Goal: Task Accomplishment & Management: Complete application form

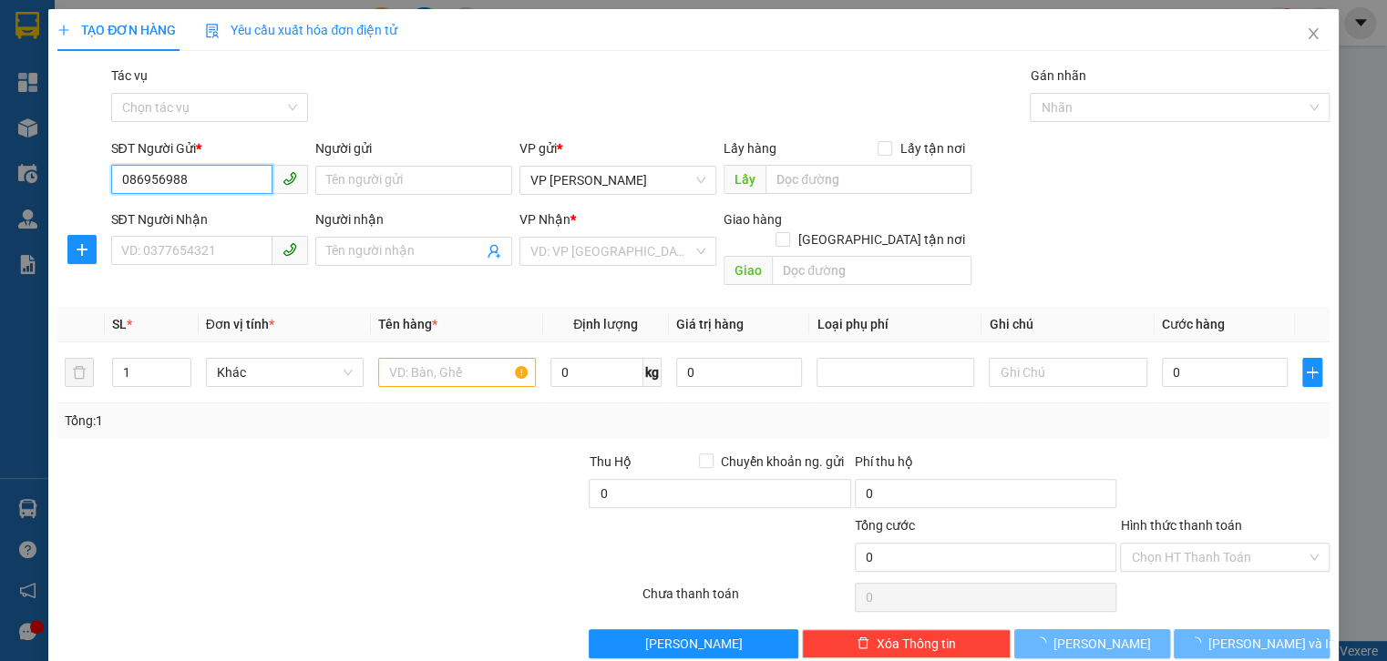
type input "0869569888"
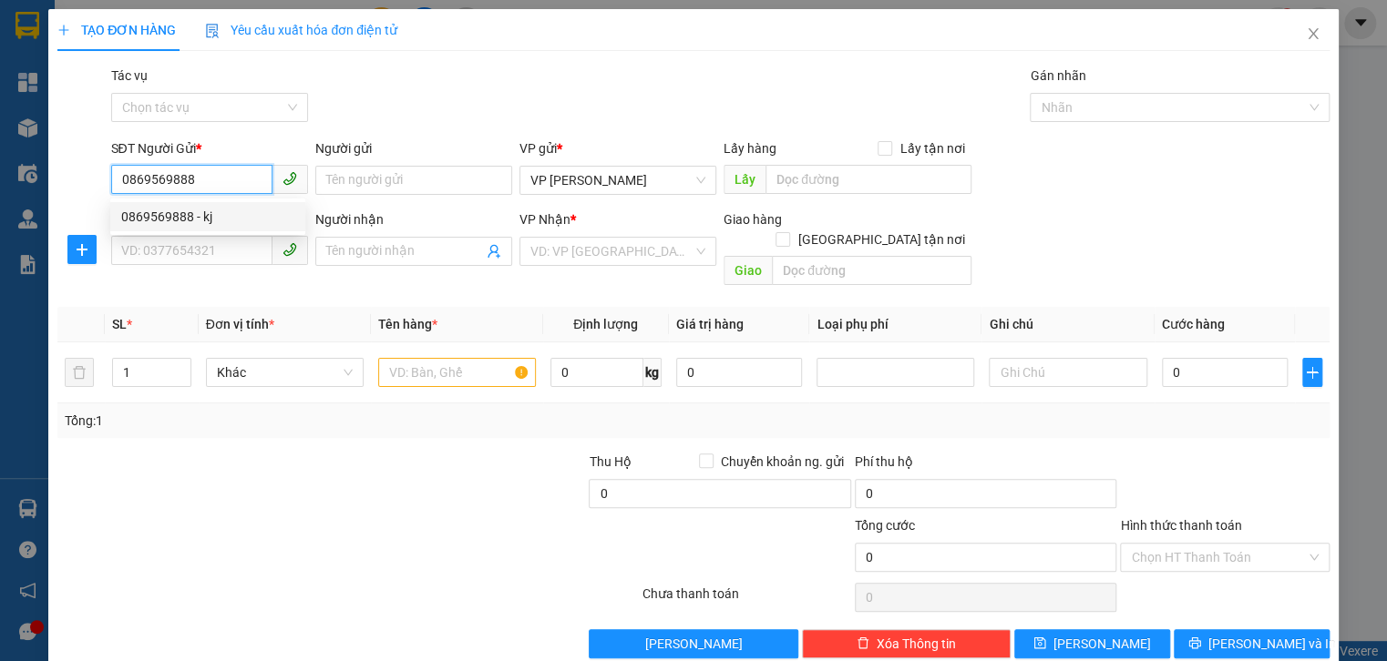
click at [197, 220] on div "0869569888 - kj" at bounding box center [207, 217] width 173 height 20
type input "kj"
type input "0966918967"
type input "x627 n21/8 về"
type input "cầu trù lộc hà"
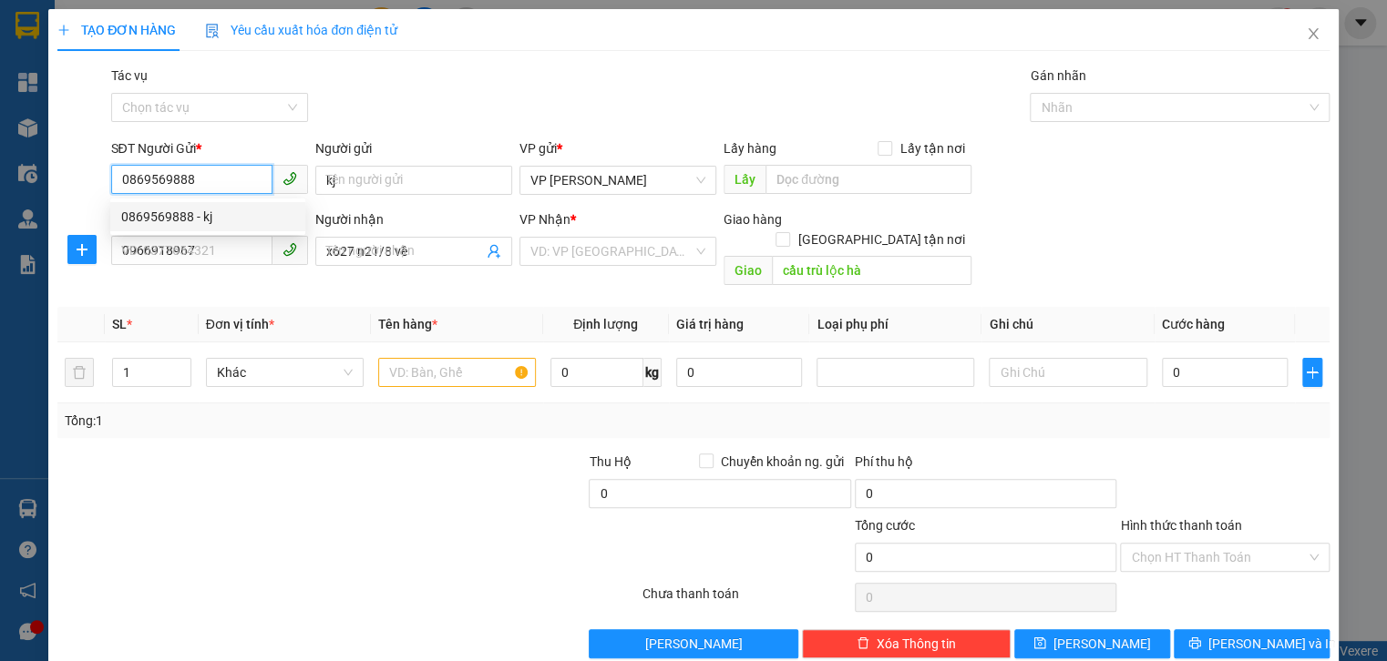
type input "40.000"
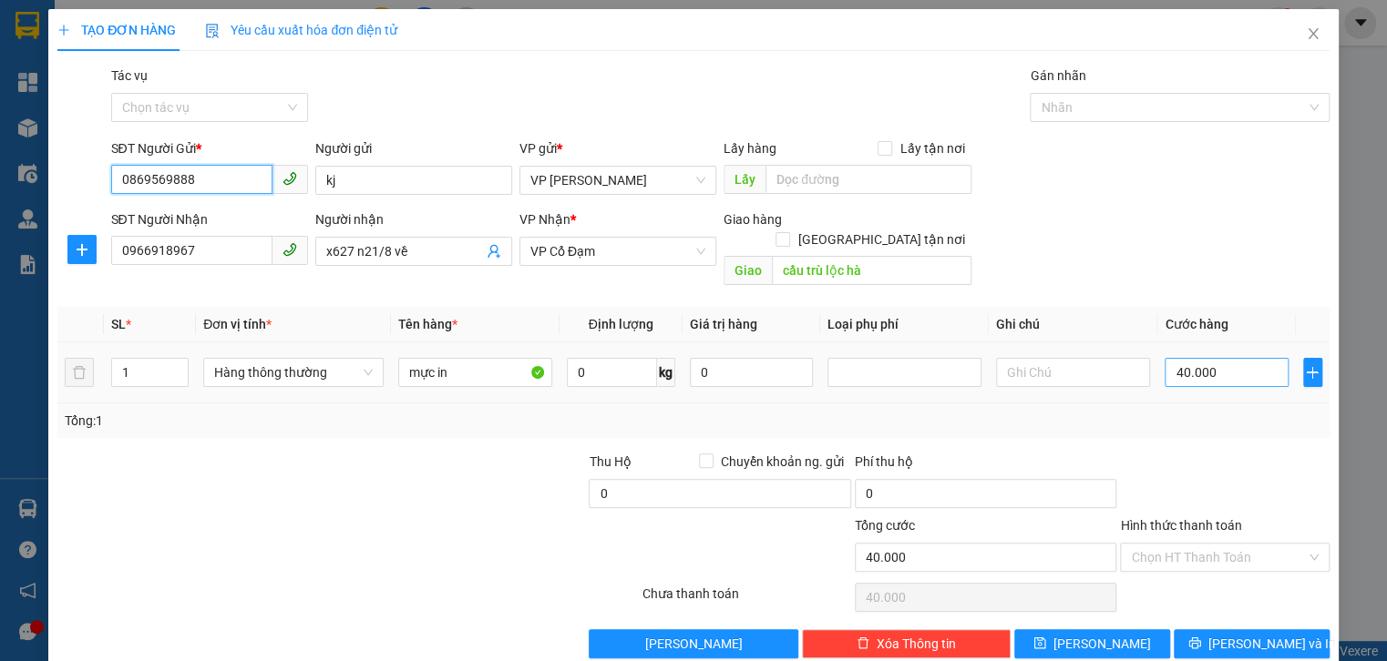
type input "0869569888"
click at [1205, 363] on input "40.000" at bounding box center [1225, 372] width 123 height 29
type input "0"
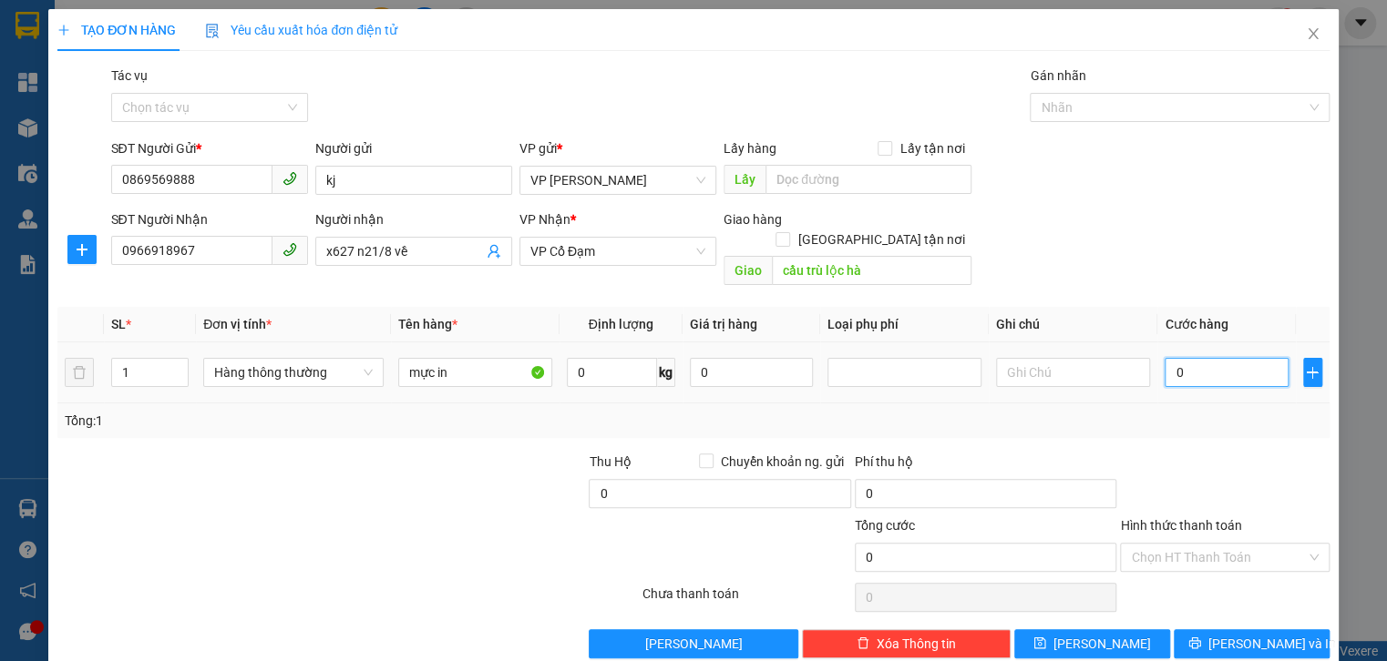
click at [1165, 358] on input "0" at bounding box center [1225, 372] width 123 height 29
type input "50"
type input "50.000"
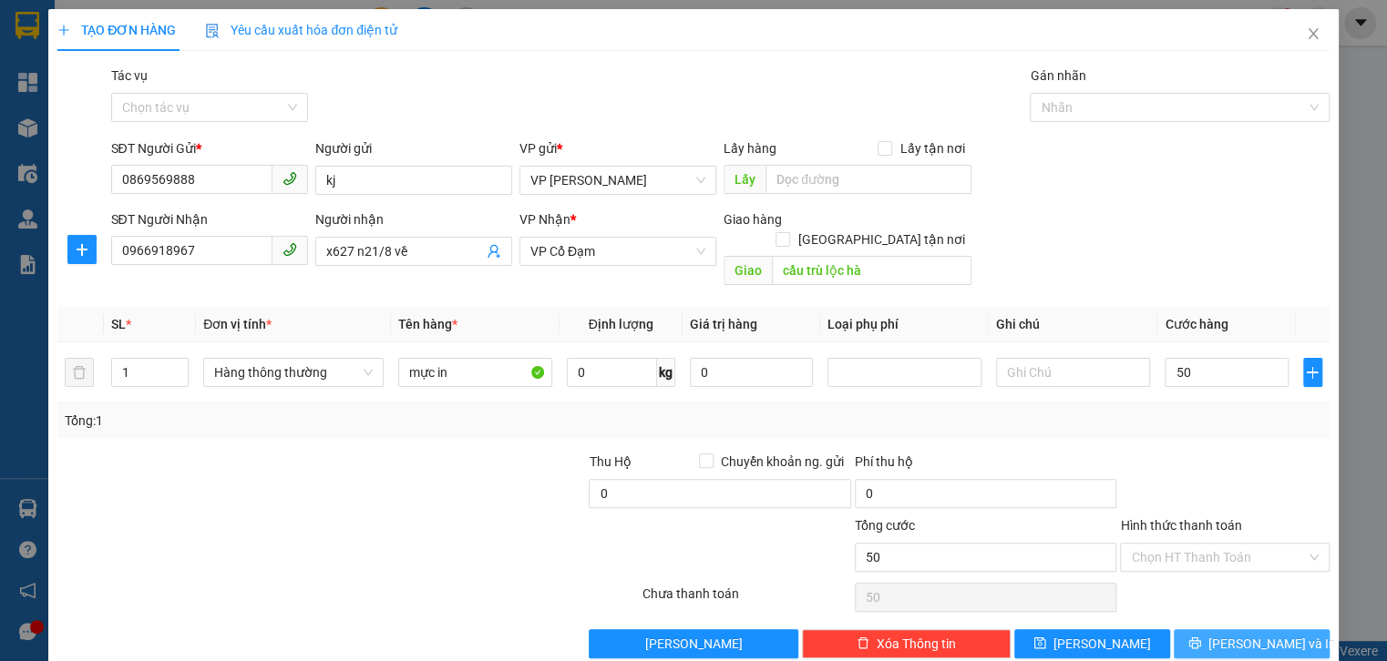
type input "50.000"
click at [1263, 634] on span "[PERSON_NAME] và In" at bounding box center [1272, 644] width 128 height 20
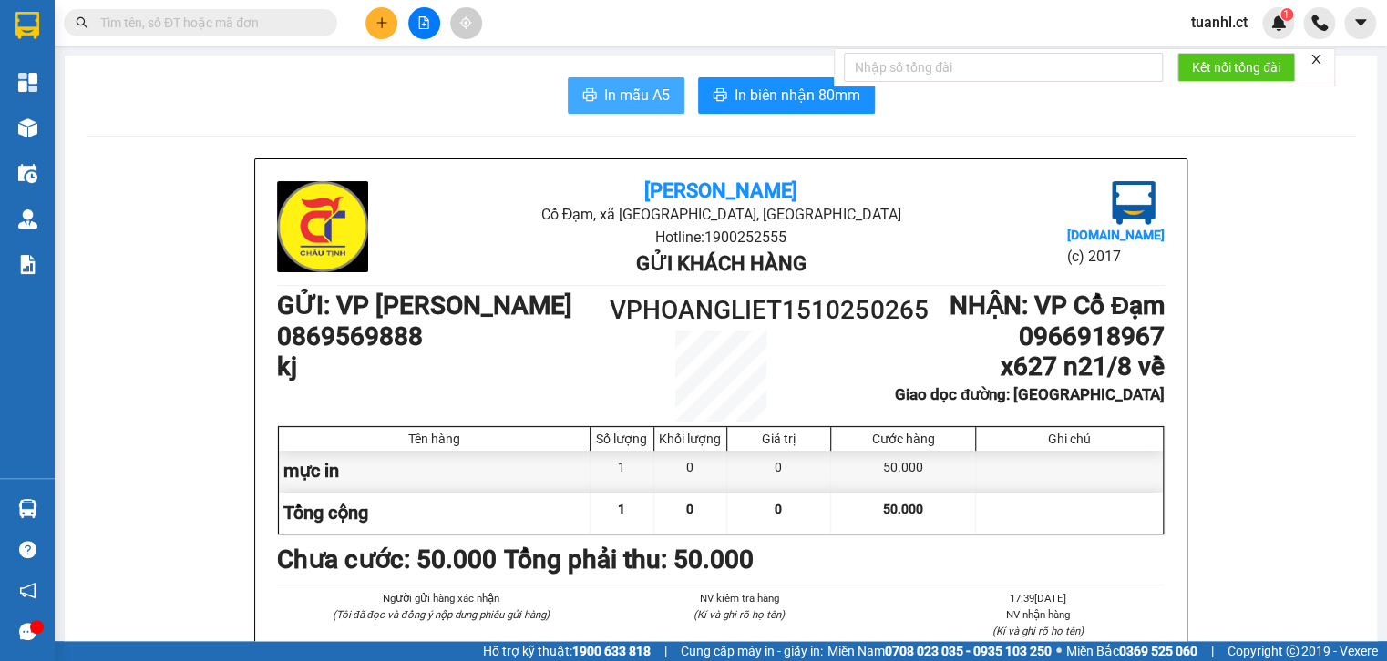
click at [642, 97] on span "In mẫu A5" at bounding box center [637, 95] width 66 height 23
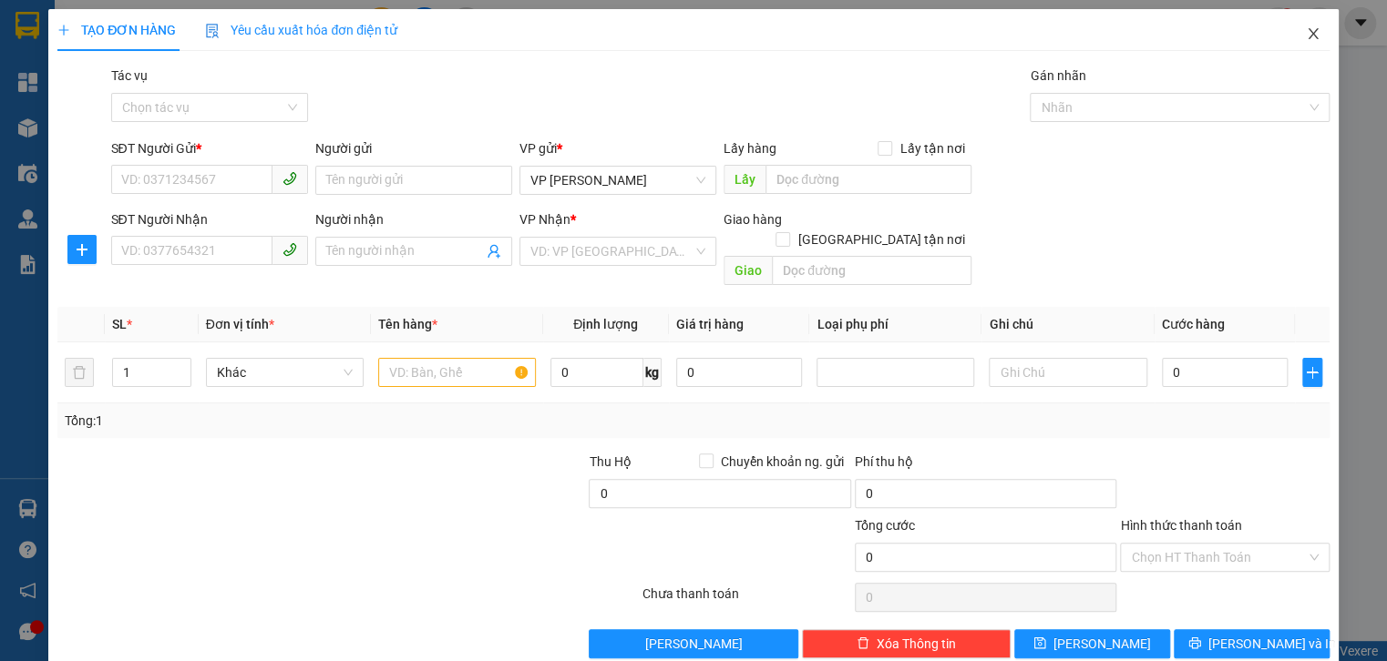
click at [1306, 31] on icon "close" at bounding box center [1313, 33] width 15 height 15
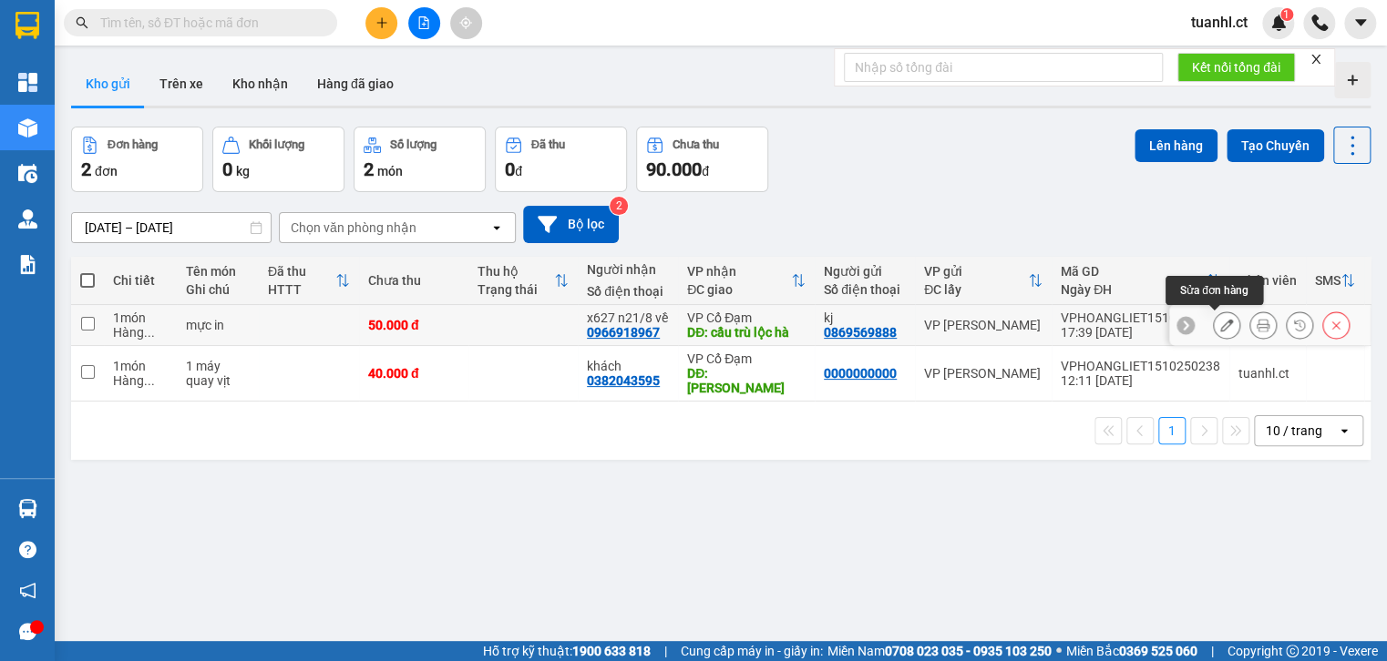
click at [1220, 325] on icon at bounding box center [1226, 325] width 13 height 13
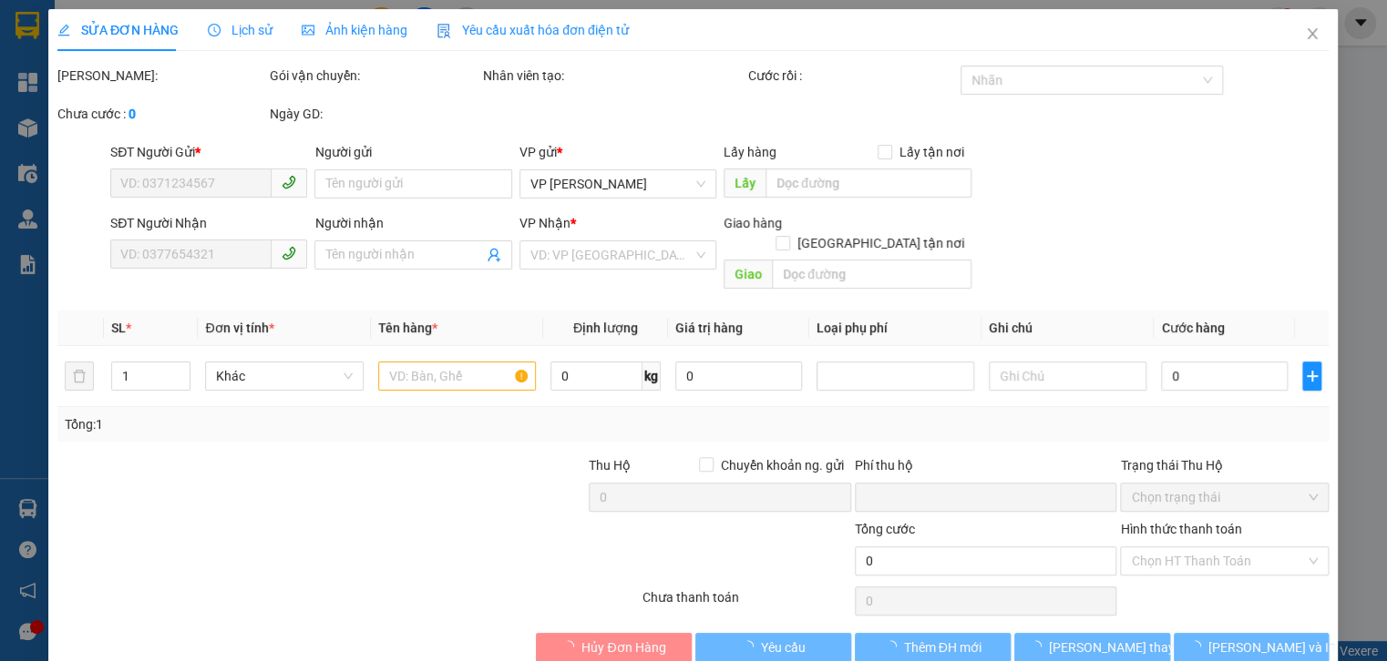
type input "0869569888"
type input "kj"
type input "0966918967"
type input "x627 n21/8 về"
type input "cầu trù lộc hà"
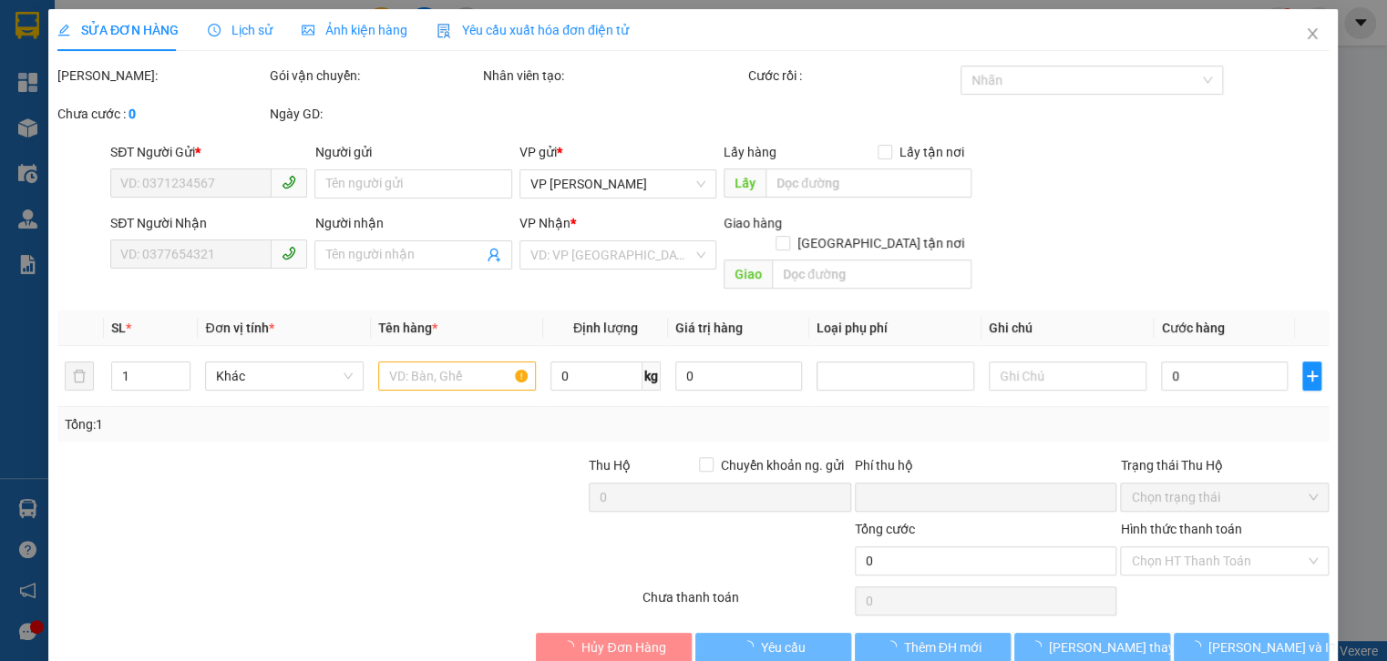
type input "0"
type input "50.000"
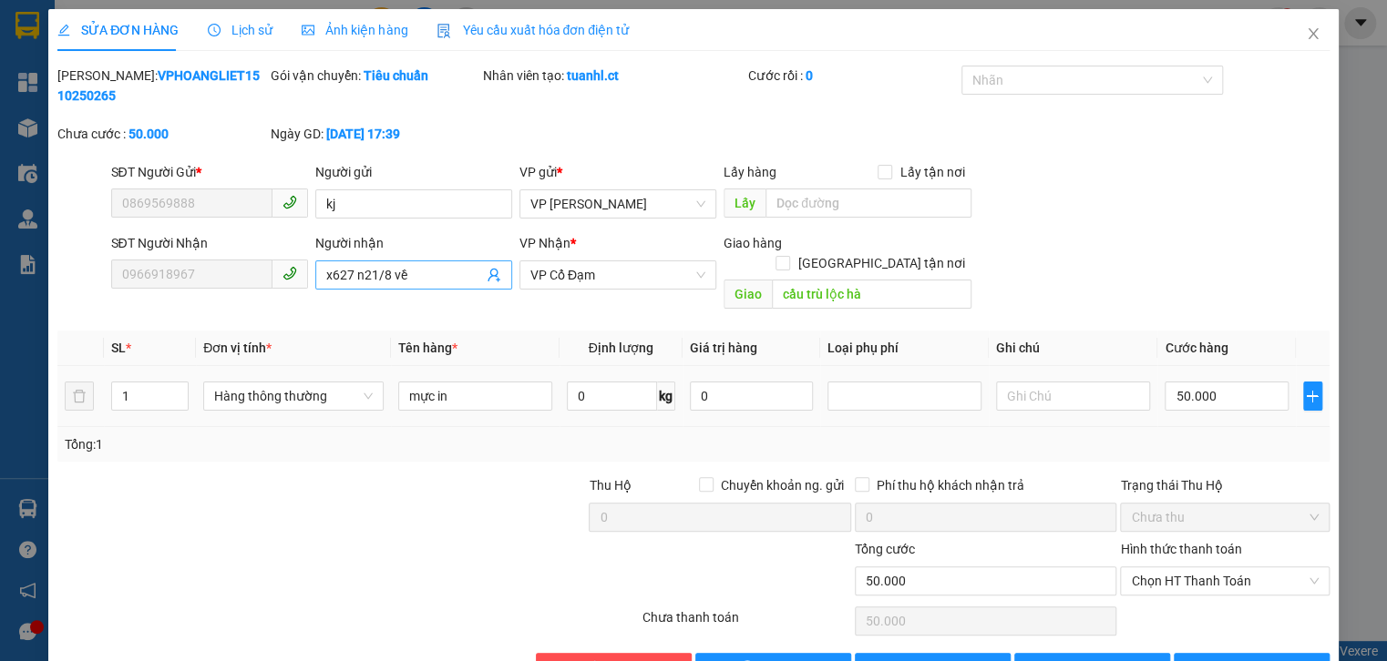
click at [407, 273] on input "x627 n21/8 về" at bounding box center [404, 275] width 157 height 20
type input "x"
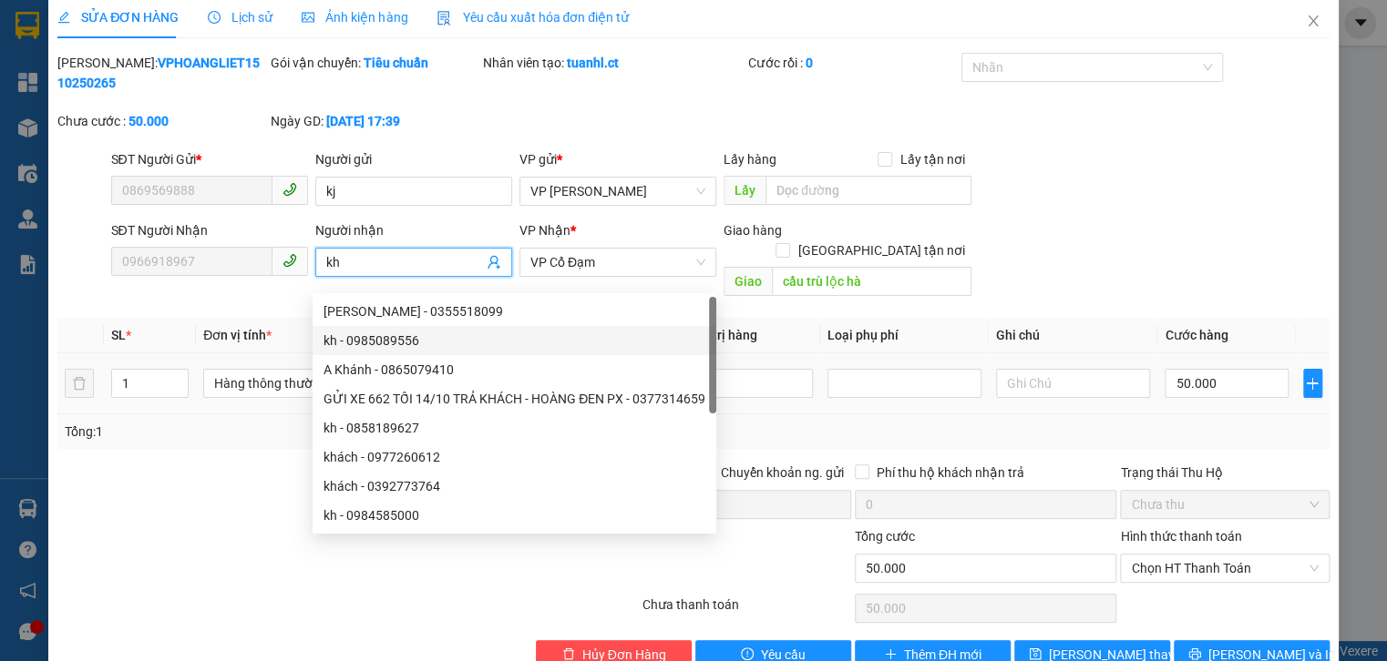
scroll to position [36, 0]
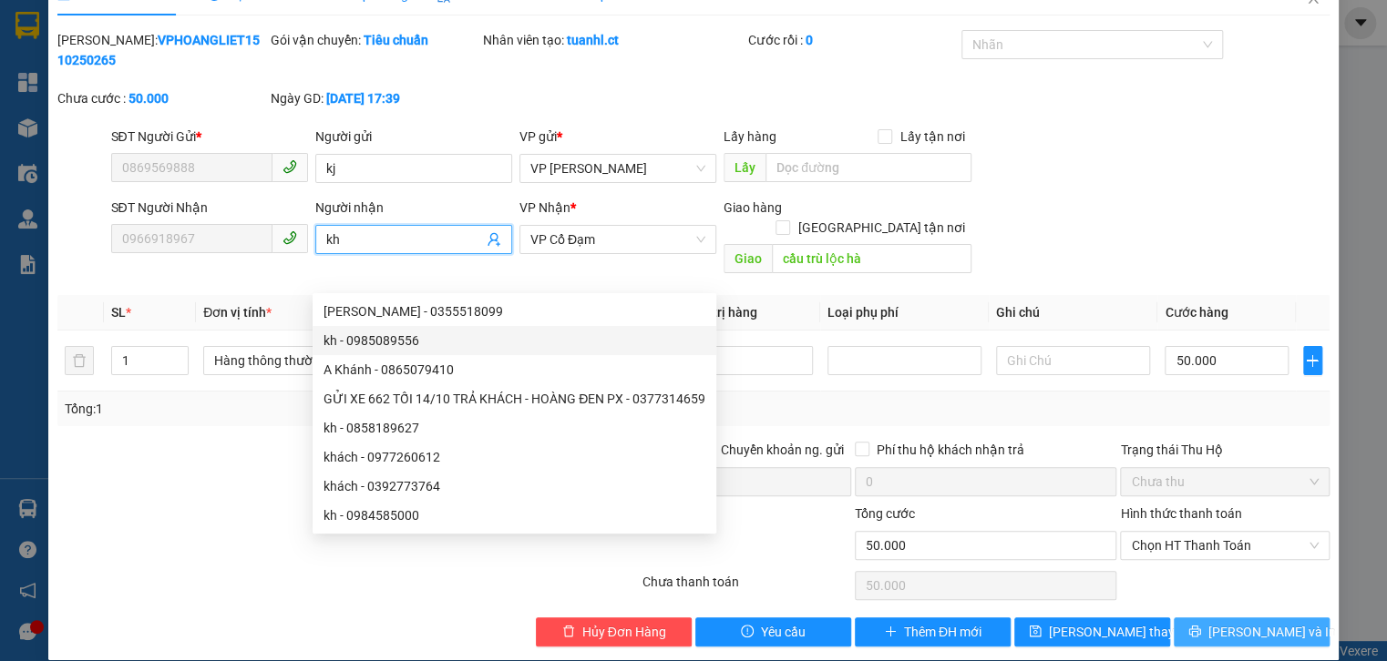
type input "kh"
click at [1199, 618] on button "[PERSON_NAME] và In" at bounding box center [1251, 632] width 156 height 29
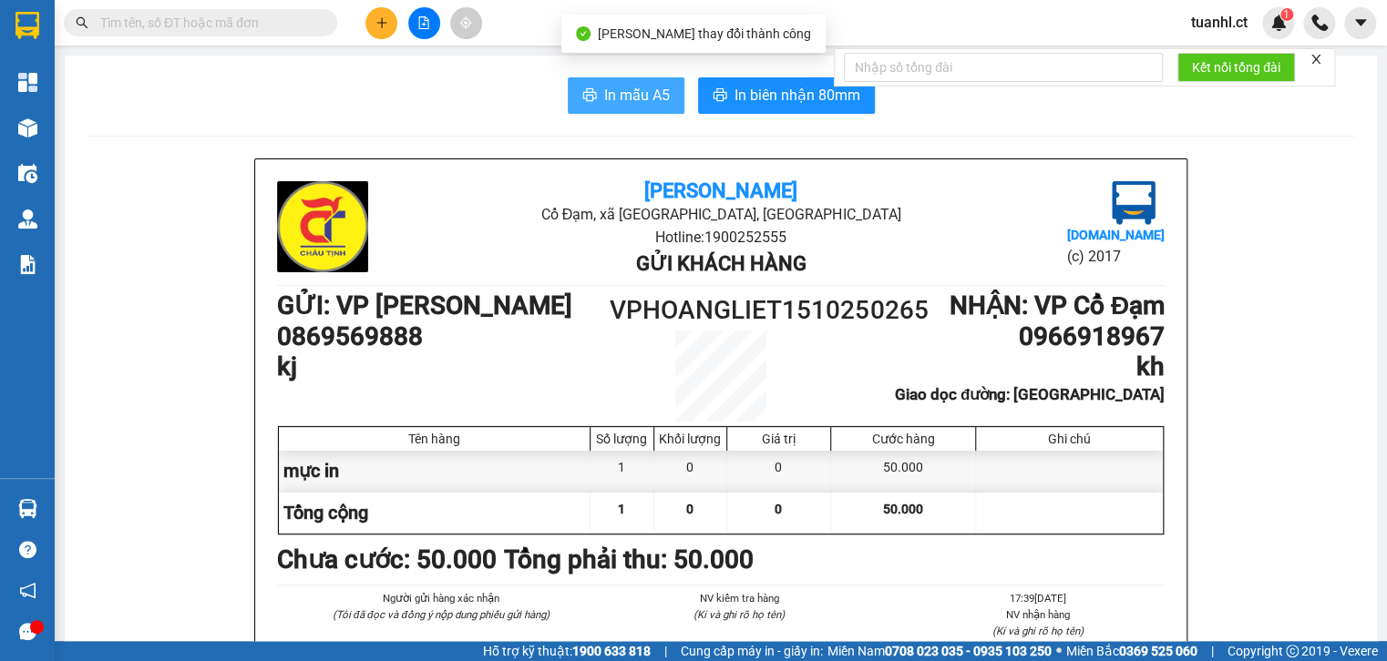
click at [629, 104] on span "In mẫu A5" at bounding box center [637, 95] width 66 height 23
click at [625, 91] on span "In mẫu A5" at bounding box center [637, 95] width 66 height 23
click at [605, 98] on span "In mẫu A5" at bounding box center [637, 95] width 66 height 23
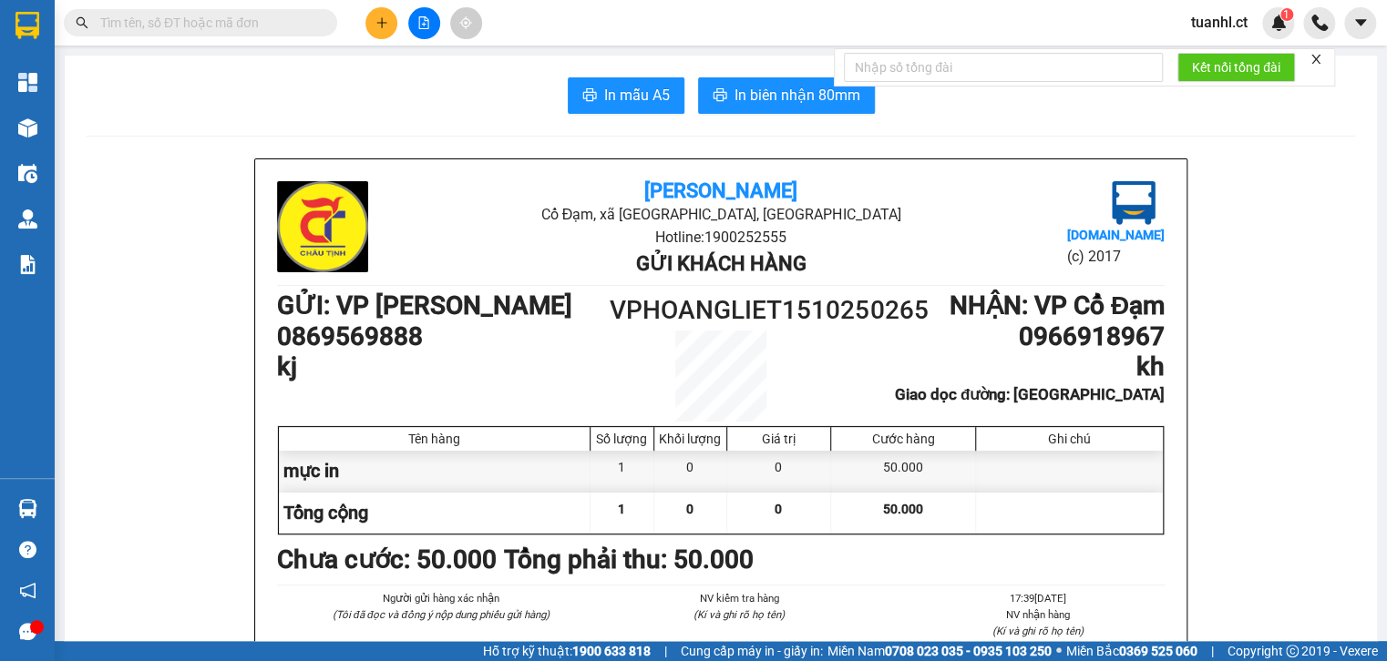
click at [373, 26] on button at bounding box center [381, 23] width 32 height 32
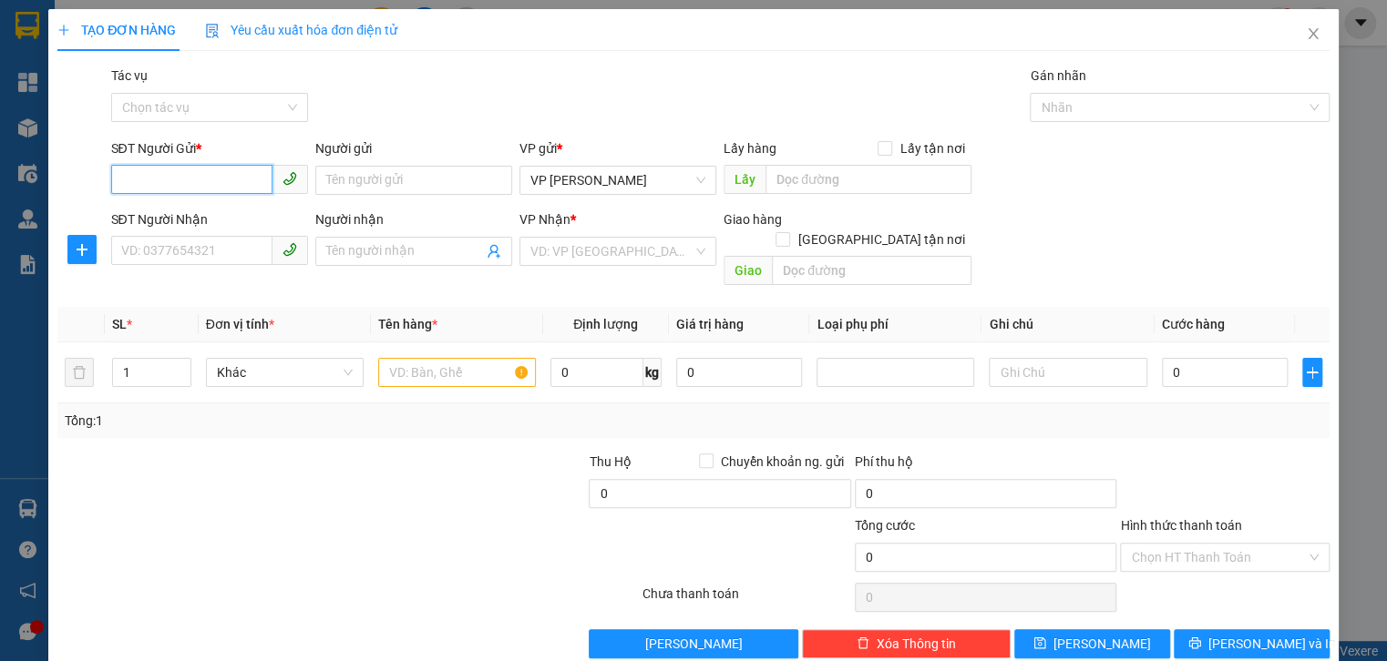
click at [176, 186] on input "SĐT Người Gửi *" at bounding box center [191, 179] width 161 height 29
click at [139, 244] on input "SĐT Người Nhận" at bounding box center [191, 250] width 161 height 29
click at [139, 182] on input "0929832038" at bounding box center [191, 179] width 161 height 29
click at [192, 178] on input "0949832038" at bounding box center [191, 179] width 161 height 29
click at [143, 182] on input "0949832038" at bounding box center [191, 179] width 161 height 29
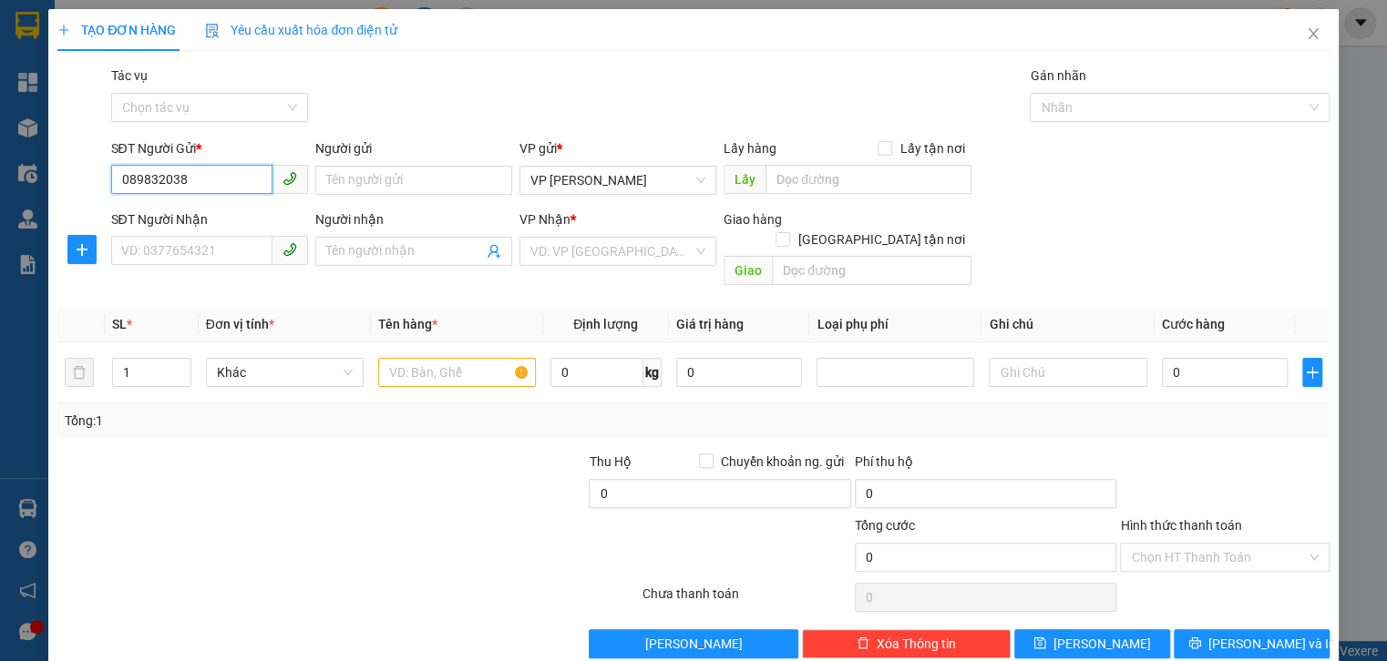
type input "0829832038"
click at [193, 223] on div "0829832038 - kjh" at bounding box center [207, 217] width 173 height 20
type input "kjh"
type input "0375186586"
type input "kh"
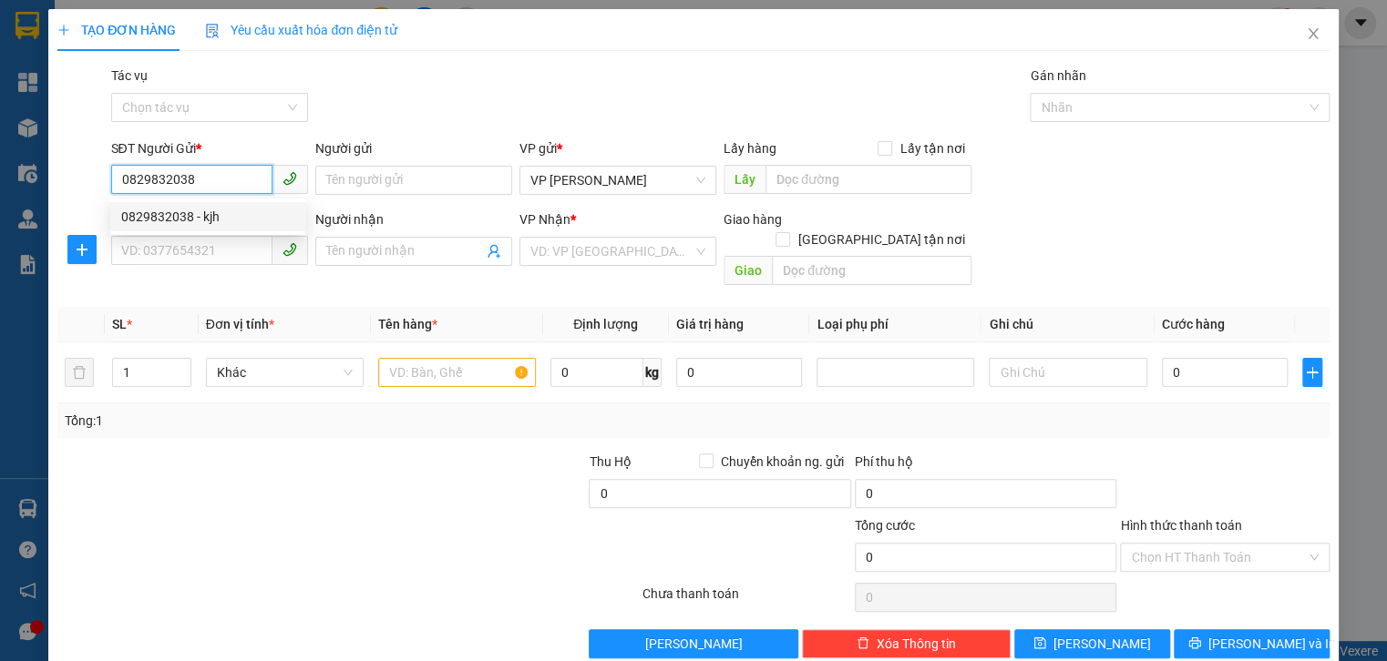
type input "CẦU TRÙ"
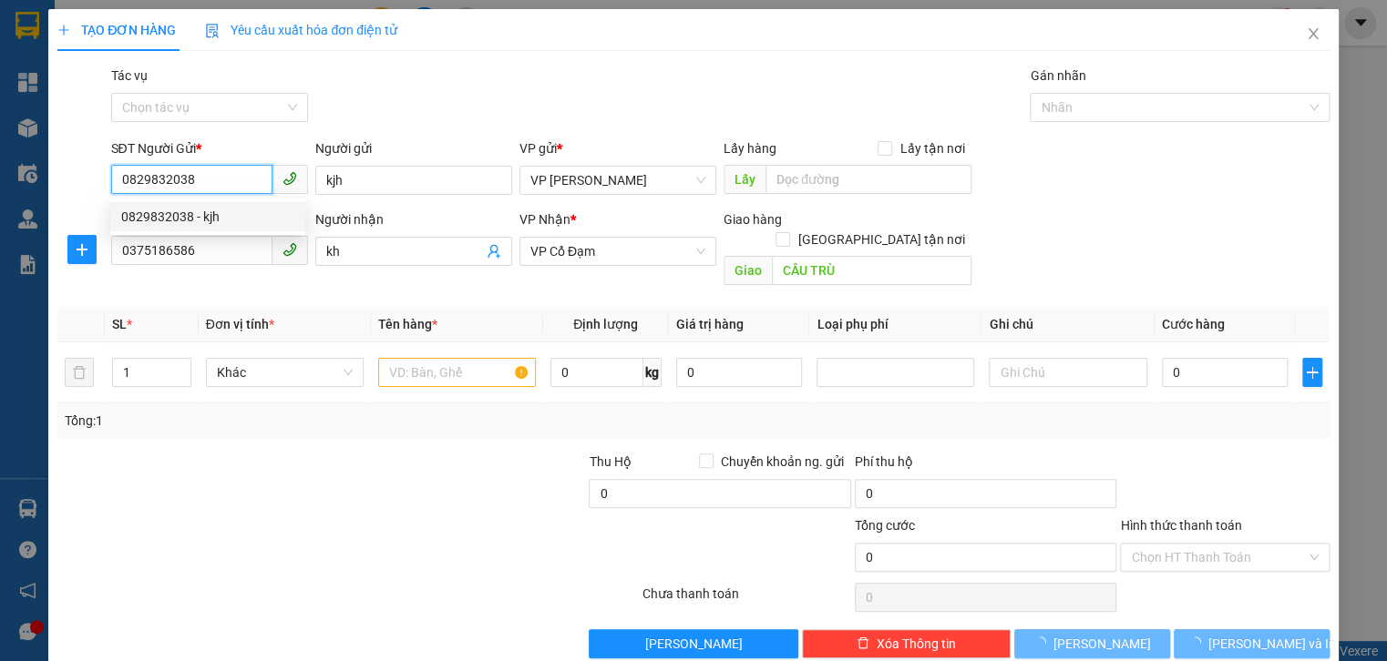
type input "30.000"
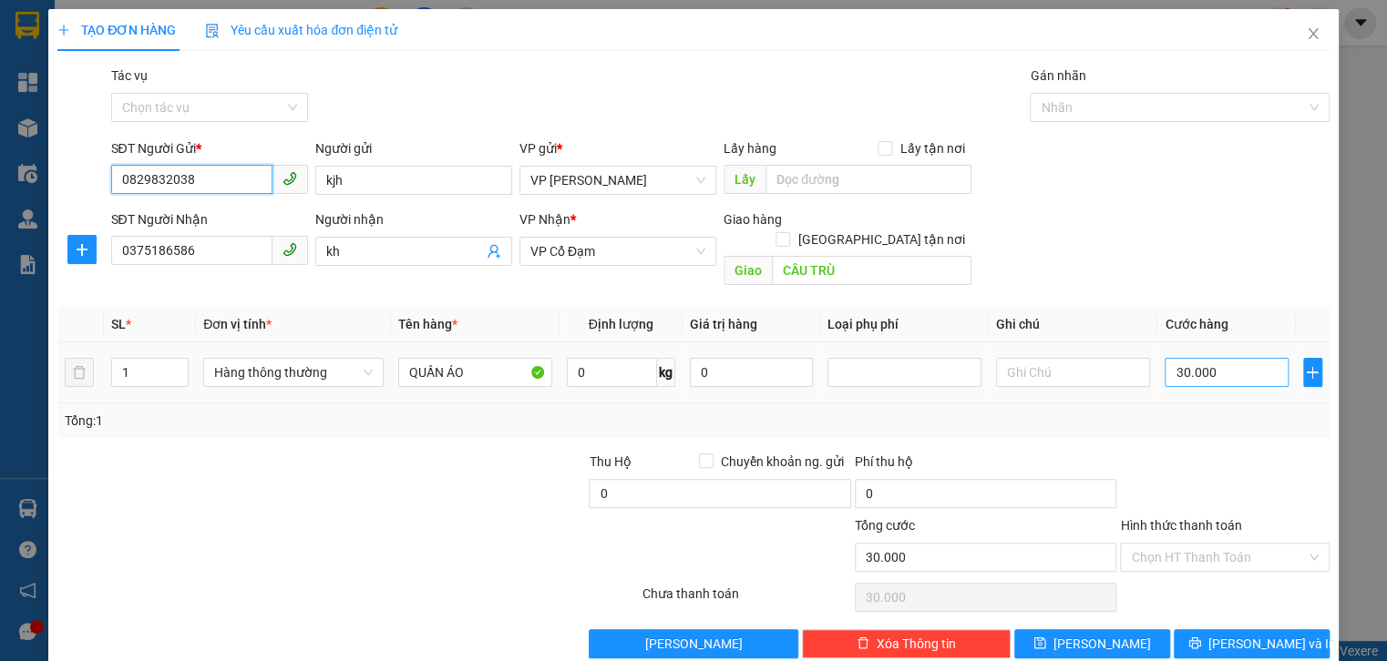
type input "0829832038"
click at [1235, 358] on input "30.000" at bounding box center [1225, 372] width 123 height 29
type input "0"
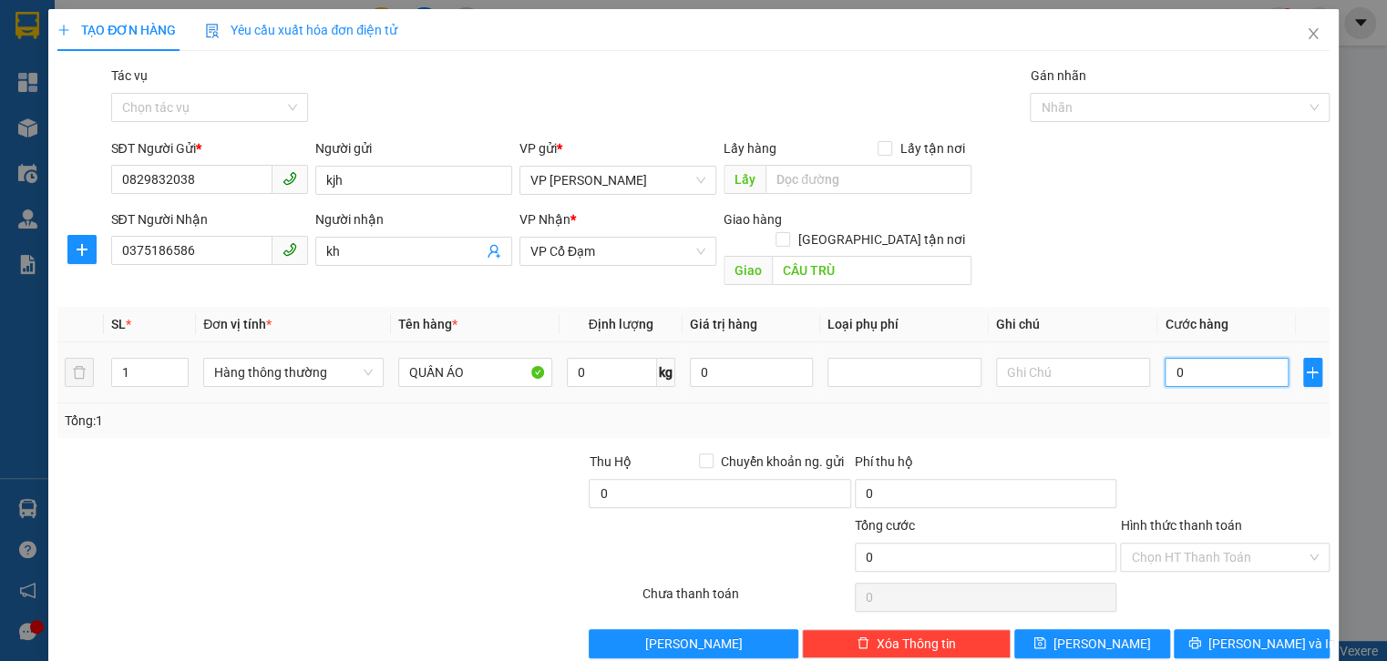
type input "4"
type input "04"
type input "0"
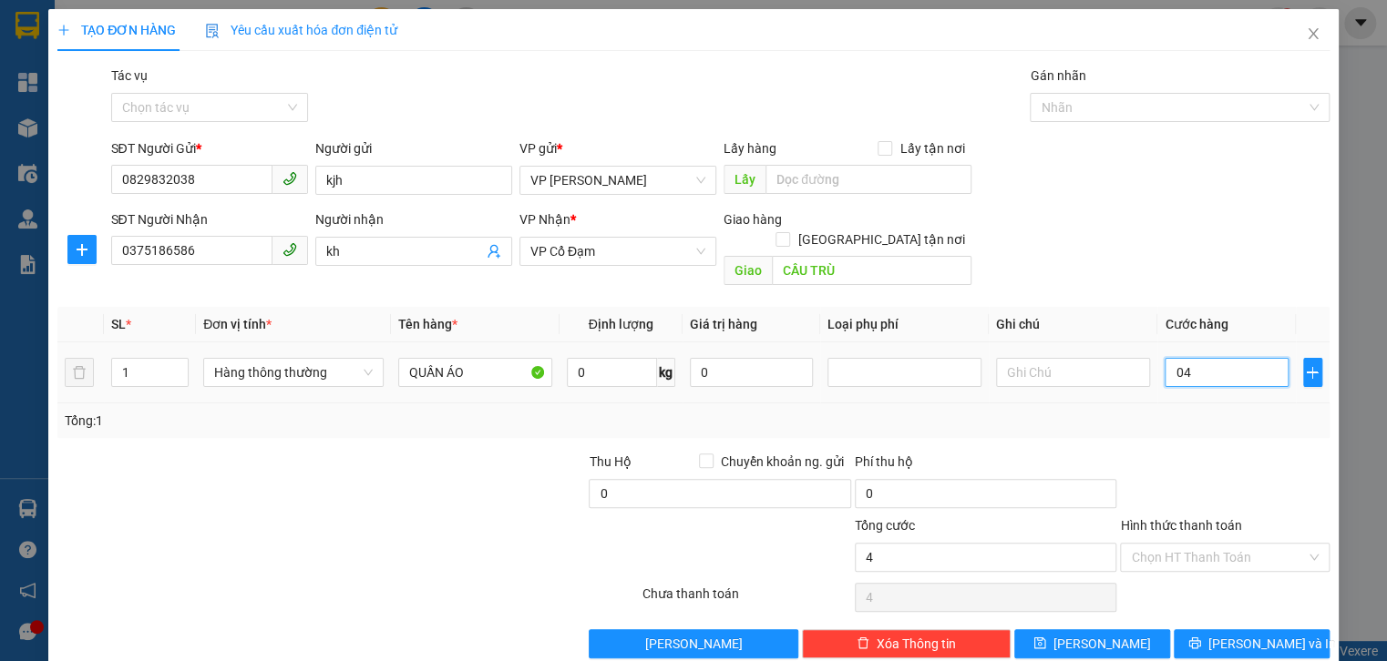
type input "0"
click at [1164, 358] on input "0" at bounding box center [1225, 372] width 123 height 29
type input "40"
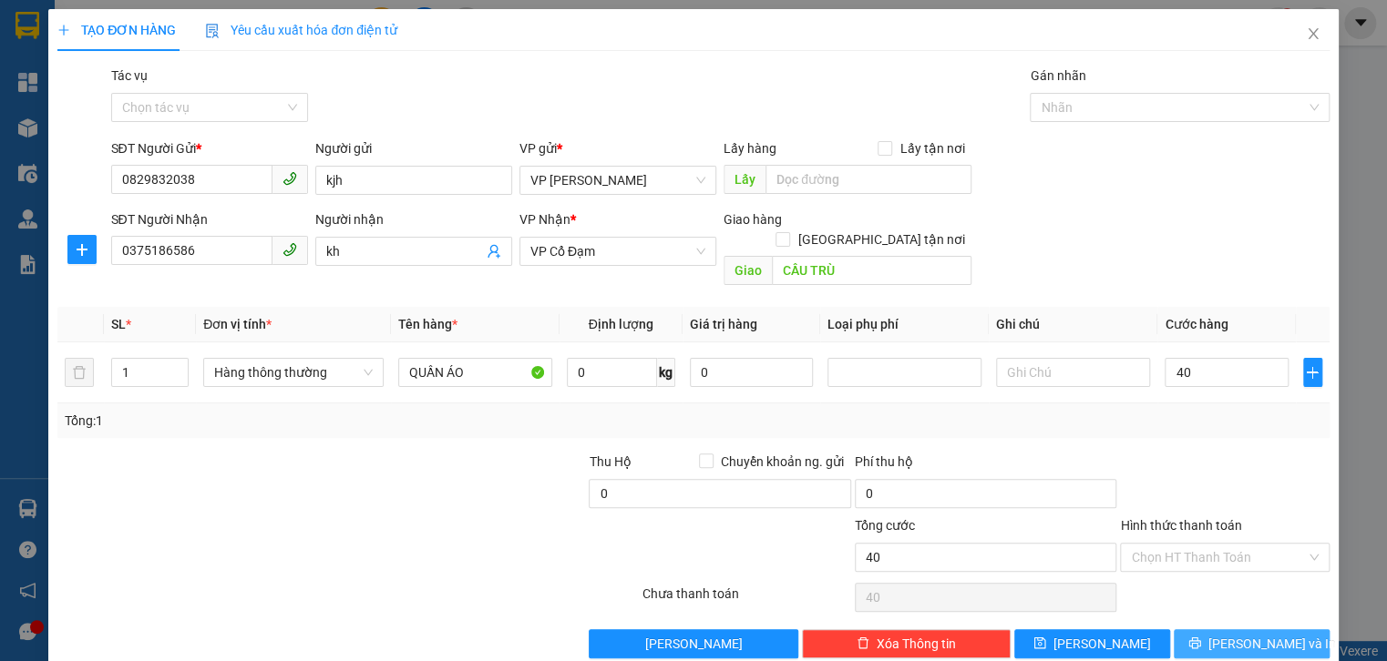
type input "40.000"
click at [1268, 634] on span "[PERSON_NAME] và In" at bounding box center [1272, 644] width 128 height 20
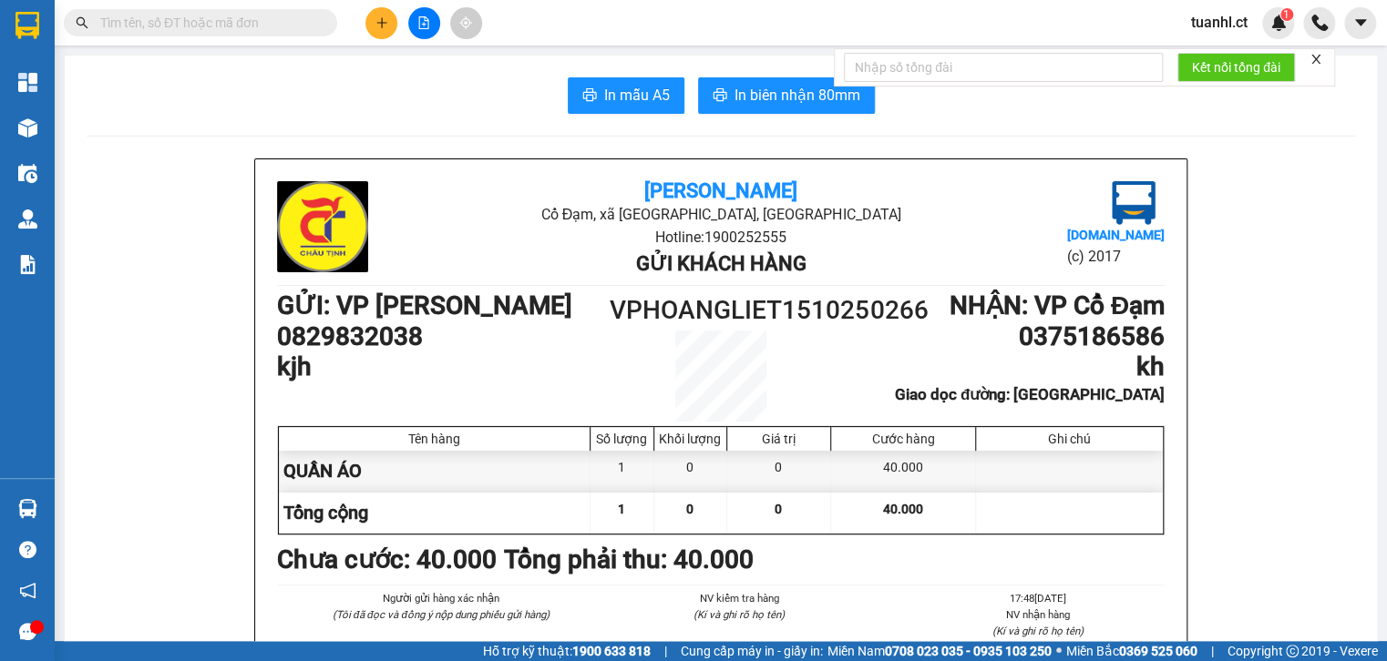
click at [383, 19] on icon "plus" at bounding box center [381, 22] width 13 height 13
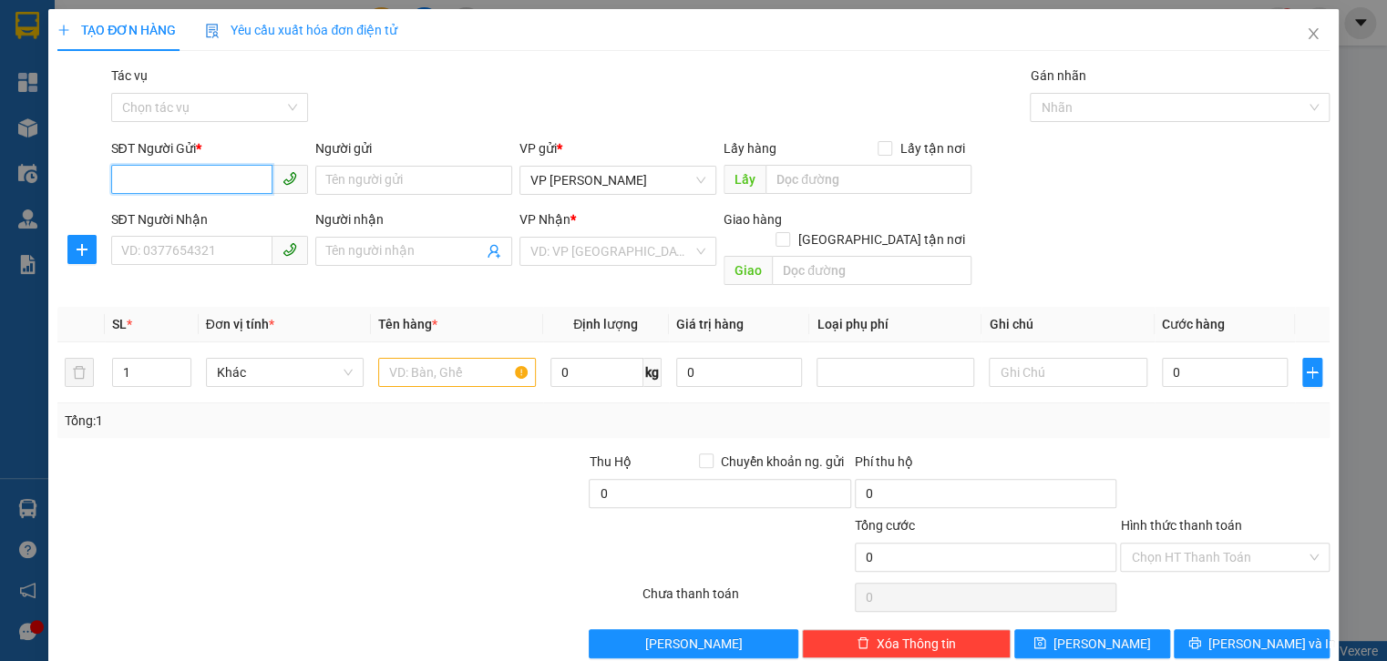
click at [159, 177] on input "SĐT Người Gửi *" at bounding box center [191, 179] width 161 height 29
type input "0396861262"
click at [356, 186] on input "Người gửi" at bounding box center [413, 180] width 197 height 29
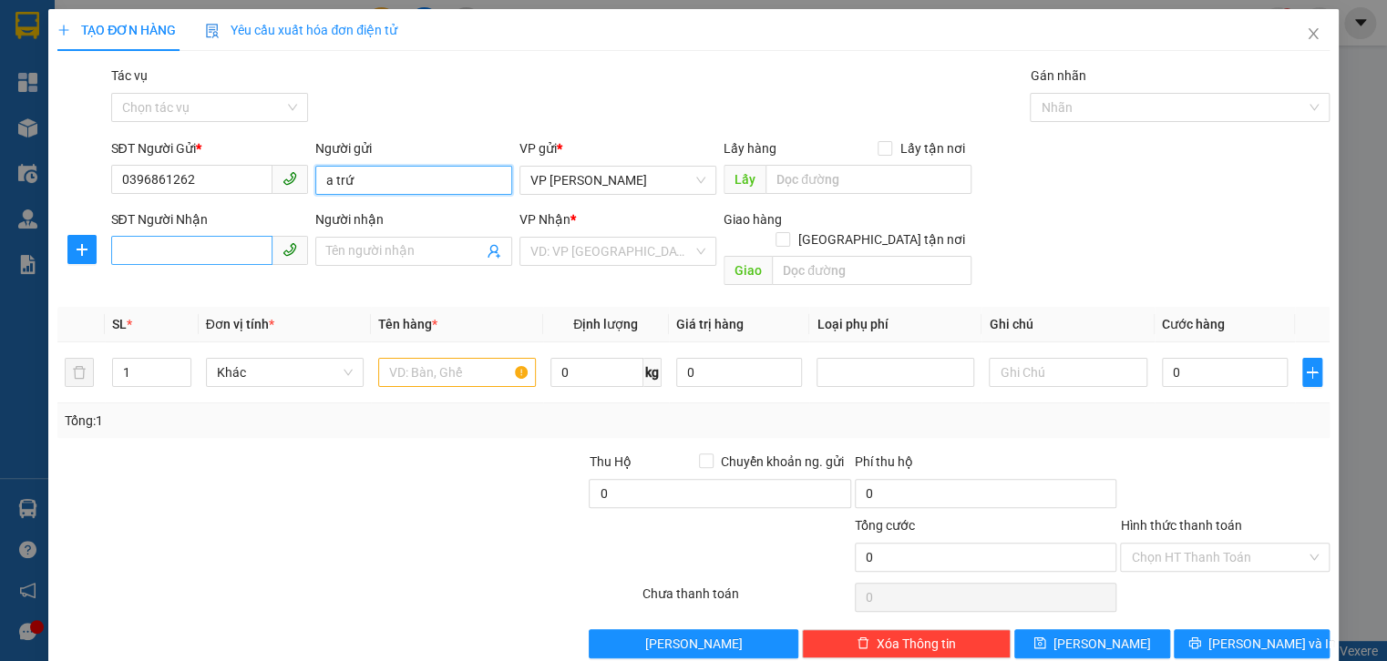
type input "a trứ"
click at [193, 257] on input "SĐT Người Nhận" at bounding box center [191, 250] width 161 height 29
type input "0385400313"
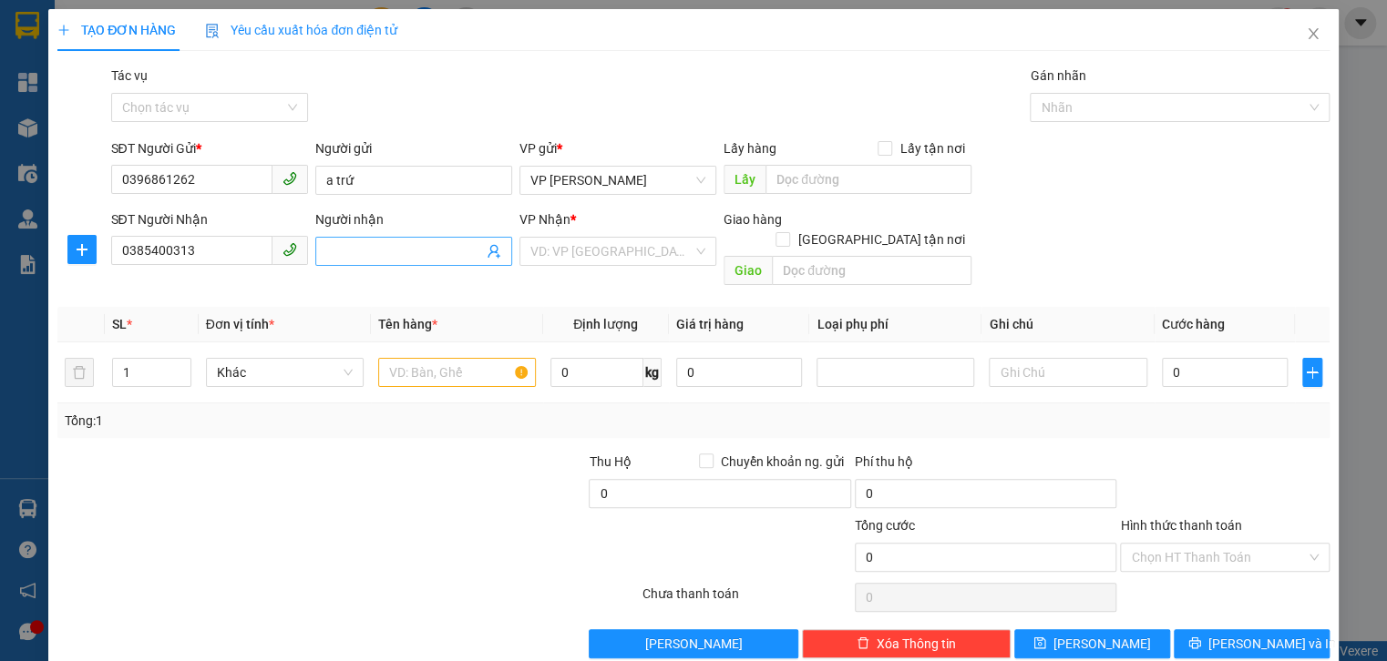
click at [343, 255] on input "Người nhận" at bounding box center [404, 251] width 157 height 20
type input "cô mân"
click at [609, 248] on input "search" at bounding box center [611, 251] width 162 height 27
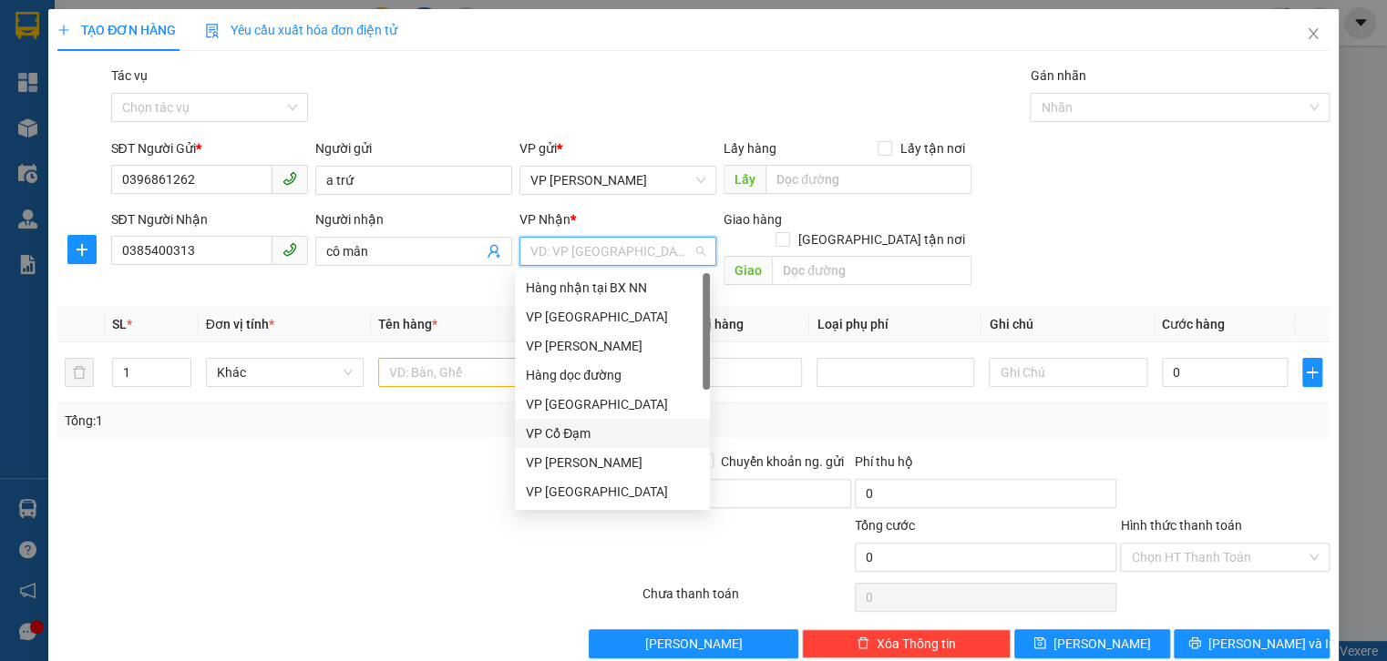
click at [588, 426] on div "VP Cổ Đạm" at bounding box center [612, 434] width 173 height 20
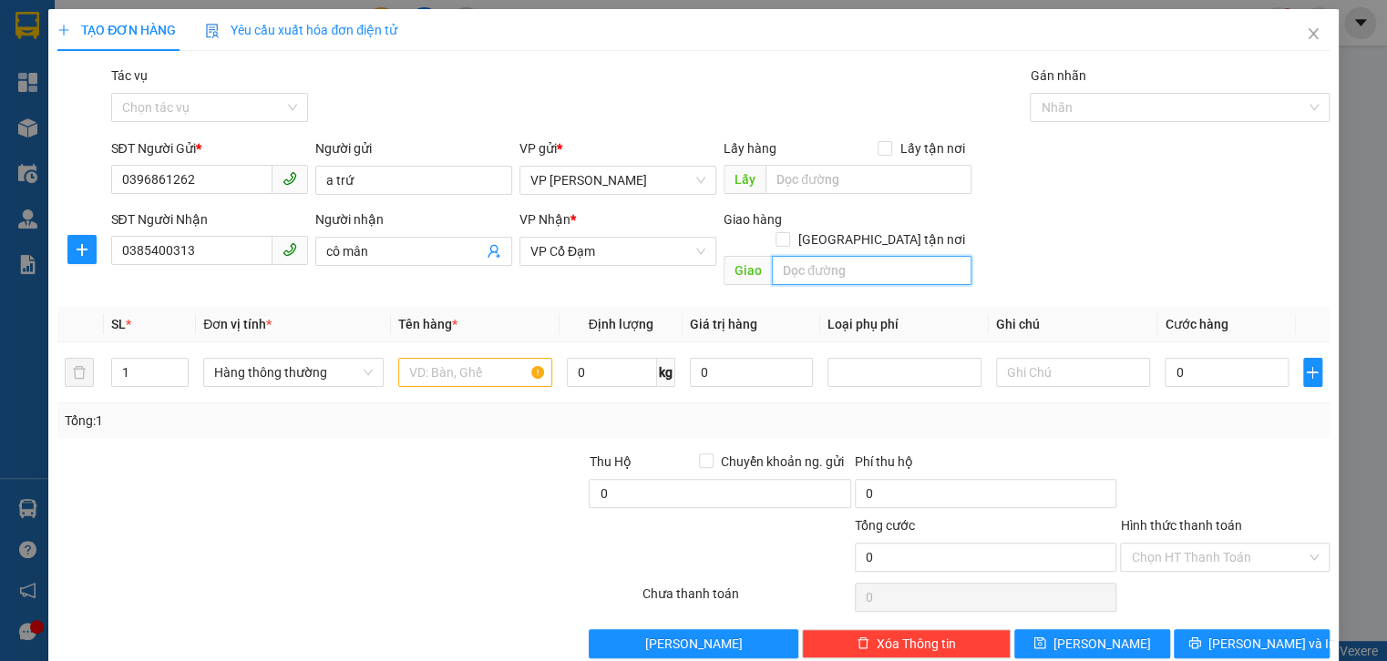
click at [789, 256] on input "text" at bounding box center [872, 270] width 200 height 29
type input "bình lộc"
click at [453, 358] on input "text" at bounding box center [475, 372] width 154 height 29
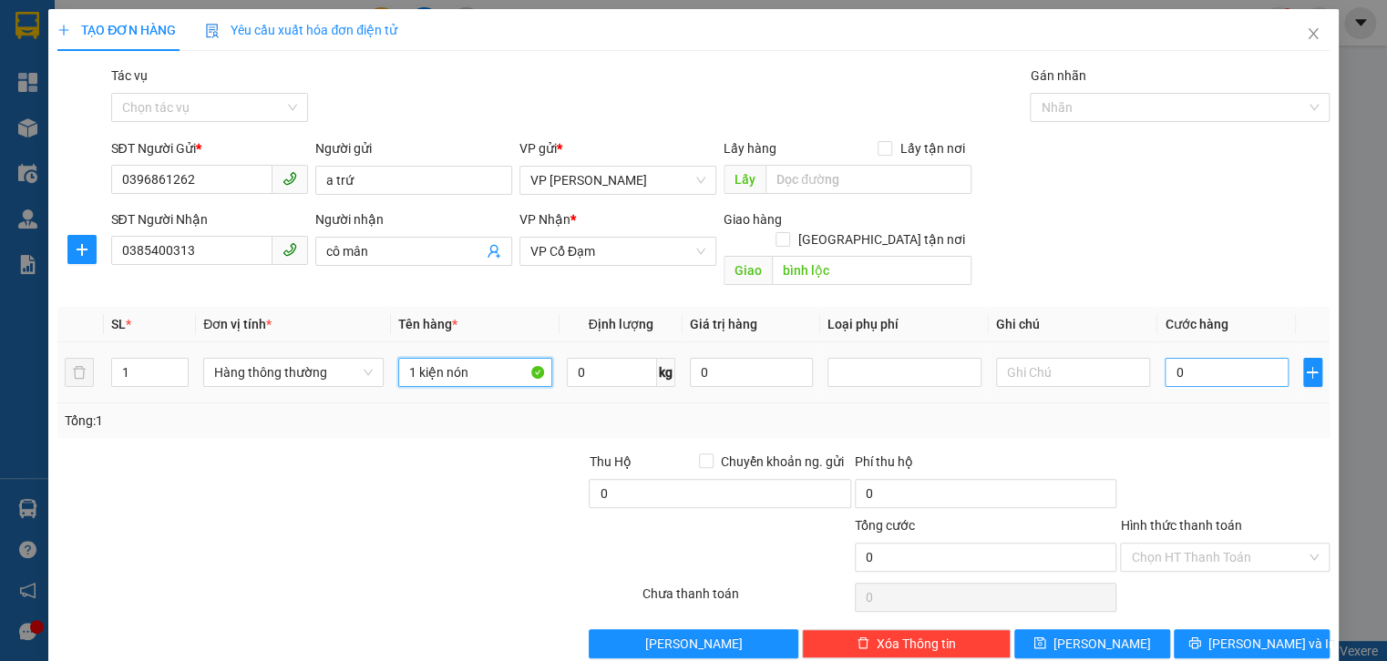
type input "1 kiện nón"
click at [1164, 358] on input "0" at bounding box center [1225, 372] width 123 height 29
type input "5"
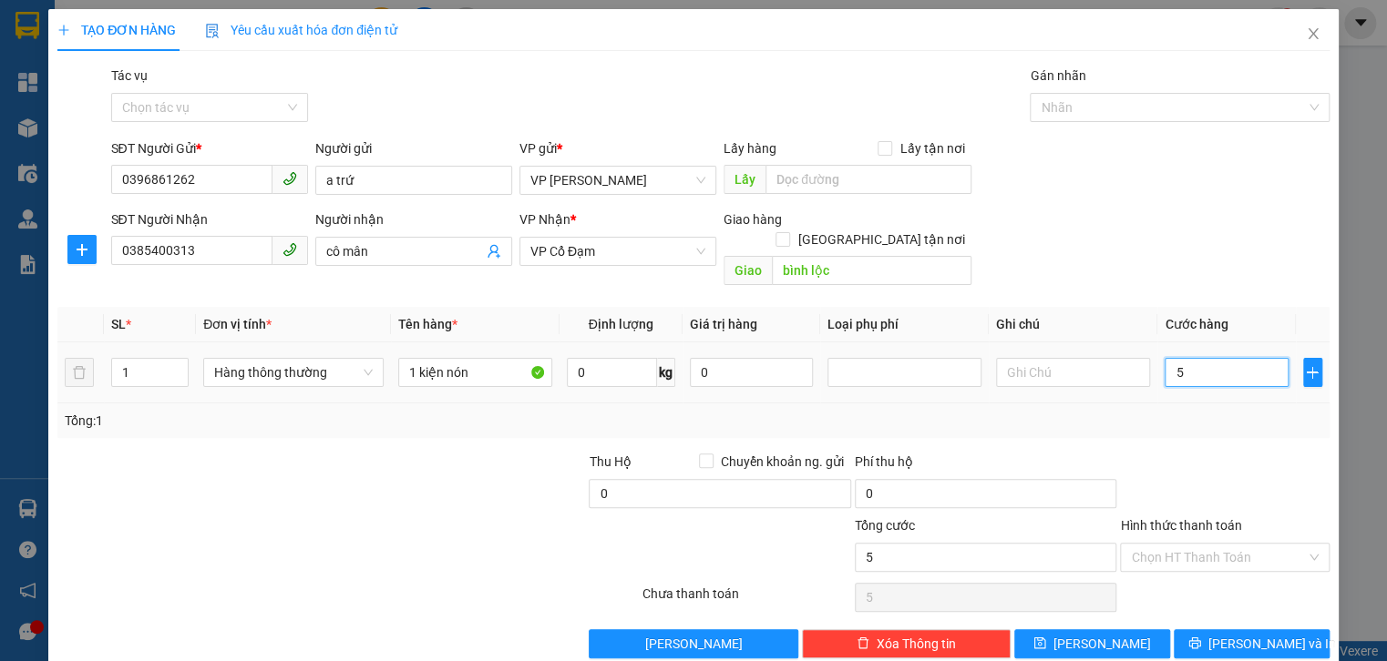
type input "50"
type input "50.000"
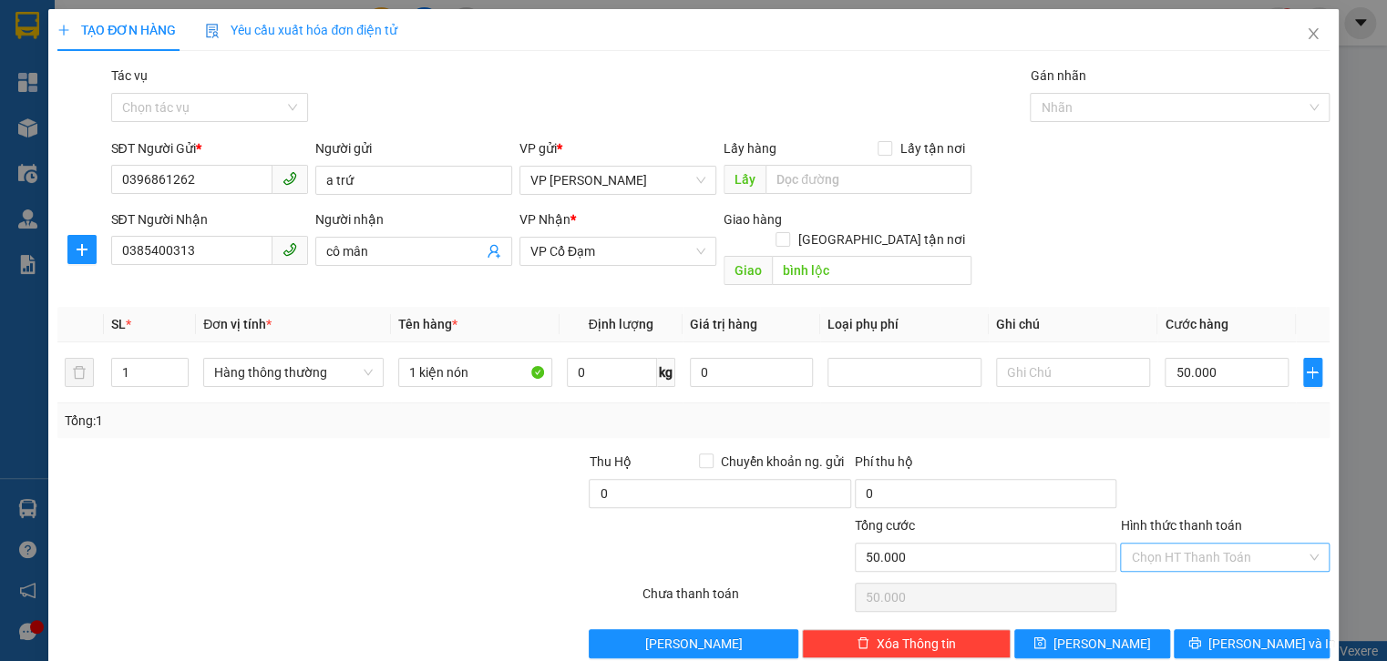
click at [1159, 544] on input "Hình thức thanh toán" at bounding box center [1218, 557] width 174 height 27
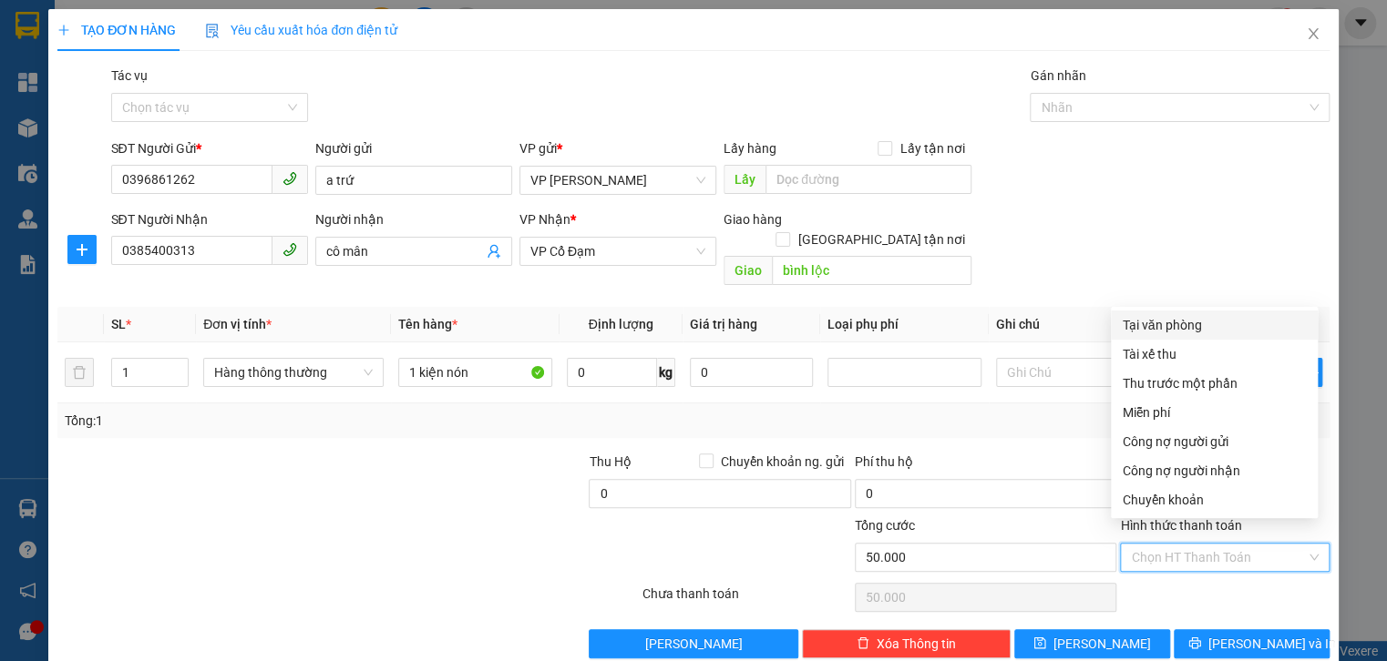
click at [1170, 330] on div "Tại văn phòng" at bounding box center [1213, 325] width 185 height 20
type input "0"
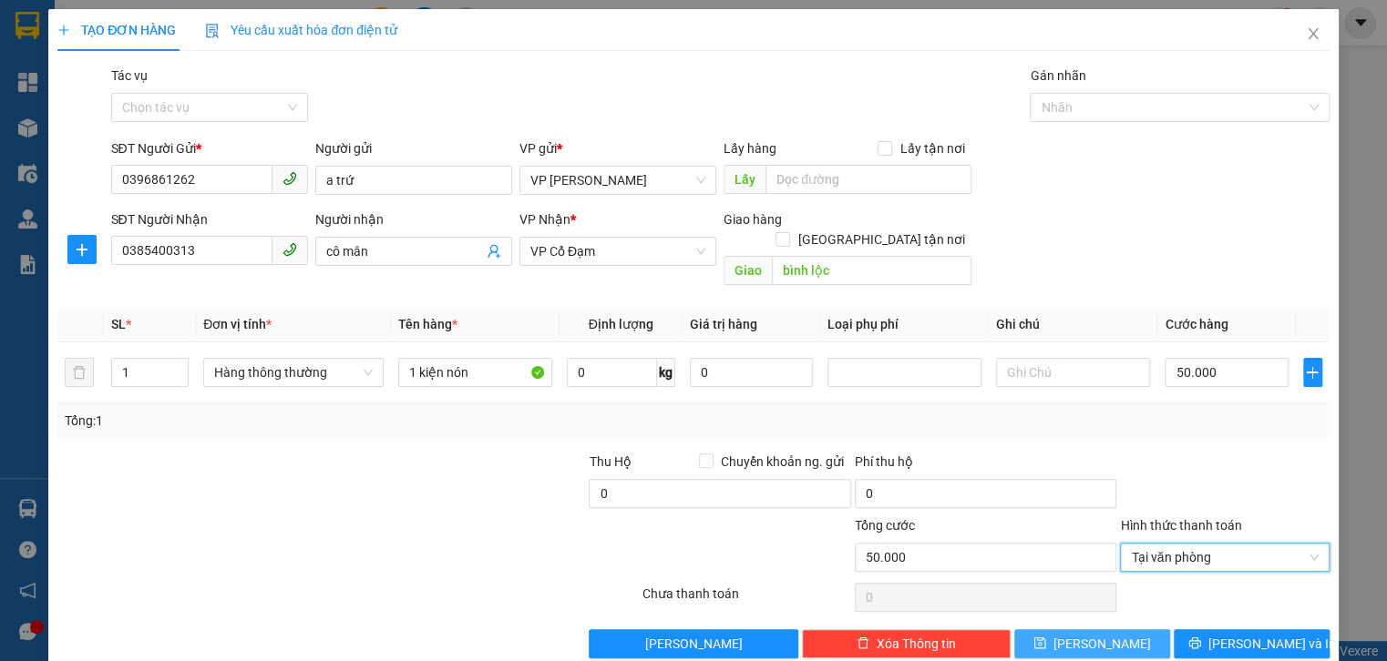
click at [1093, 634] on span "[PERSON_NAME]" at bounding box center [1101, 644] width 97 height 20
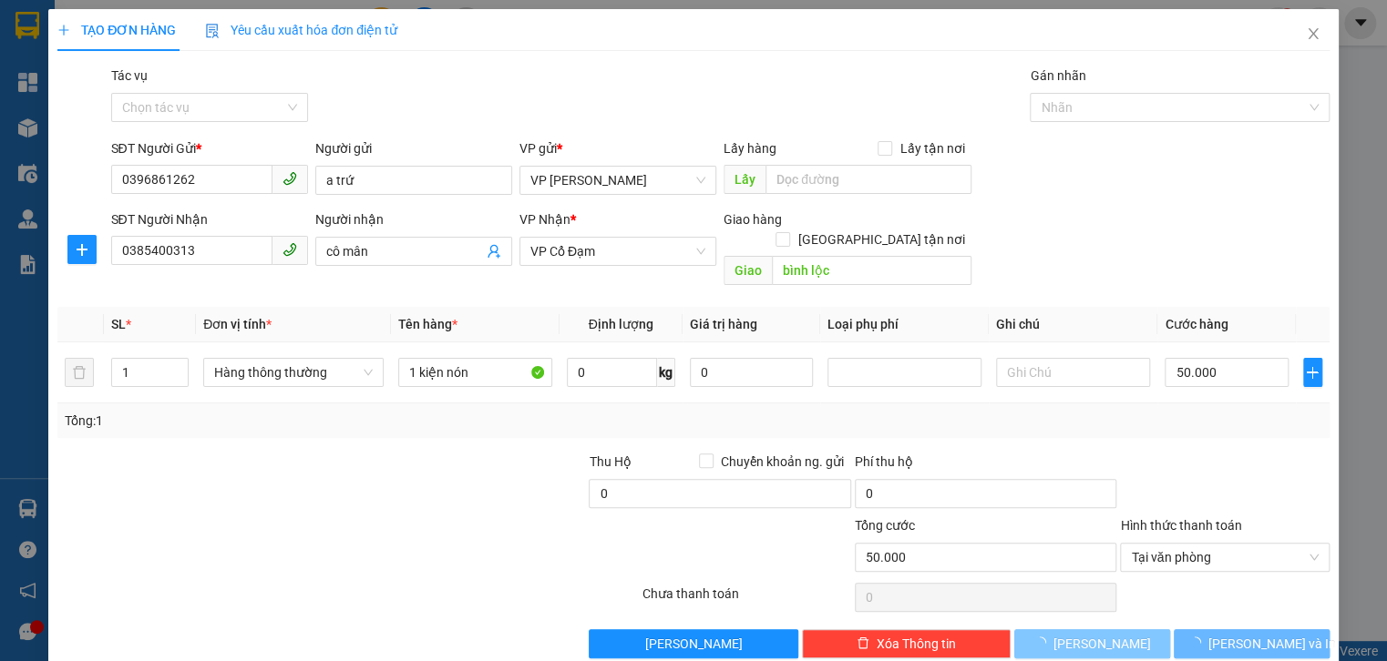
type input "0"
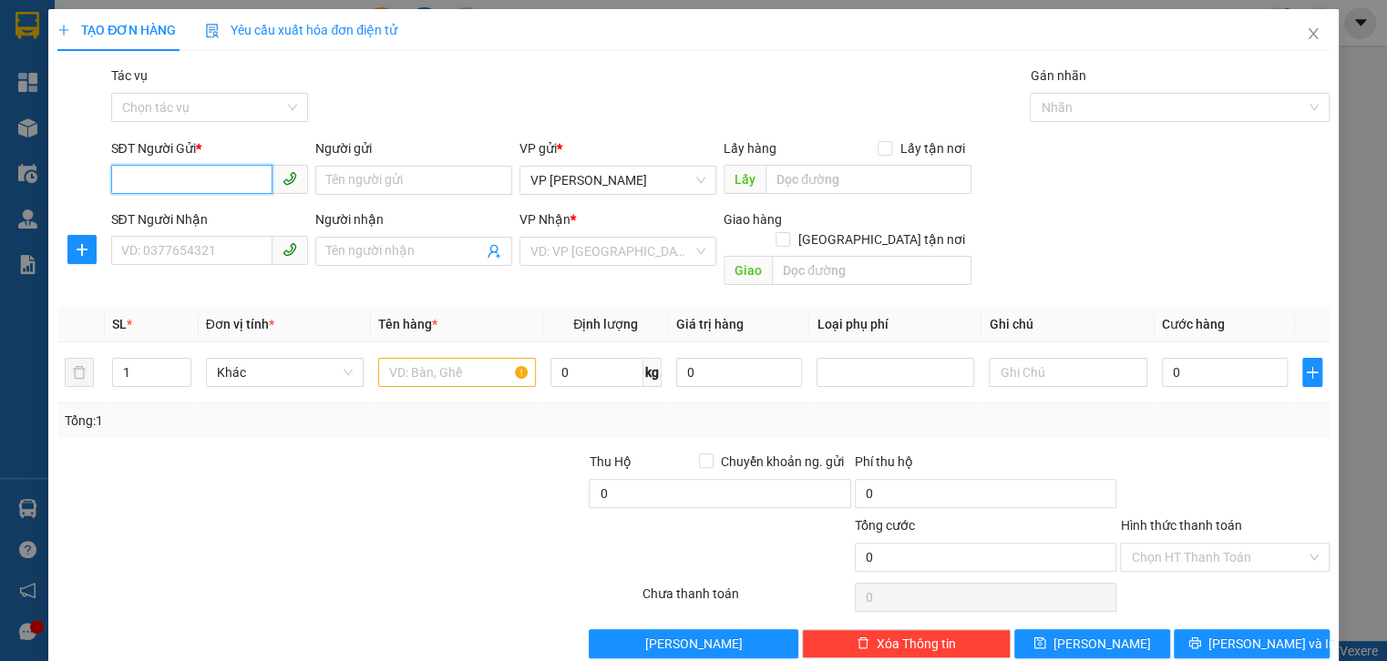
click at [138, 171] on input "SĐT Người Gửi *" at bounding box center [191, 179] width 161 height 29
type input "0338107728"
click at [153, 207] on div "0338107728 - a bình" at bounding box center [207, 217] width 173 height 20
type input "a bình"
type input "0966966676"
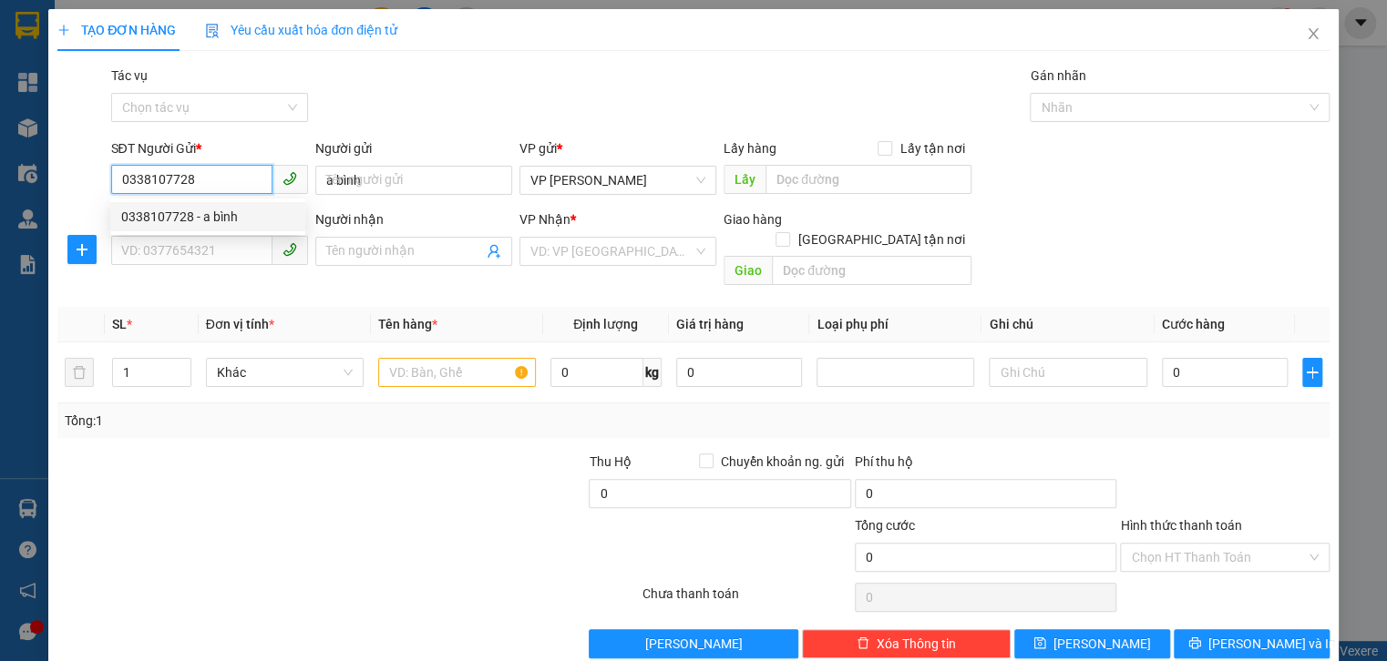
type input "a trung"
type input "xuân thành"
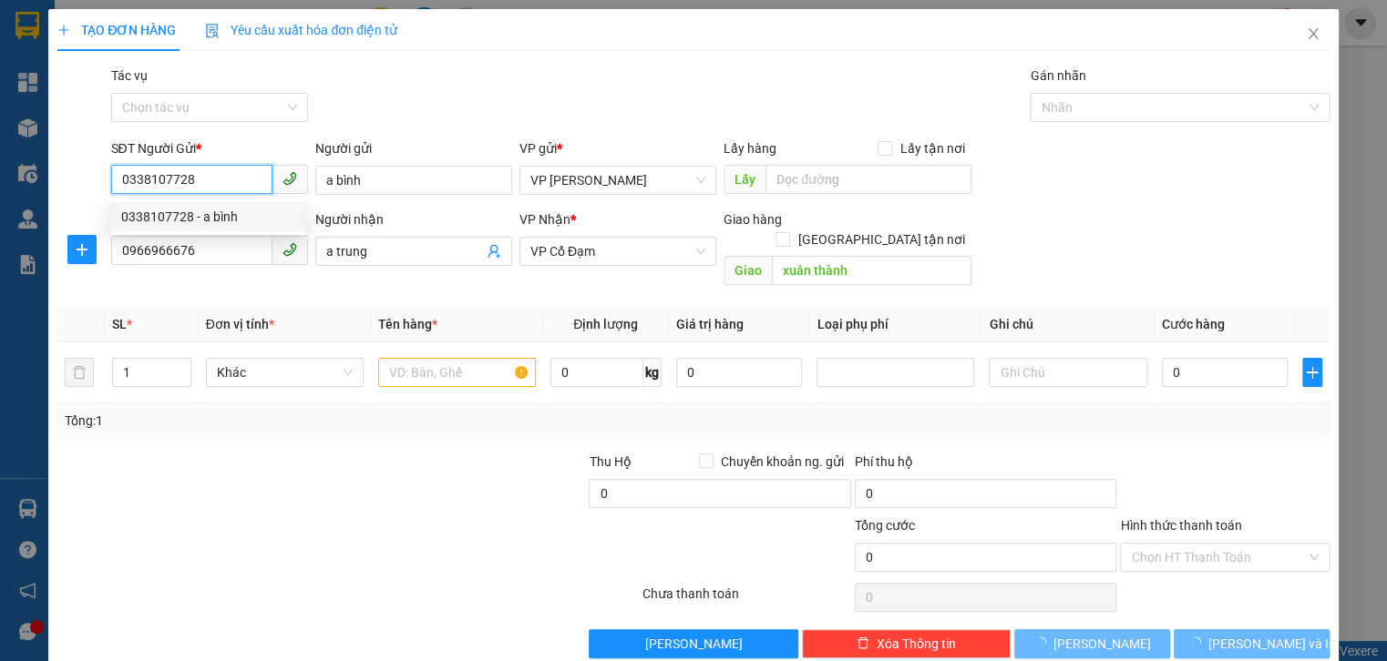
type input "30.000"
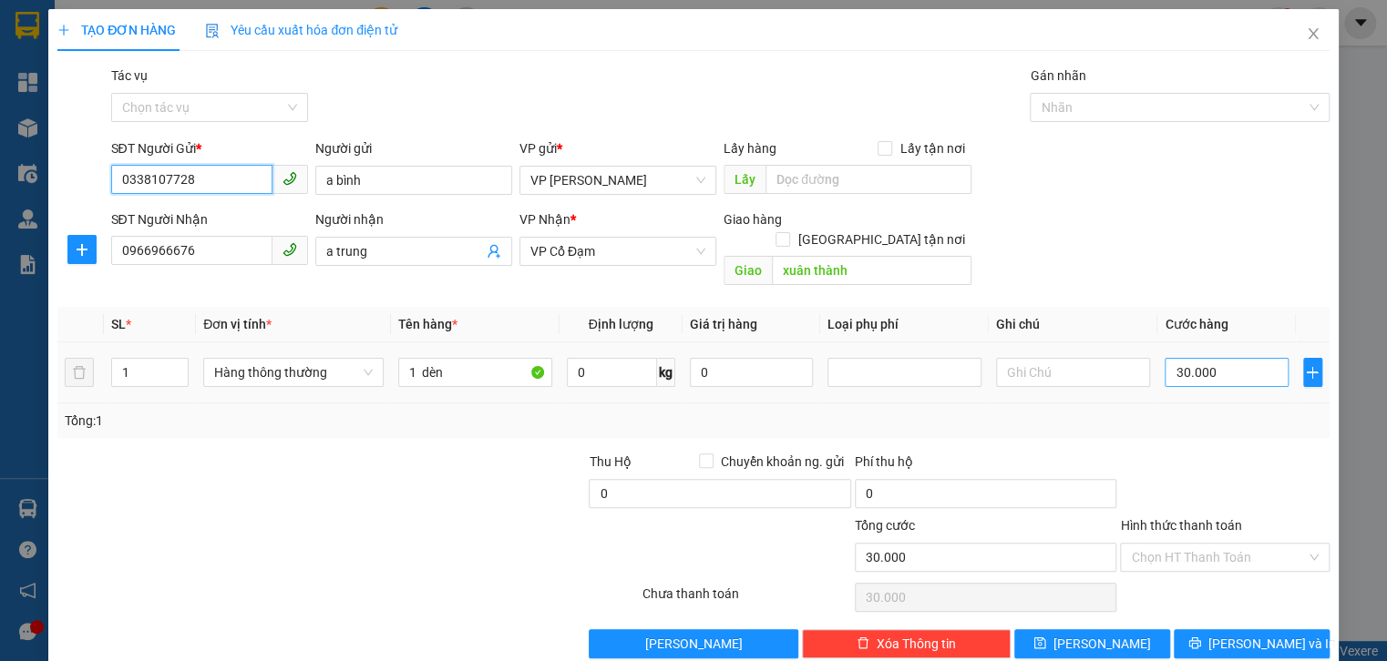
type input "0338107728"
click at [1201, 358] on input "30.000" at bounding box center [1225, 372] width 123 height 29
click at [221, 258] on input "0966966676" at bounding box center [191, 250] width 161 height 29
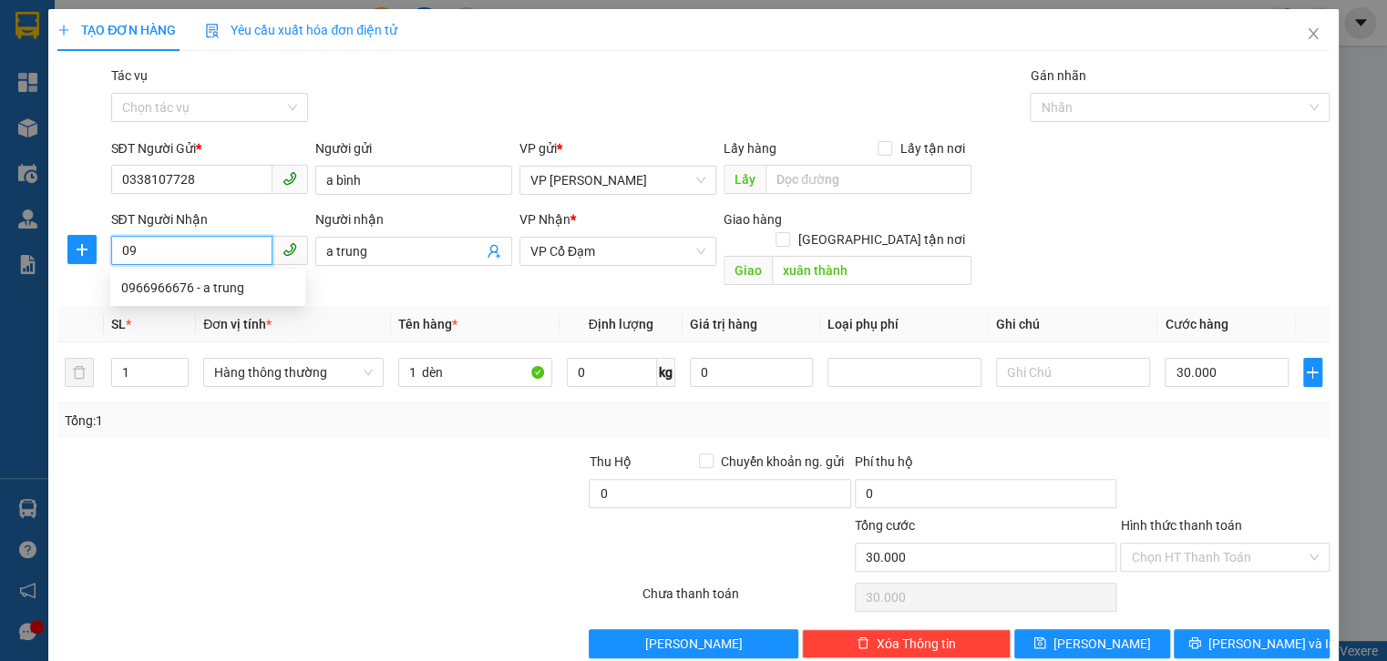
type input "0"
click at [201, 319] on div "0389314159 - [PERSON_NAME]" at bounding box center [210, 317] width 179 height 20
type input "0389314159"
type input "[PERSON_NAME]"
type input "50.000"
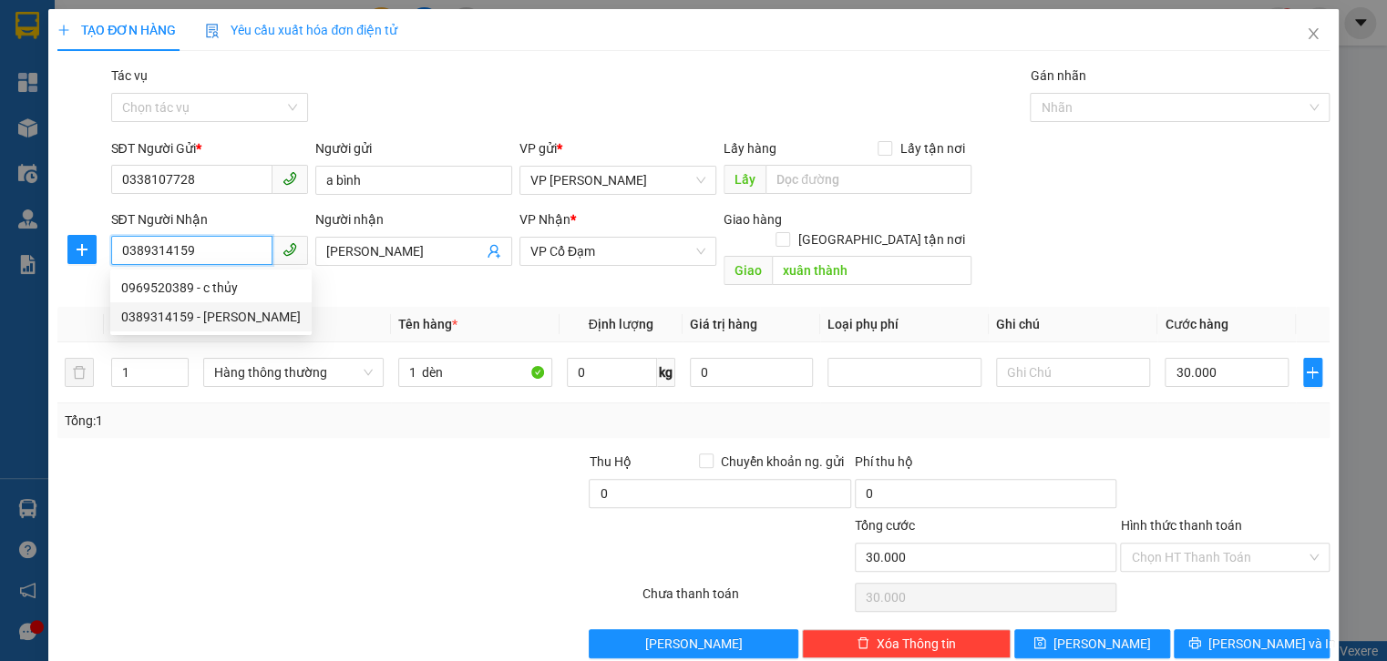
type input "50.000"
type input "0389314159"
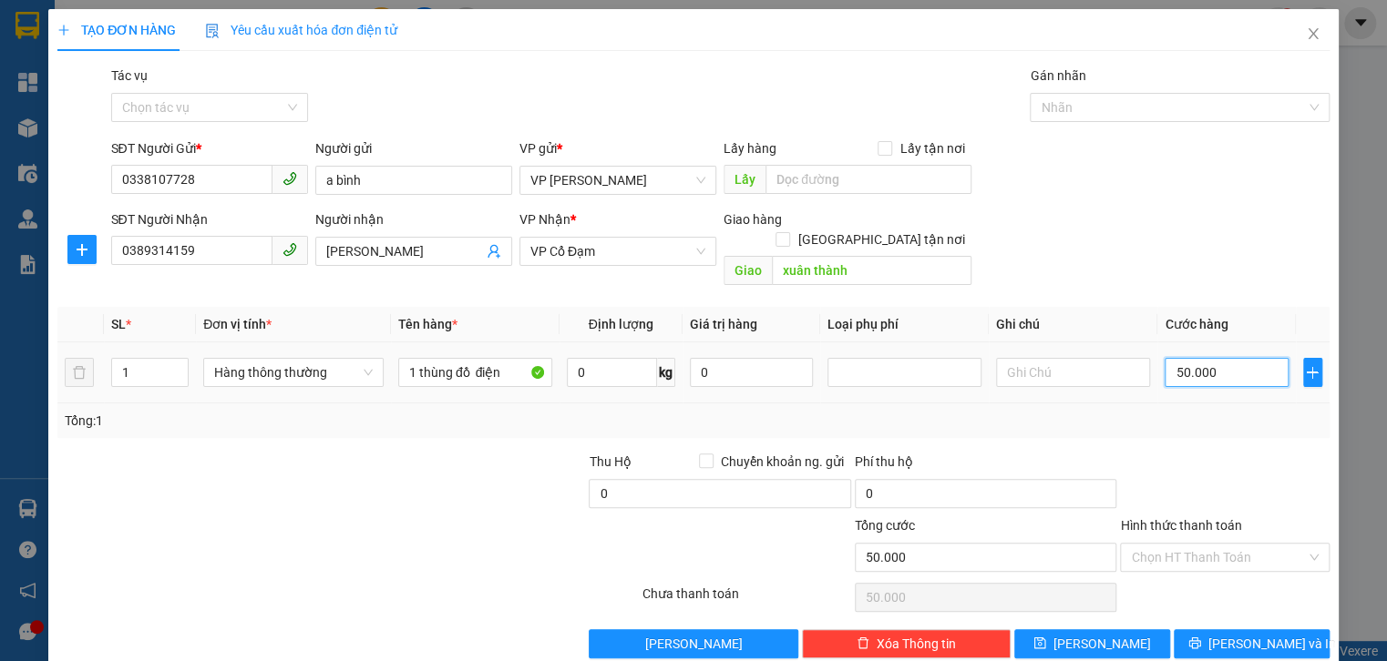
click at [1206, 358] on input "50.000" at bounding box center [1225, 372] width 123 height 29
type input "0"
click at [1157, 351] on td "0" at bounding box center [1226, 373] width 138 height 61
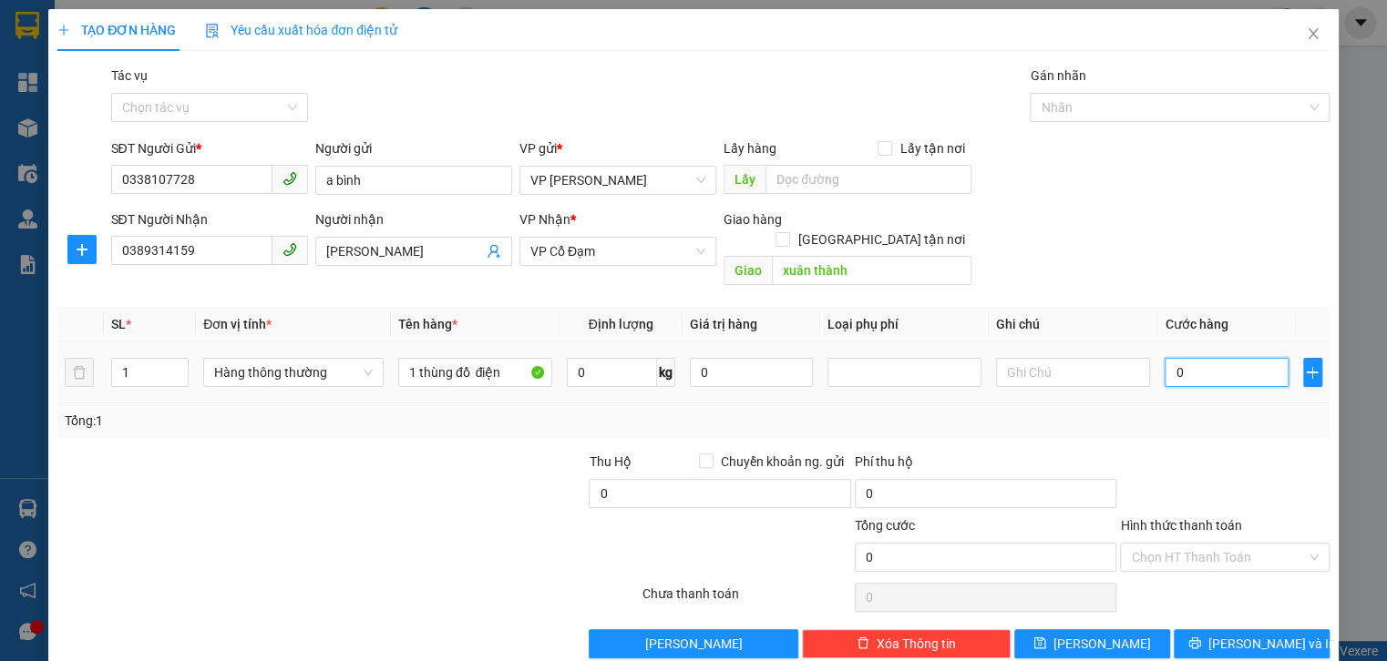
click at [1167, 358] on input "0" at bounding box center [1225, 372] width 123 height 29
type input "4"
type input "40"
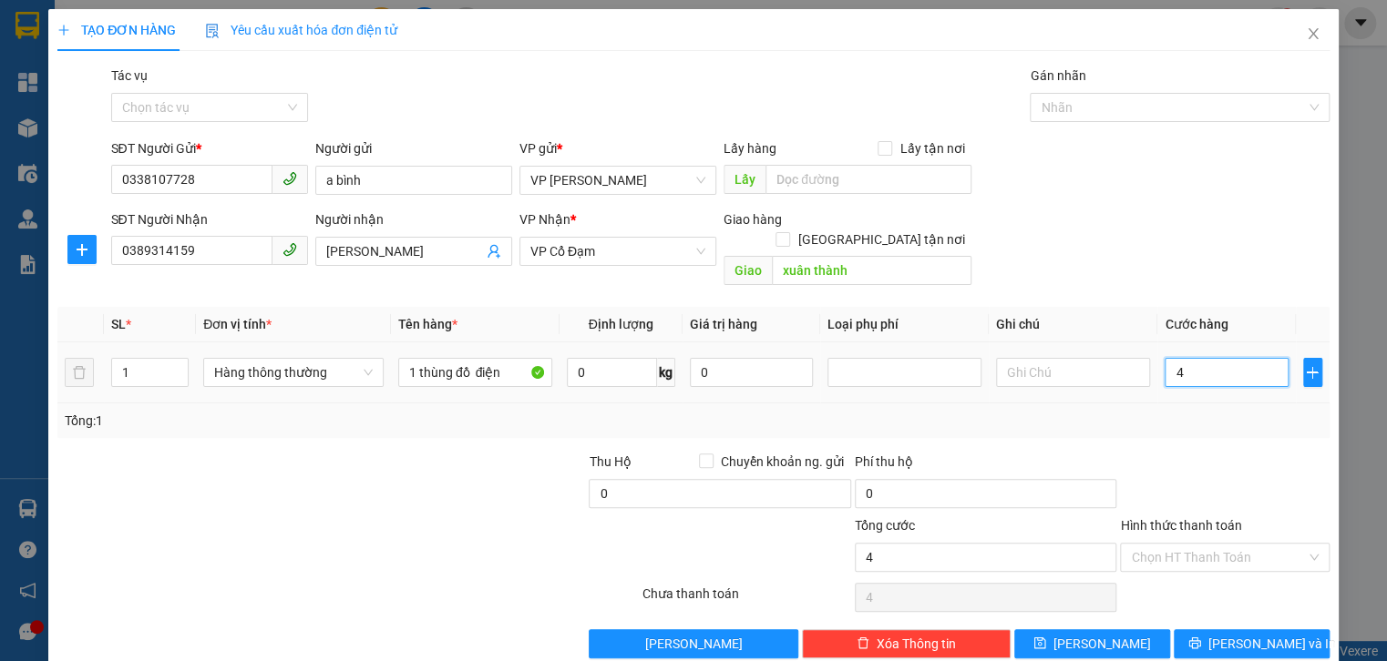
type input "40"
type input "40.000"
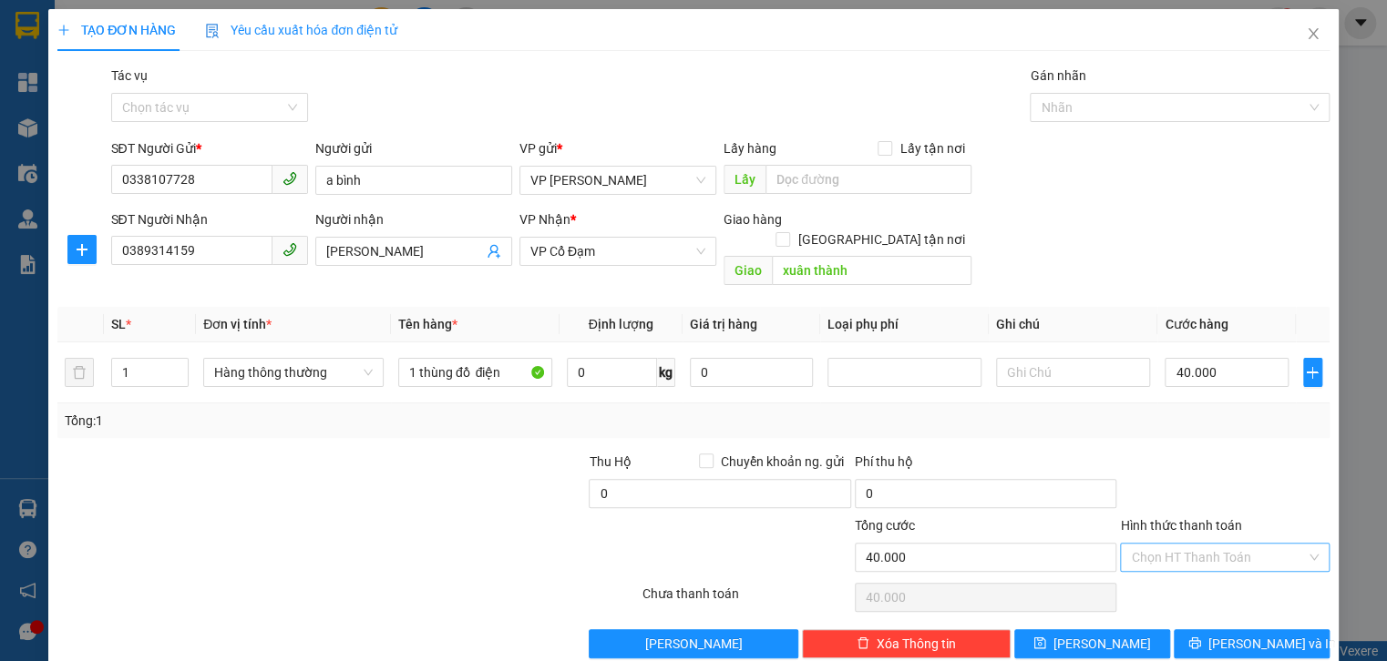
click at [1207, 544] on input "Hình thức thanh toán" at bounding box center [1218, 557] width 174 height 27
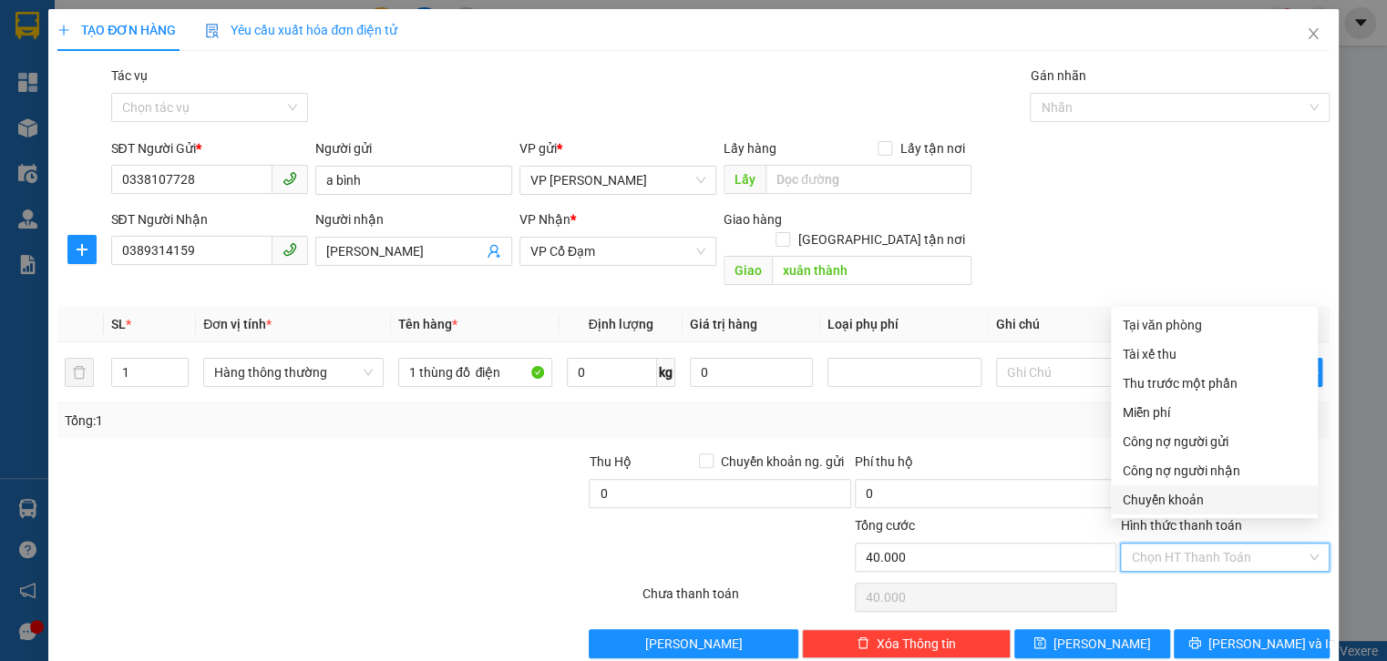
click at [1162, 492] on div "Chuyển khoản" at bounding box center [1213, 500] width 185 height 20
type input "0"
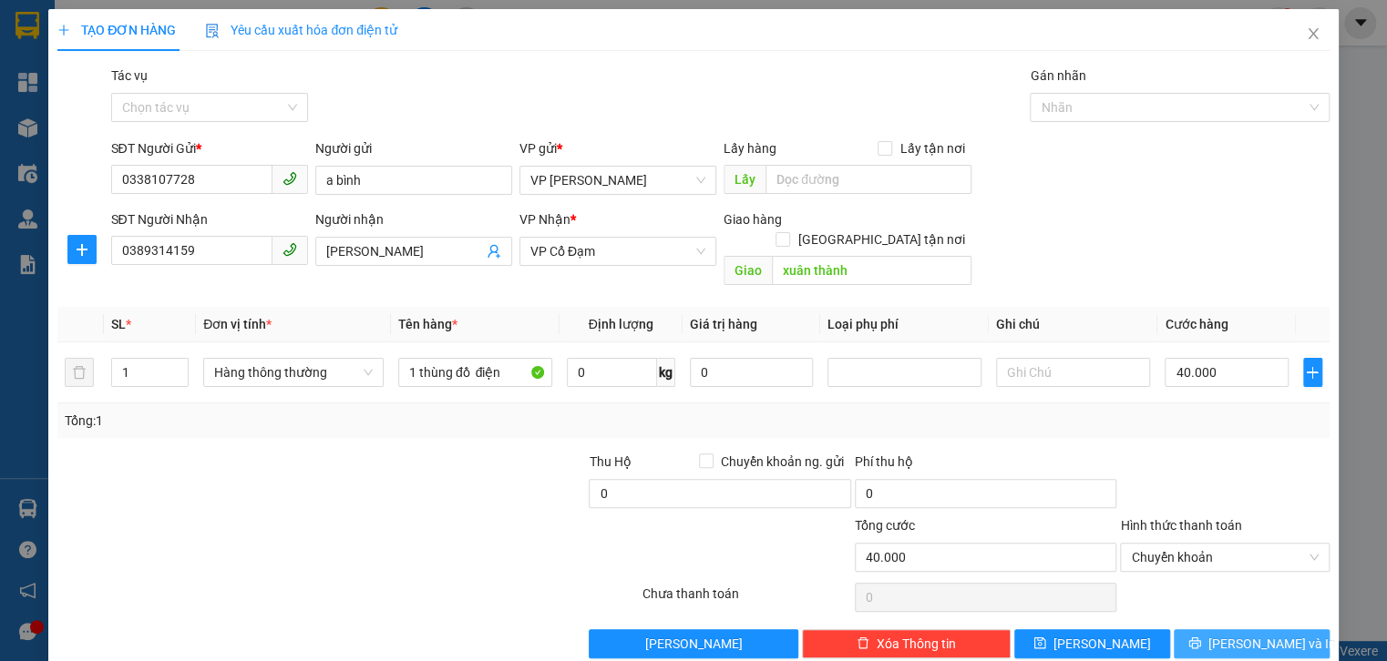
click at [1233, 634] on span "[PERSON_NAME] và In" at bounding box center [1272, 644] width 128 height 20
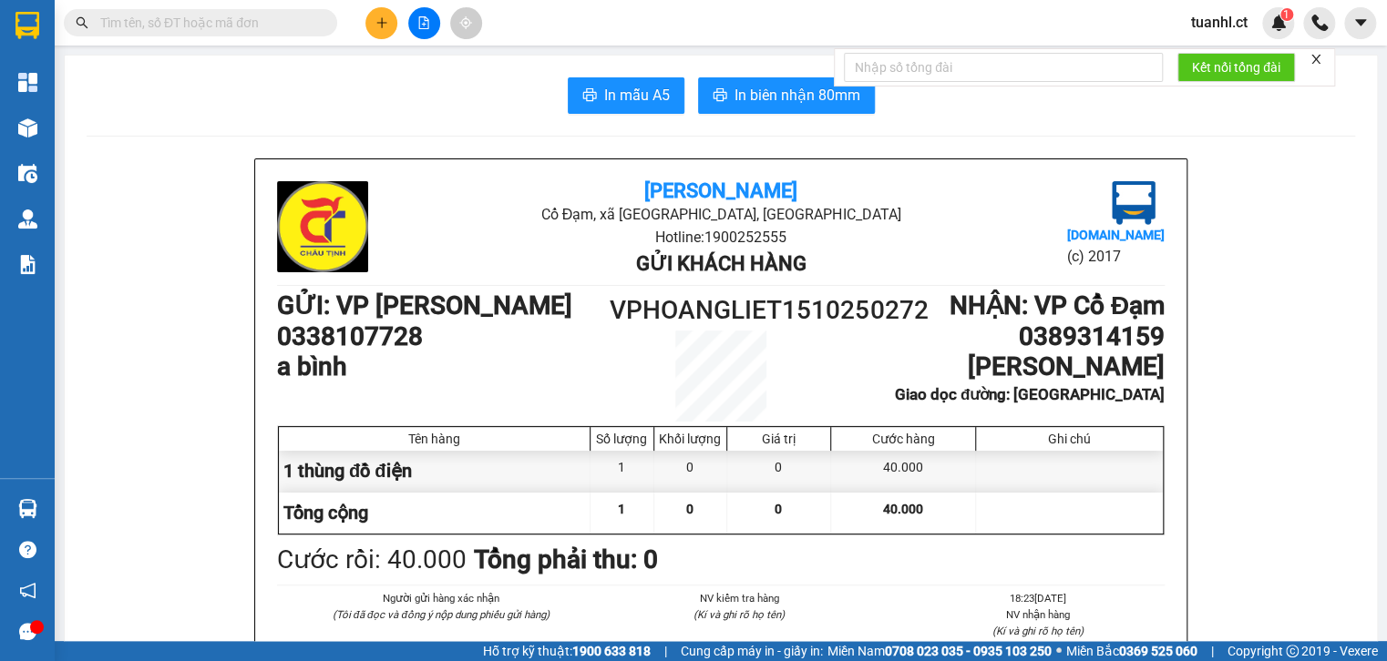
click at [385, 17] on icon "plus" at bounding box center [381, 22] width 13 height 13
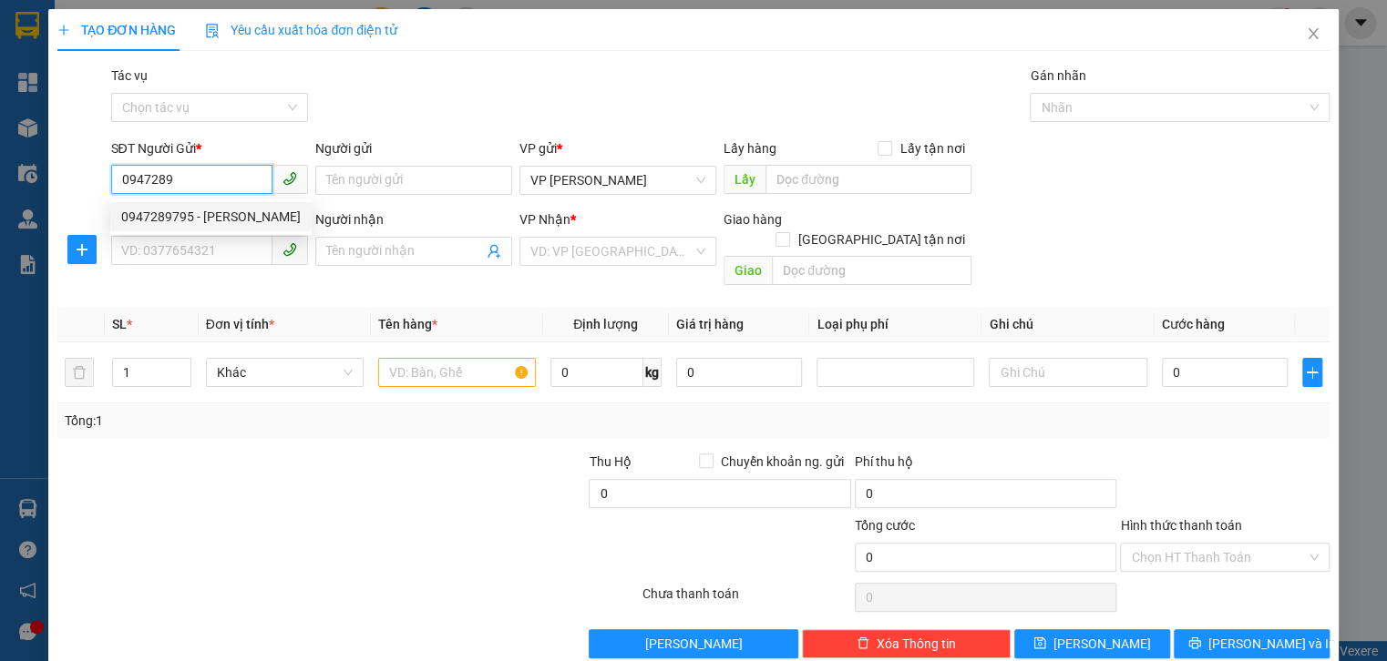
click at [149, 209] on div "0947289795 - [PERSON_NAME]" at bounding box center [210, 217] width 179 height 20
type input "0947289795"
type input "[PERSON_NAME]"
type input "0392135136"
type input "đức rạng"
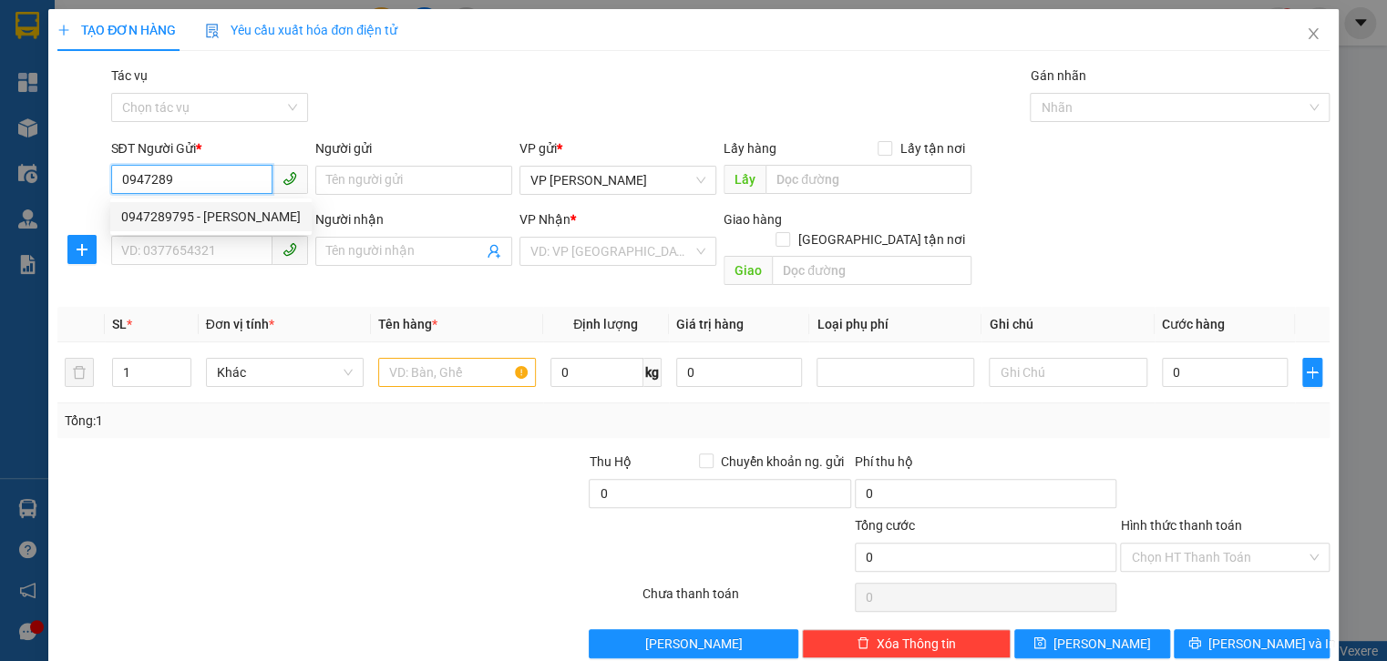
type input "vp hồng lĩnh"
type input "40.000"
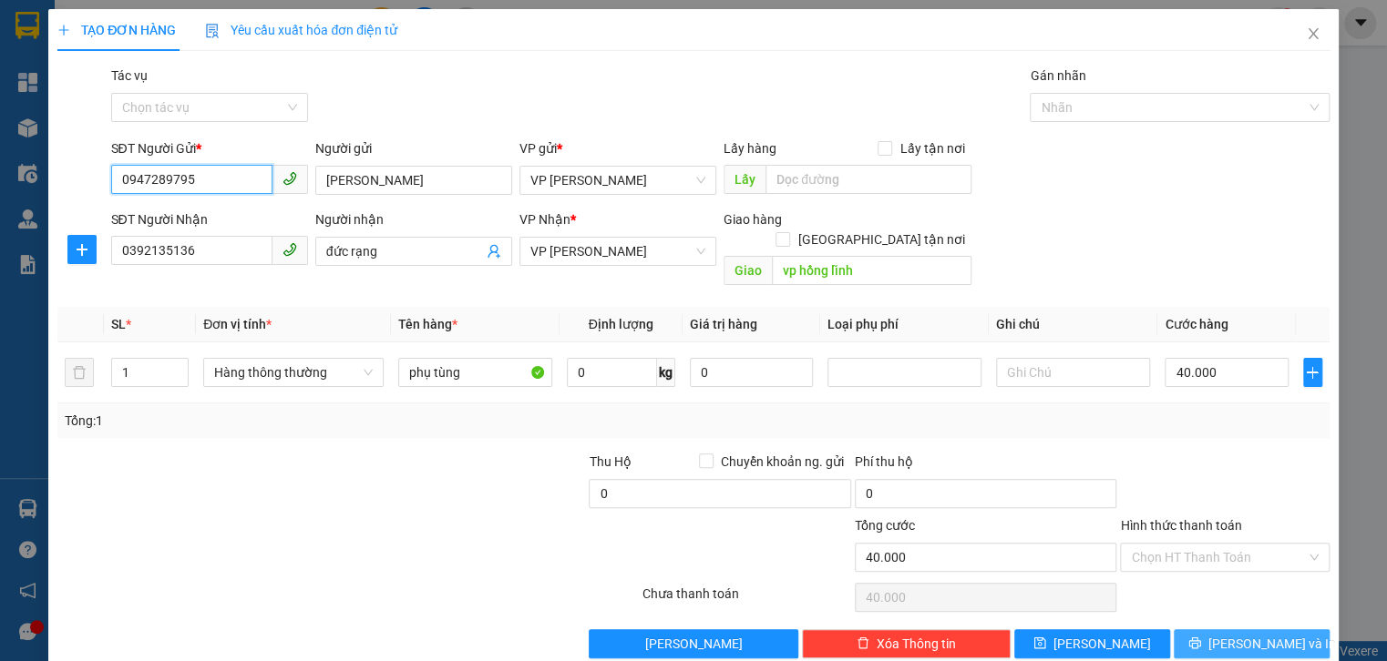
type input "0947289795"
click at [1200, 638] on icon "printer" at bounding box center [1194, 644] width 12 height 12
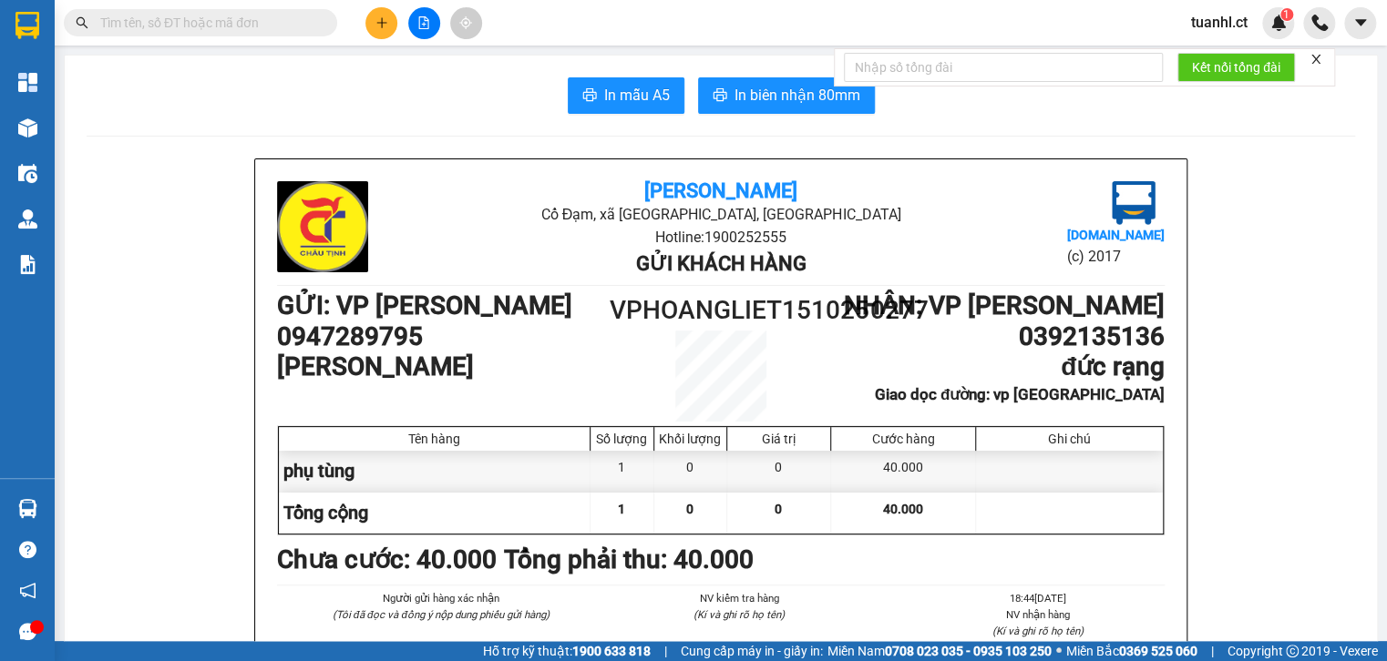
click at [386, 29] on button at bounding box center [381, 23] width 32 height 32
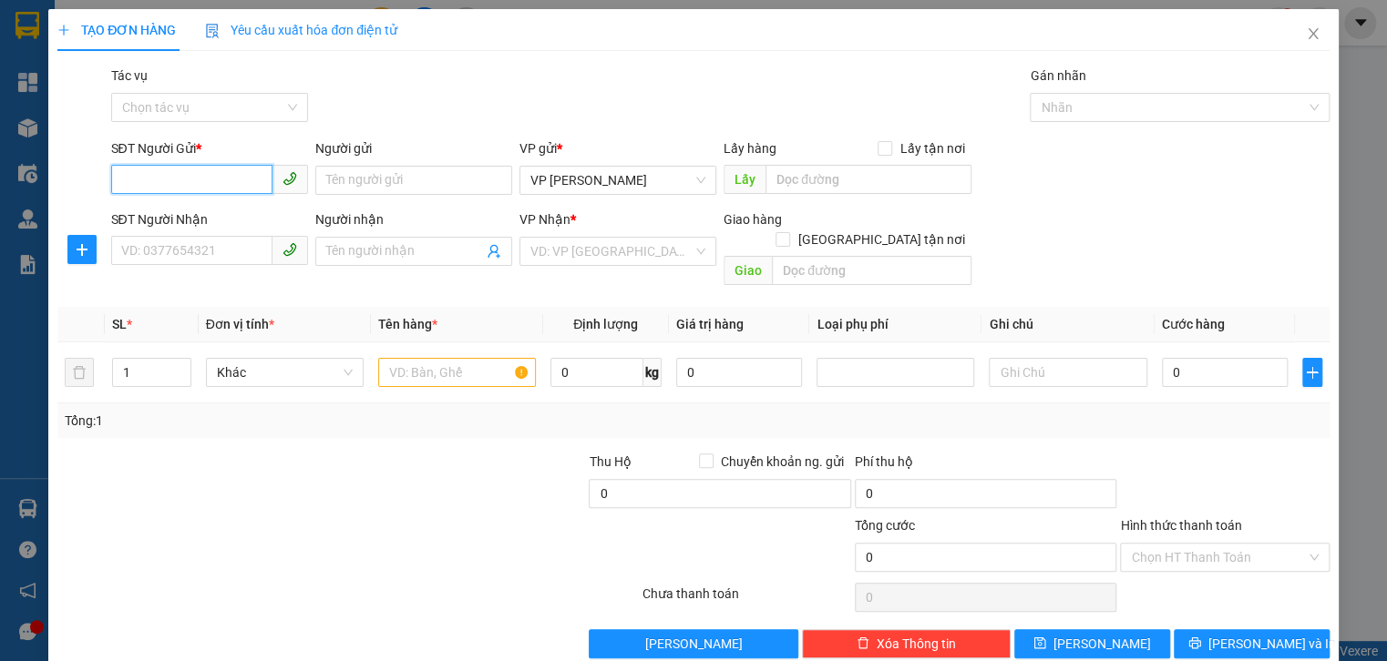
click at [197, 179] on input "SĐT Người Gửi *" at bounding box center [191, 179] width 161 height 29
type input "0376027356"
click at [182, 244] on input "SĐT Người Nhận" at bounding box center [191, 250] width 161 height 29
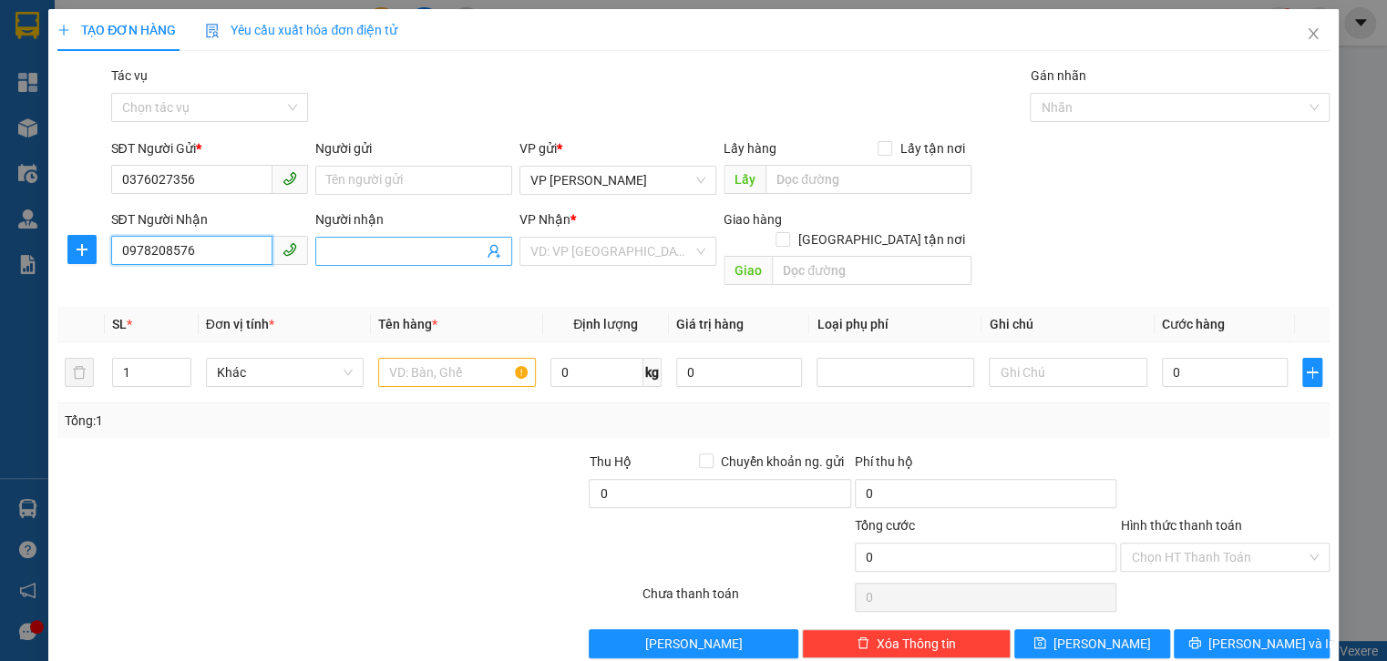
type input "0978208576"
click at [331, 245] on input "Người nhận" at bounding box center [404, 251] width 157 height 20
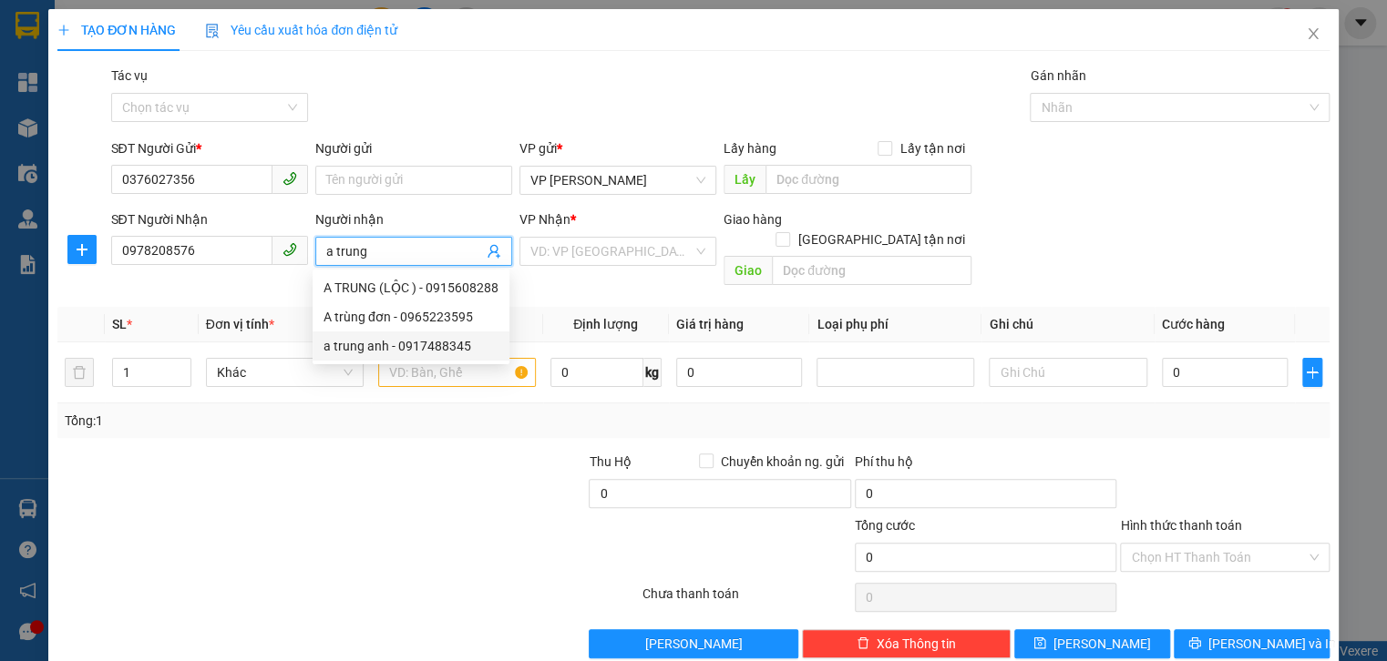
type input "a trung"
click at [430, 425] on div "Transit Pickup Surcharge Ids Transit Deliver Surcharge Ids Transit Deliver Surc…" at bounding box center [692, 362] width 1271 height 593
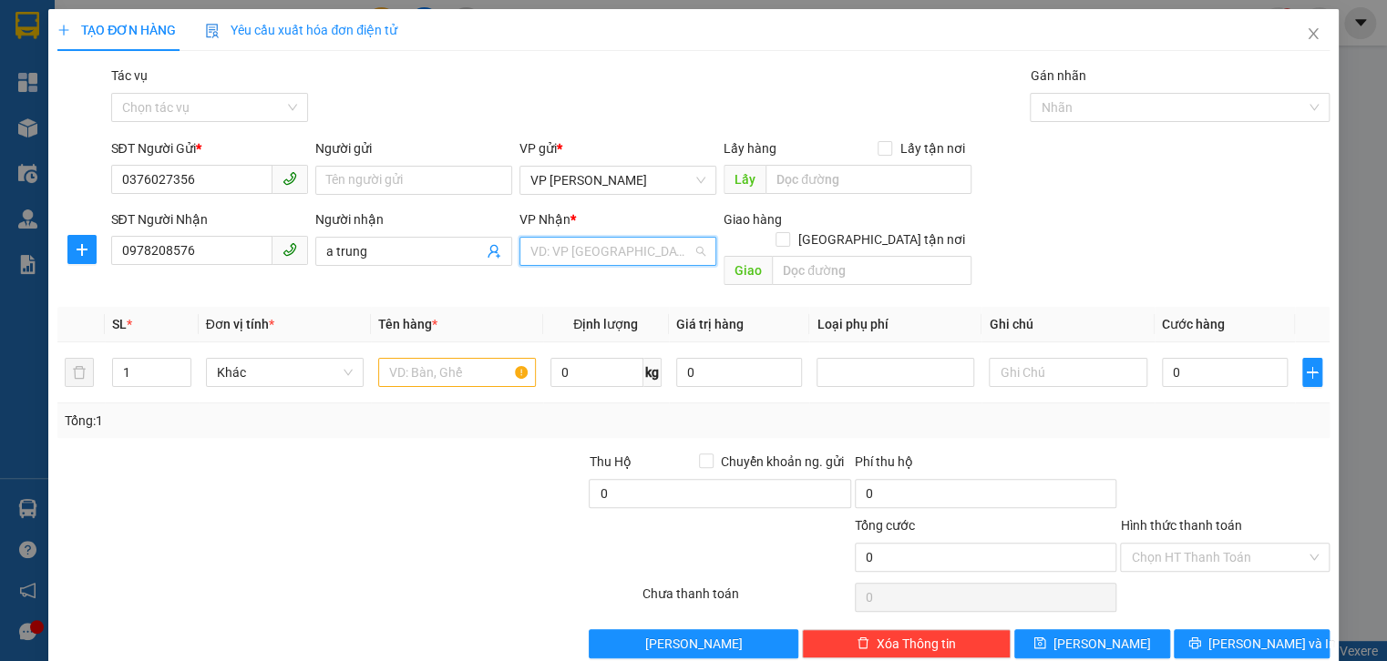
click at [611, 262] on input "search" at bounding box center [611, 251] width 162 height 27
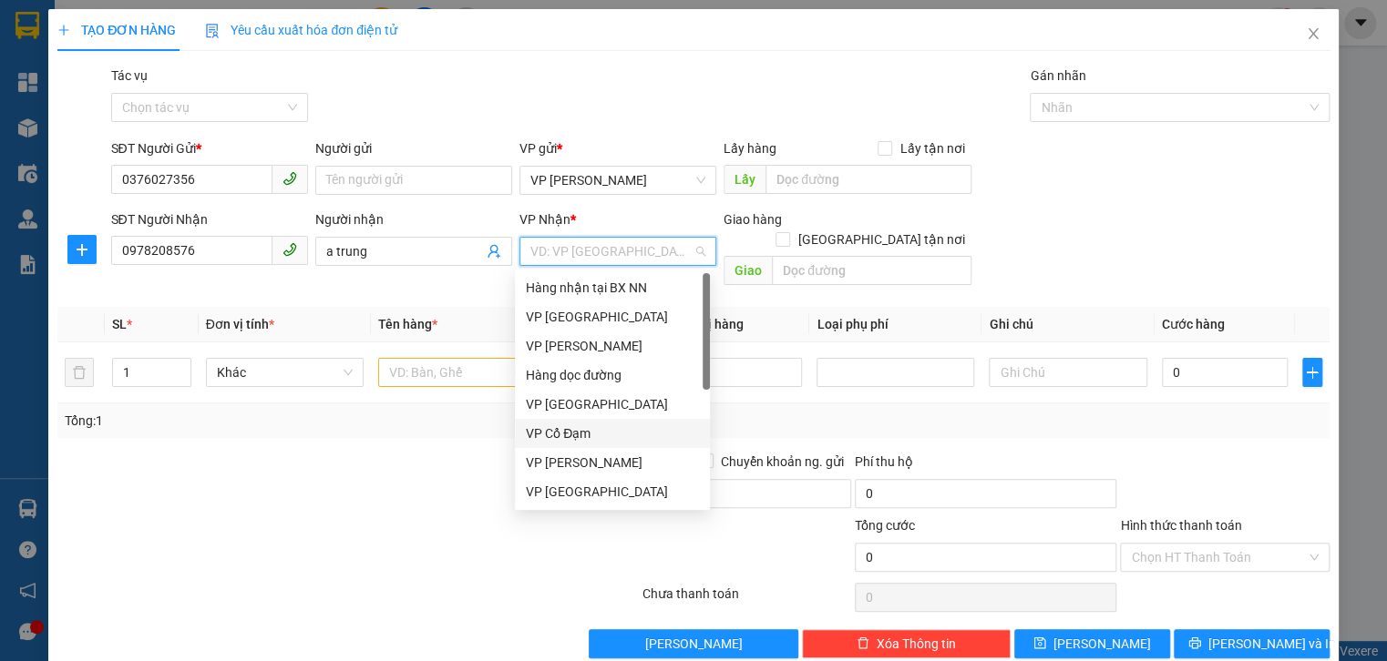
click at [572, 445] on div "VP Cổ Đạm" at bounding box center [612, 433] width 195 height 29
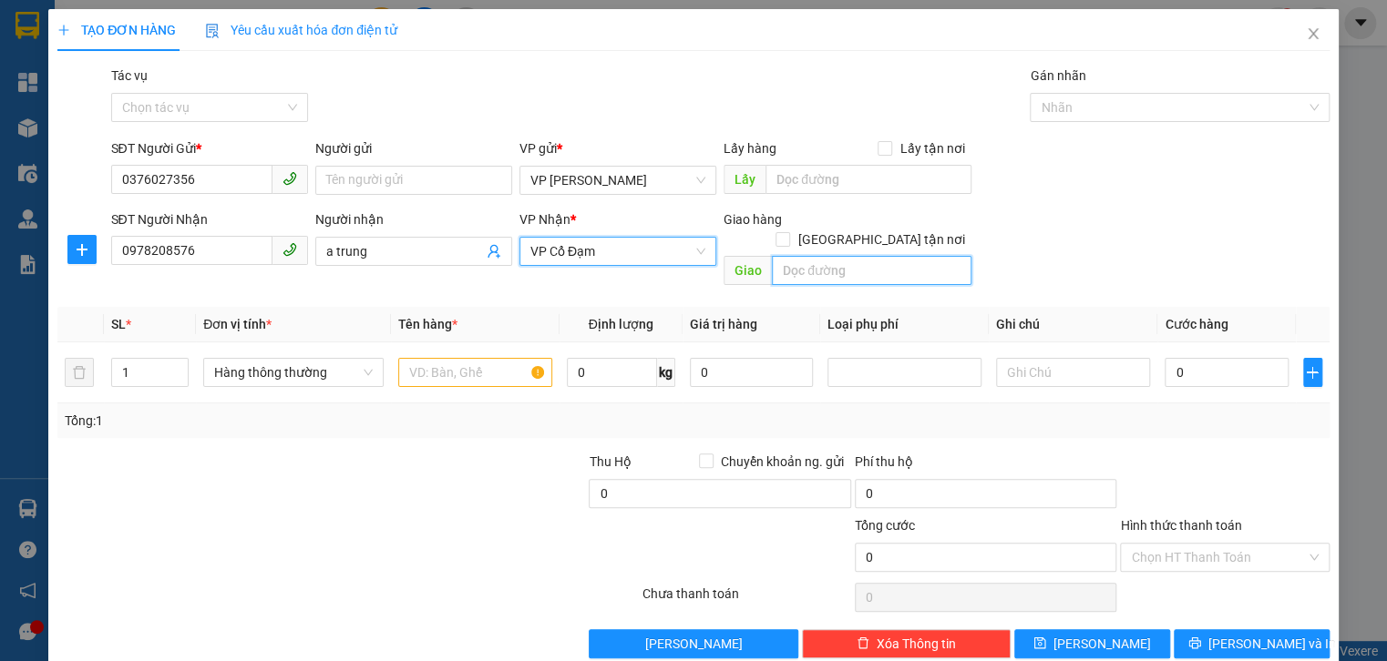
click at [825, 256] on input "text" at bounding box center [872, 270] width 200 height 29
type input "xuân thành"
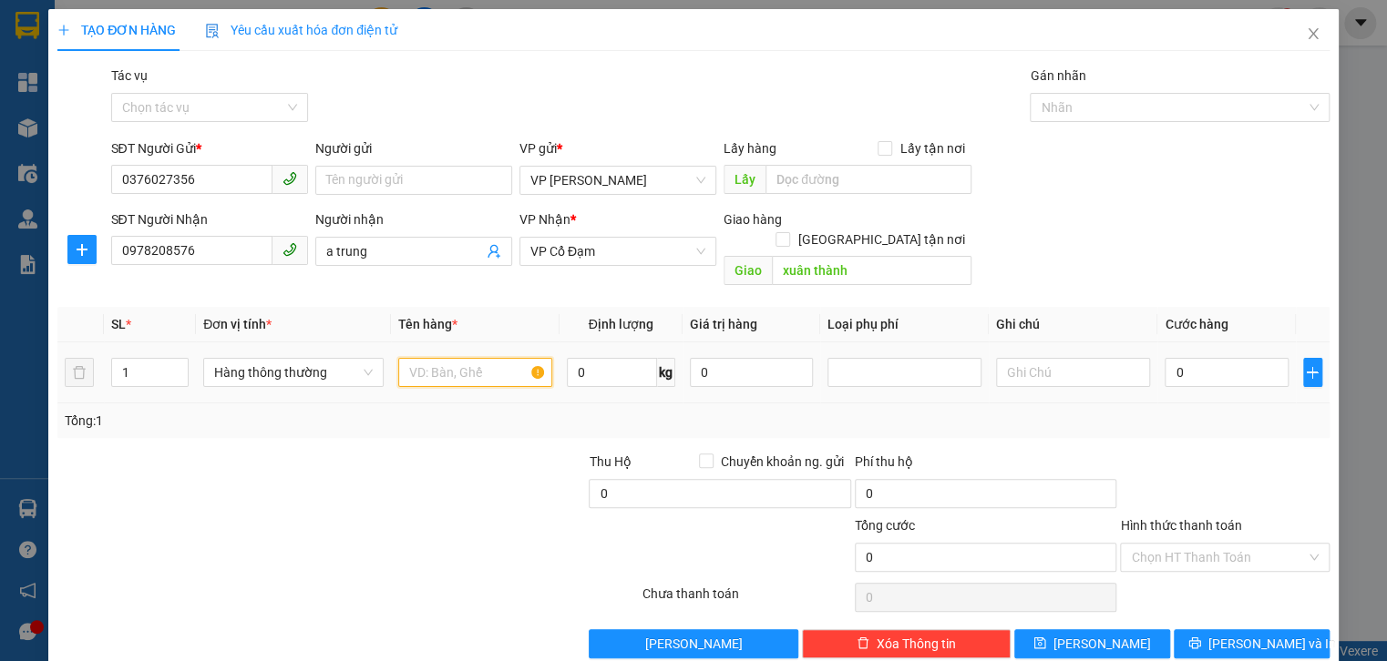
click at [479, 358] on input "text" at bounding box center [475, 372] width 154 height 29
type input "máy hút chân ko"
click at [1171, 358] on input "0" at bounding box center [1225, 372] width 123 height 29
type input "5"
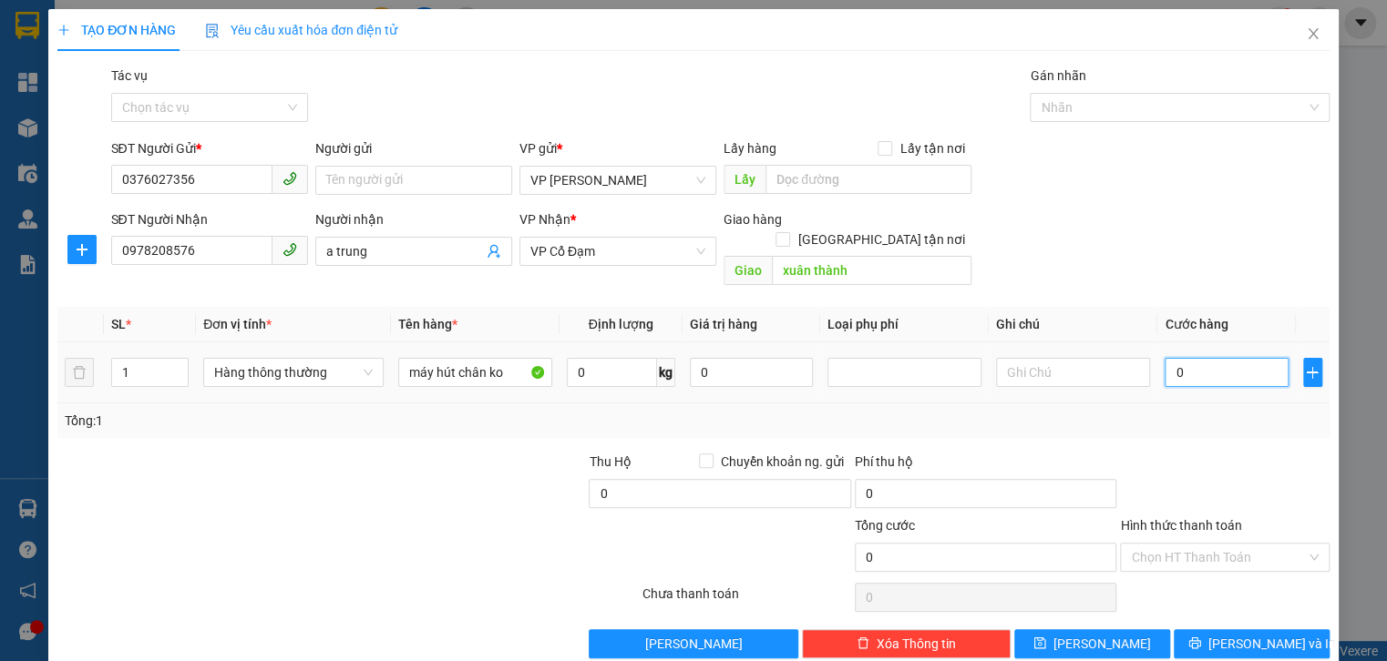
type input "5"
type input "50"
type input "50.000"
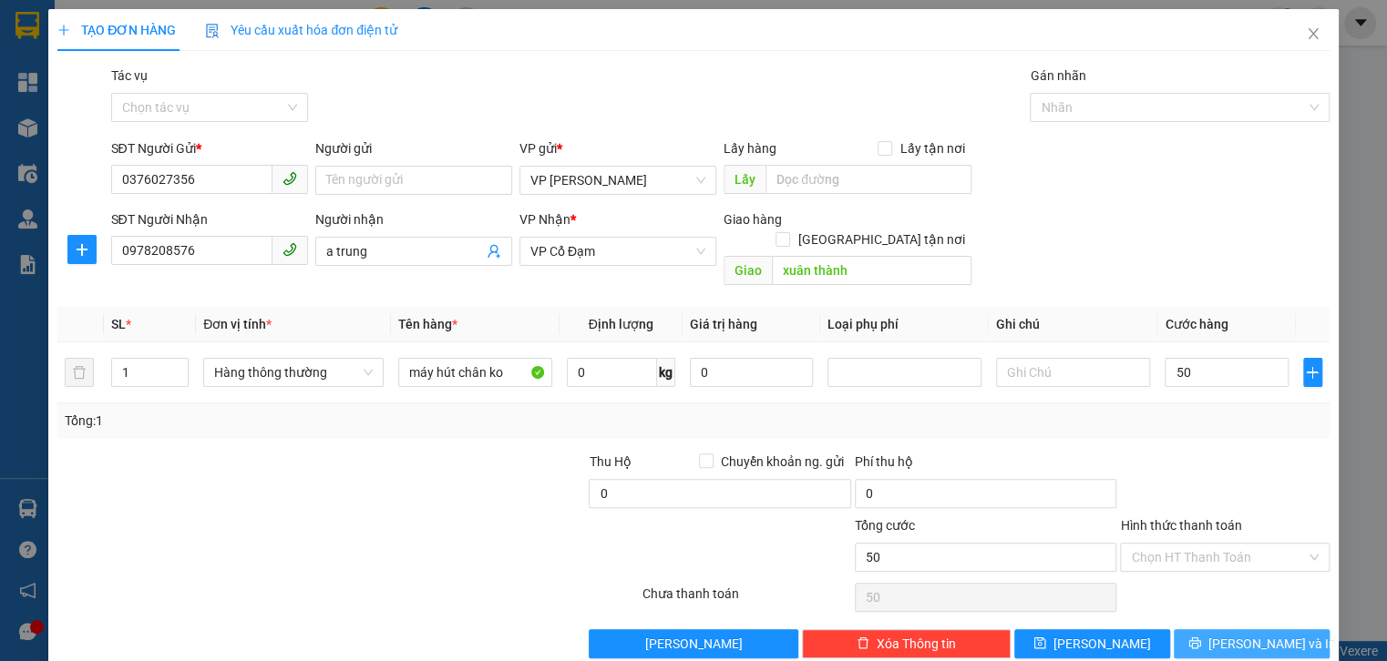
type input "50.000"
click at [1269, 634] on span "[PERSON_NAME] và In" at bounding box center [1272, 644] width 128 height 20
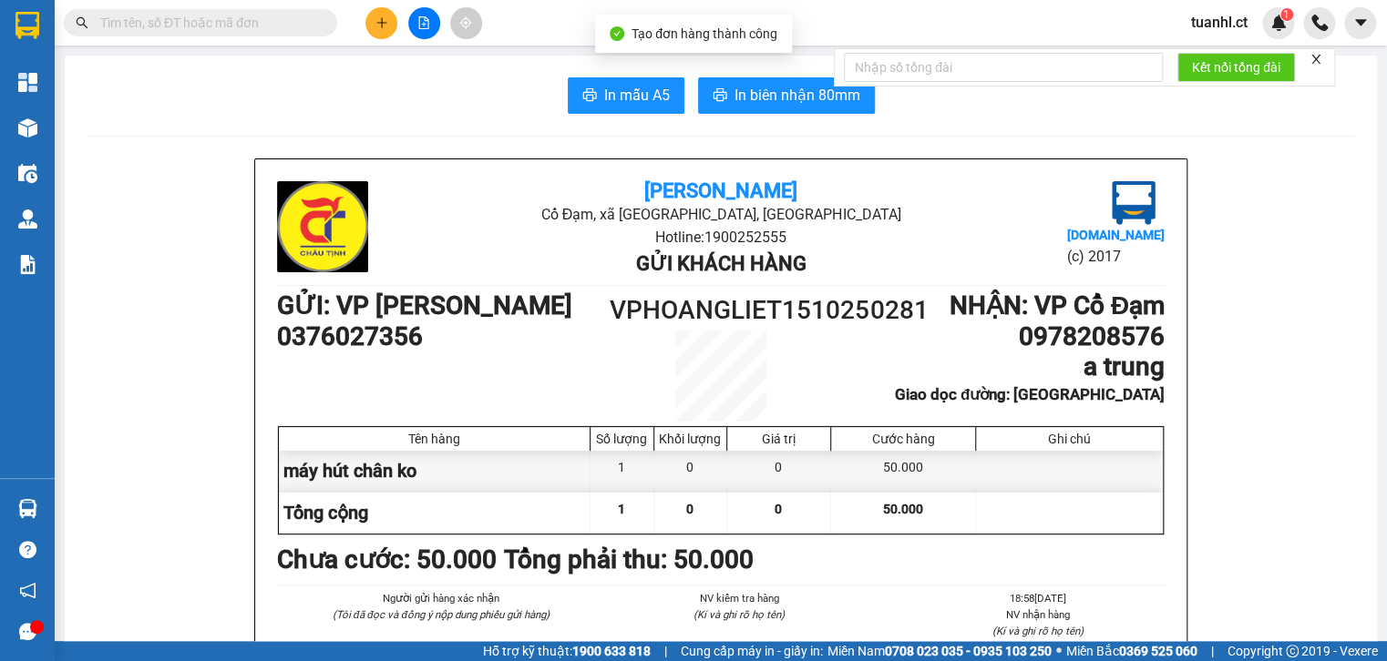
click at [1315, 62] on icon "close" at bounding box center [1315, 59] width 9 height 9
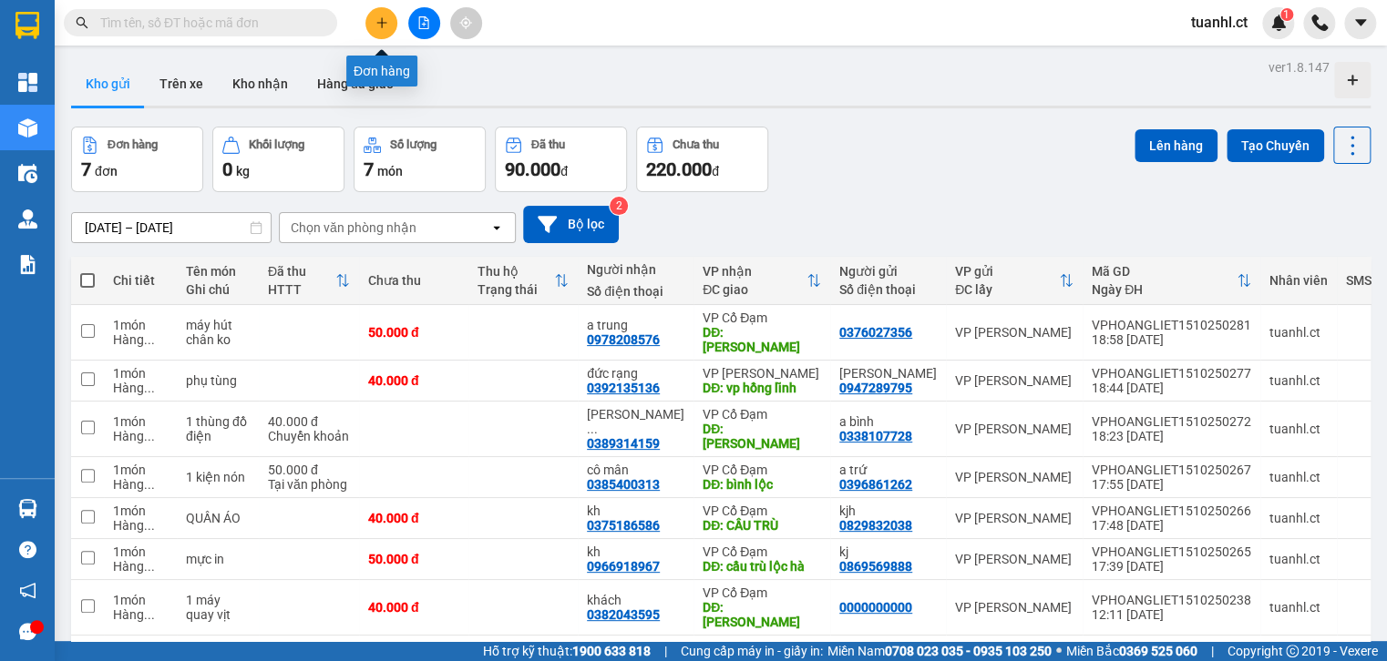
click at [383, 24] on icon "plus" at bounding box center [381, 22] width 13 height 13
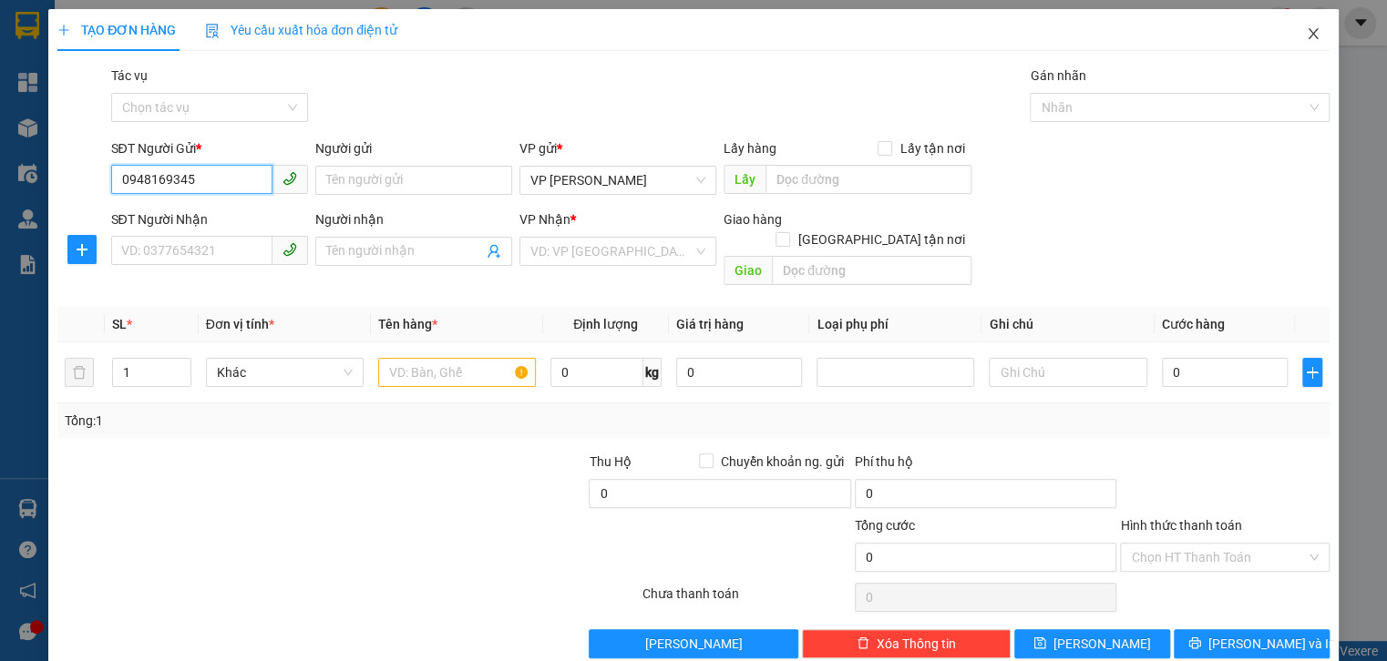
type input "0948169345"
click at [1306, 27] on icon "close" at bounding box center [1313, 33] width 15 height 15
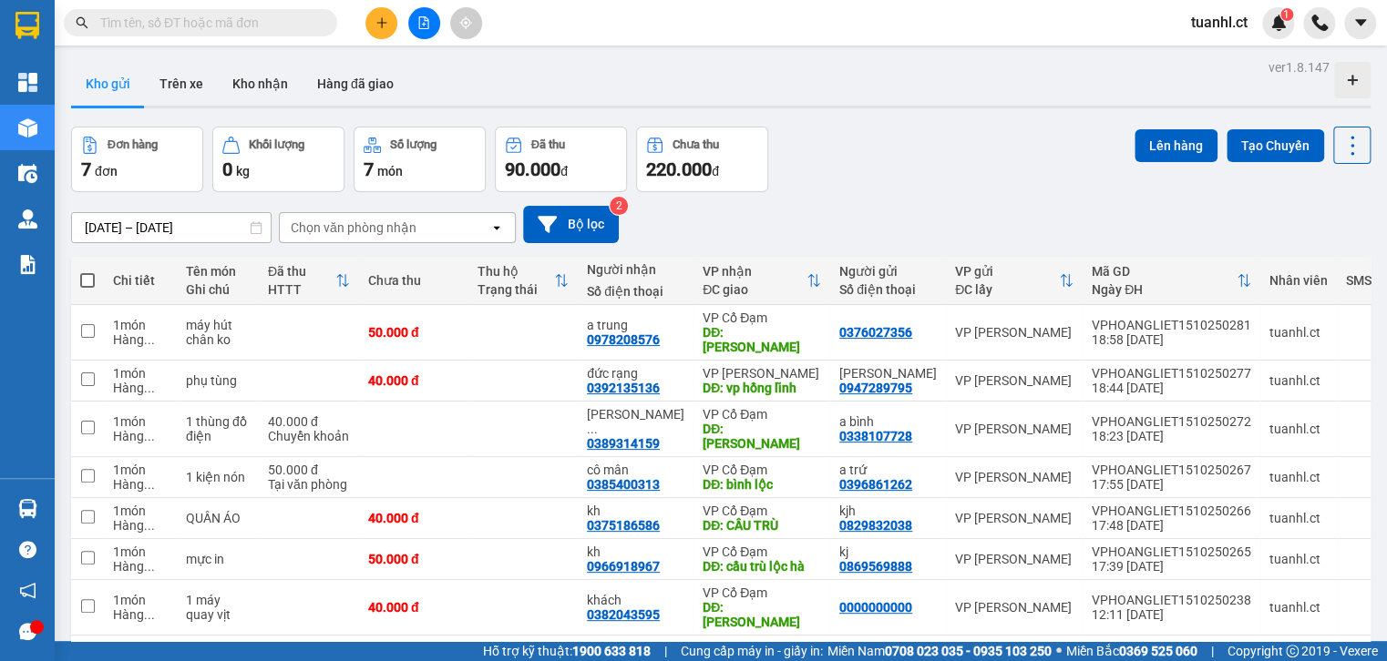
click at [390, 26] on button at bounding box center [381, 23] width 32 height 32
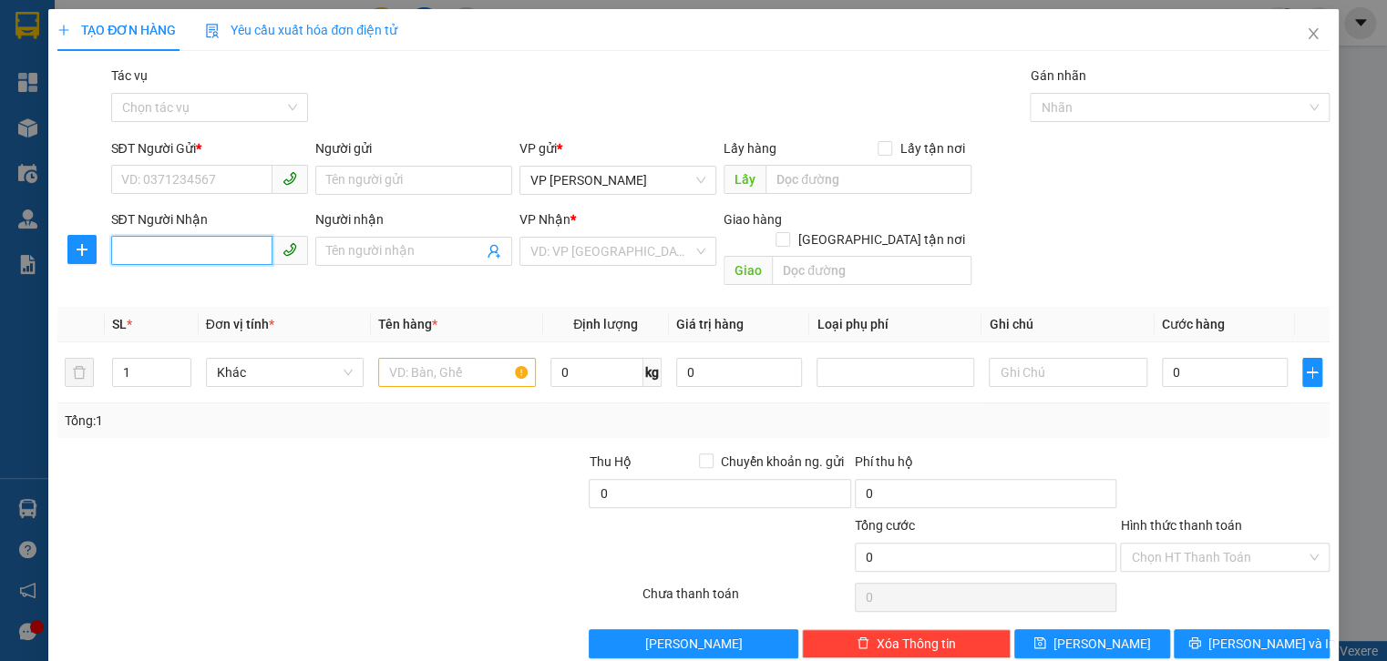
click at [193, 251] on input "SĐT Người Nhận" at bounding box center [191, 250] width 161 height 29
type input "0964037361"
click at [178, 281] on div "0964037361 - lj" at bounding box center [207, 288] width 173 height 20
type input "lj"
type input "tiên diên"
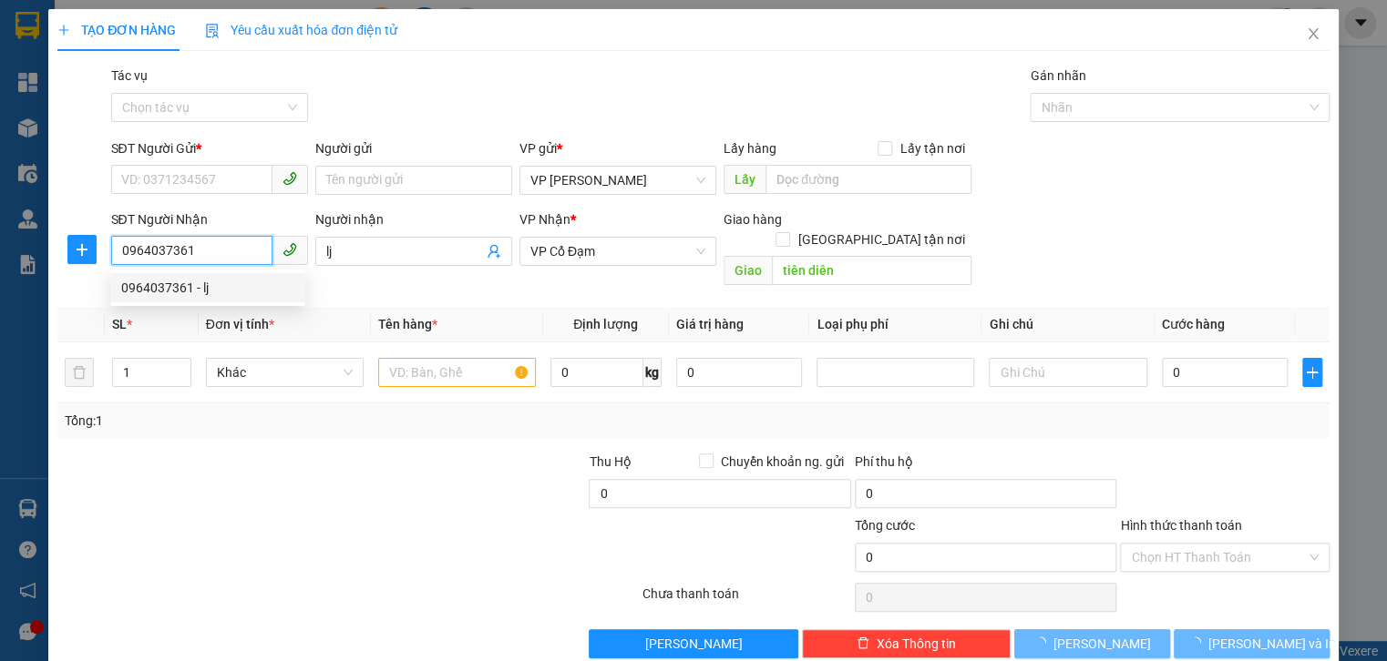
type input "80.000"
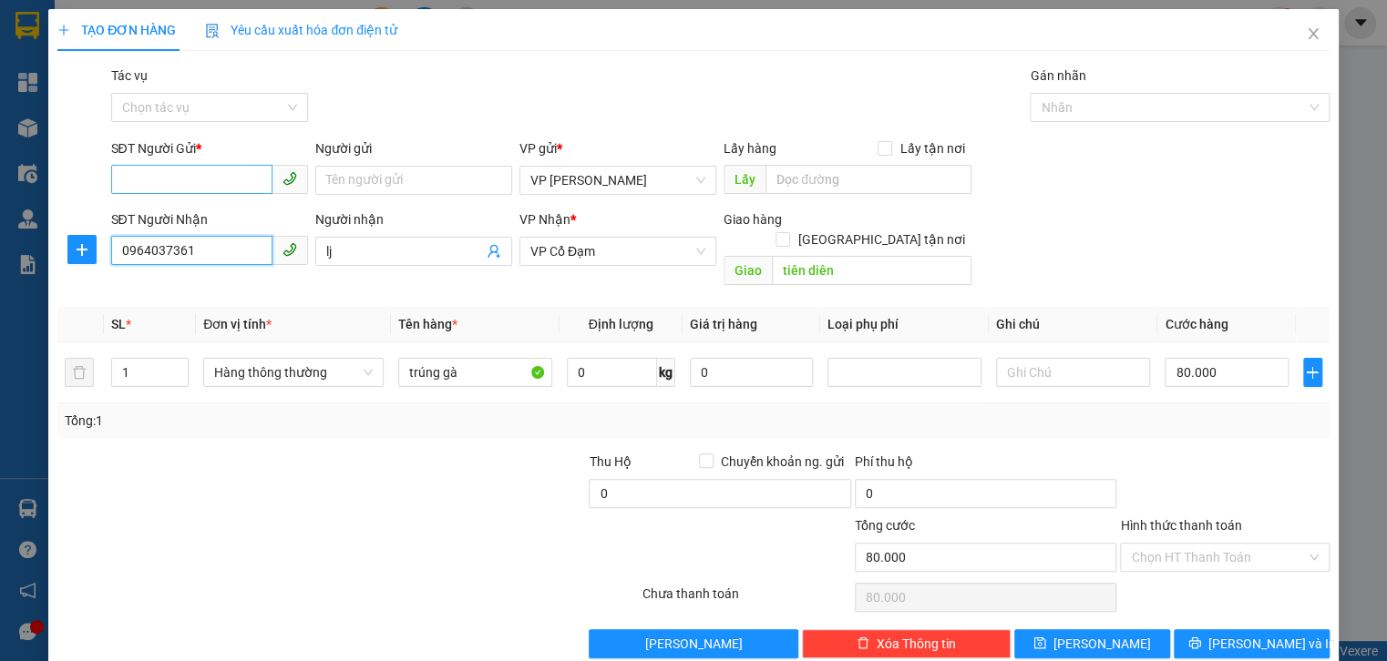
type input "0964037361"
click at [185, 171] on input "SĐT Người Gửi *" at bounding box center [191, 179] width 161 height 29
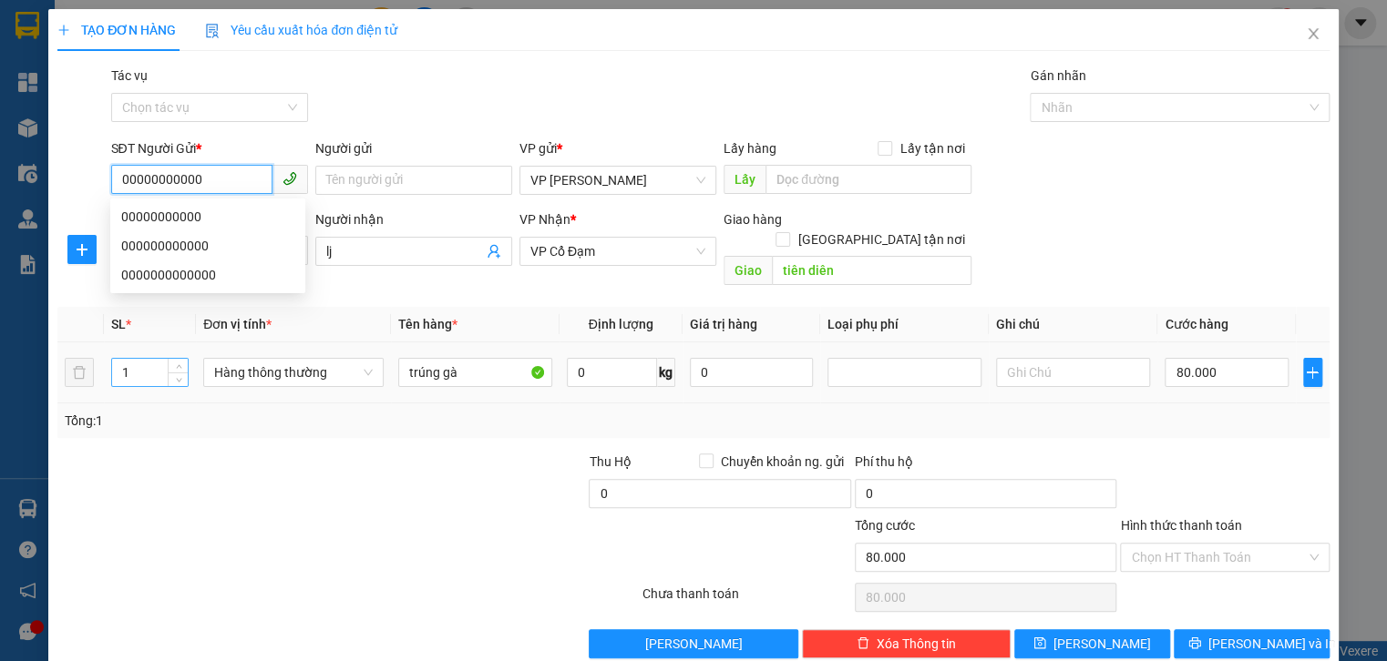
type input "00000000000"
click at [150, 361] on input "1" at bounding box center [150, 372] width 76 height 27
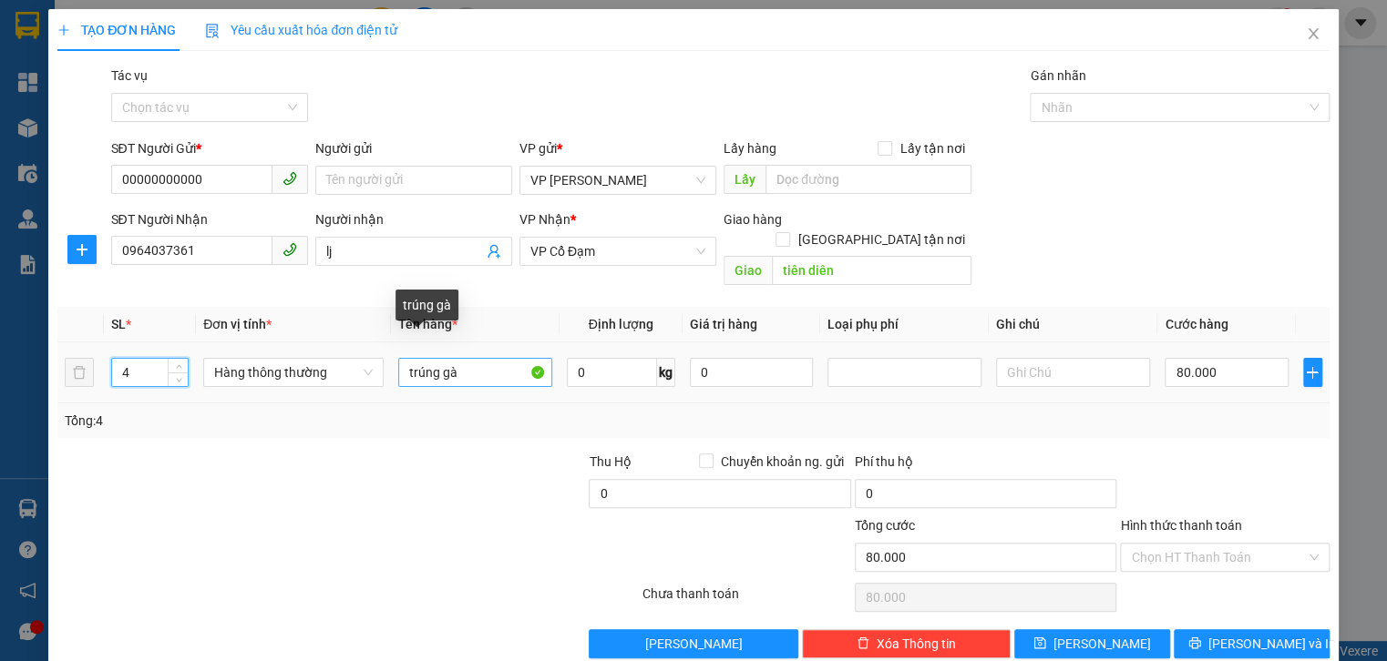
type input "4"
click at [485, 358] on input "trúng gà" at bounding box center [475, 372] width 154 height 29
type input "t"
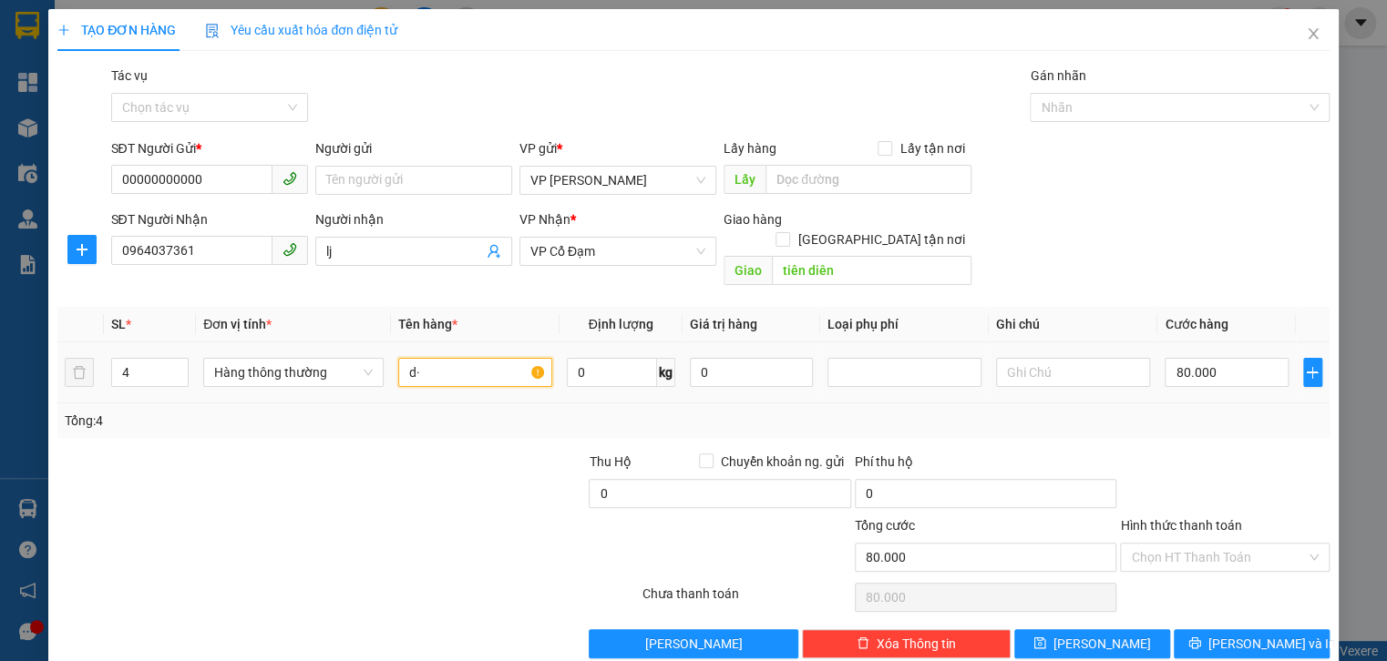
type input "d"
type input "đồ ăn vặt"
click at [1224, 358] on input "80.000" at bounding box center [1225, 372] width 123 height 29
type input "0"
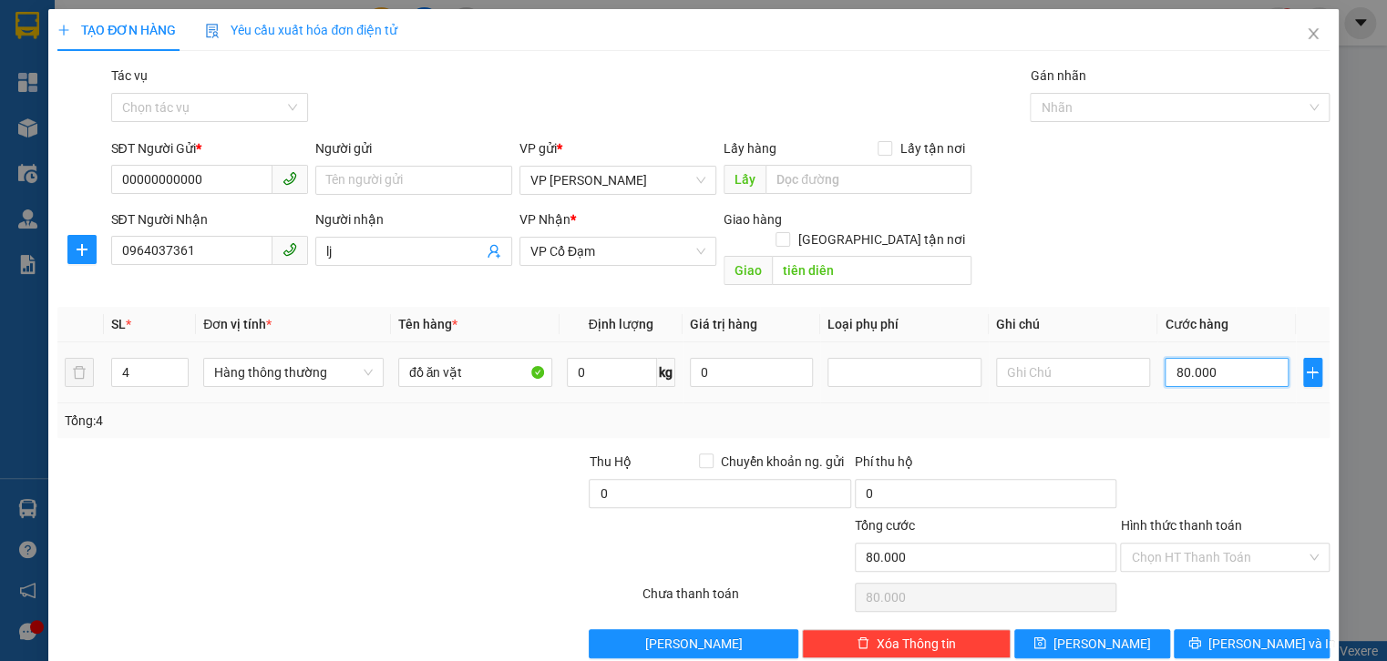
type input "0"
click at [1166, 358] on input "0" at bounding box center [1225, 372] width 123 height 29
type input "30"
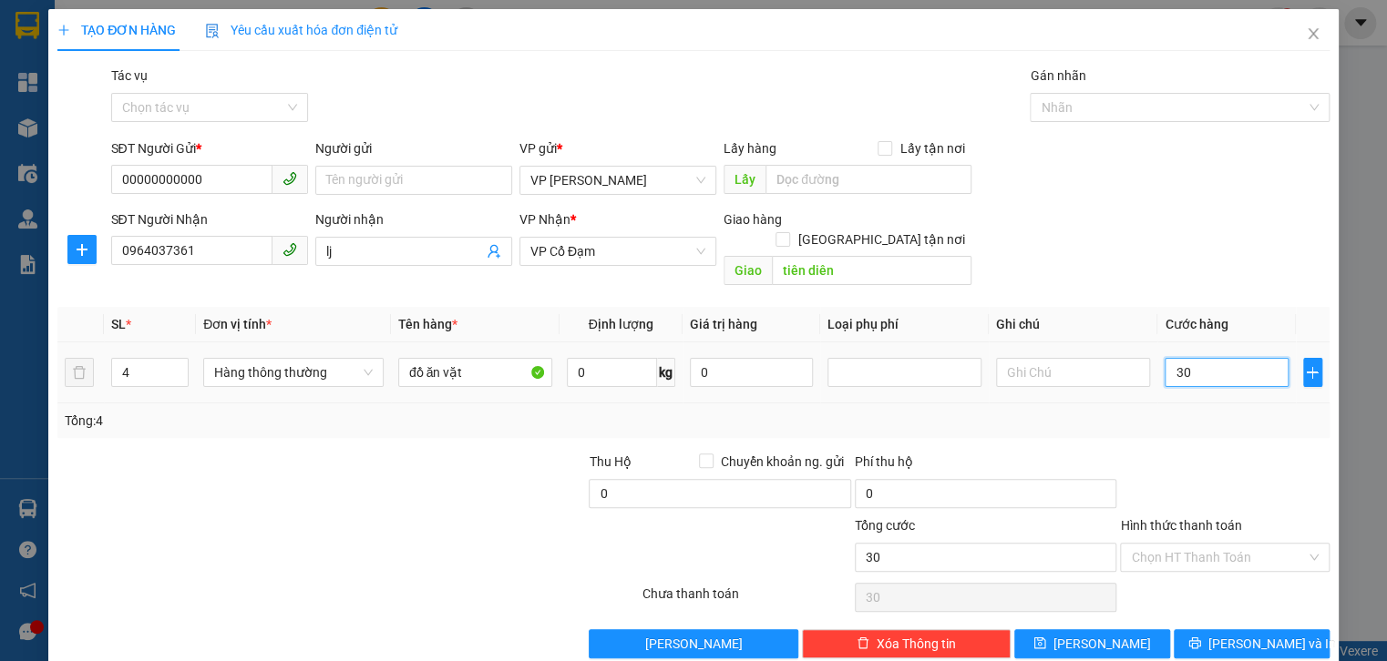
type input "370"
type input "370.000"
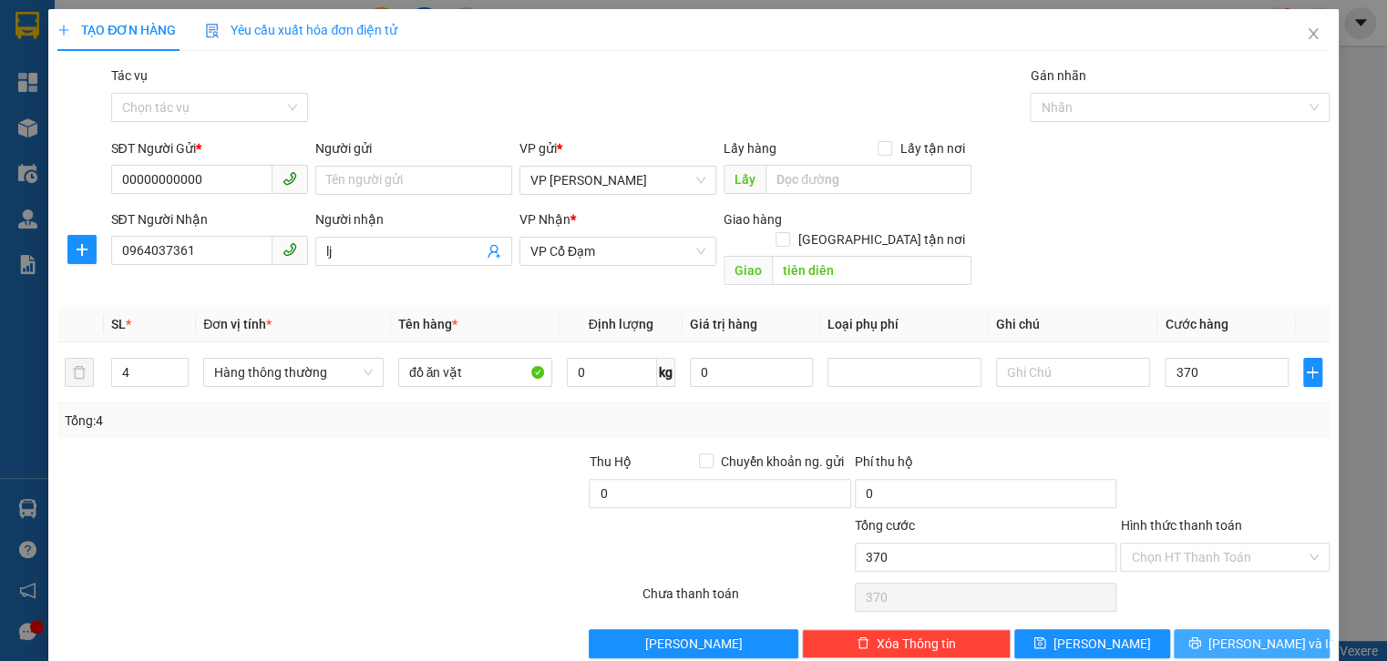
type input "370.000"
click at [1232, 634] on span "[PERSON_NAME] và In" at bounding box center [1272, 644] width 128 height 20
